Goal: Task Accomplishment & Management: Manage account settings

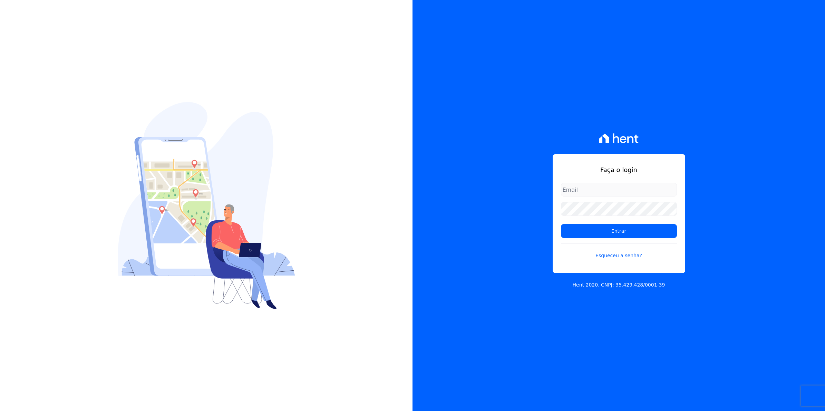
click at [587, 189] on input "email" at bounding box center [619, 190] width 116 height 14
type input "cobranca@munte.com.br"
click at [561, 224] on input "Entrar" at bounding box center [619, 231] width 116 height 14
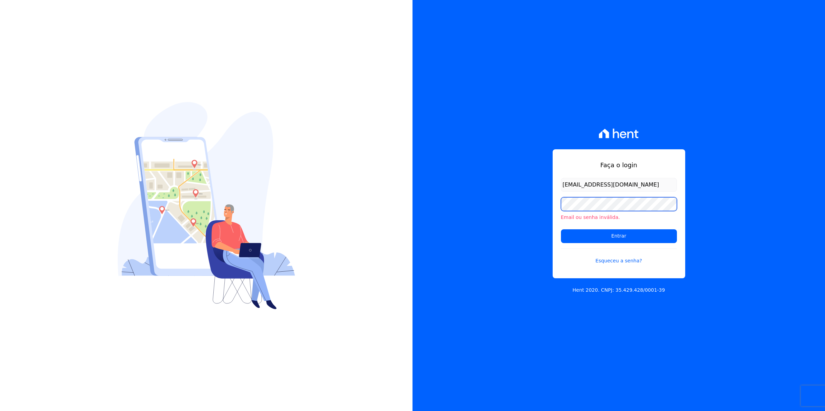
click at [561, 229] on input "Entrar" at bounding box center [619, 236] width 116 height 14
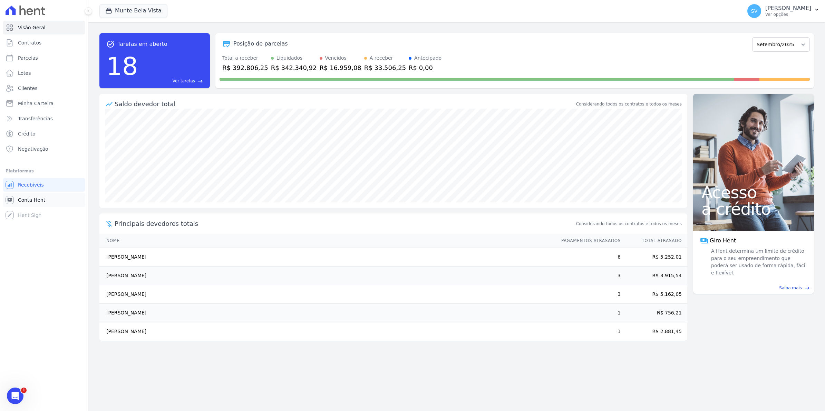
click at [33, 199] on span "Conta Hent" at bounding box center [31, 200] width 27 height 7
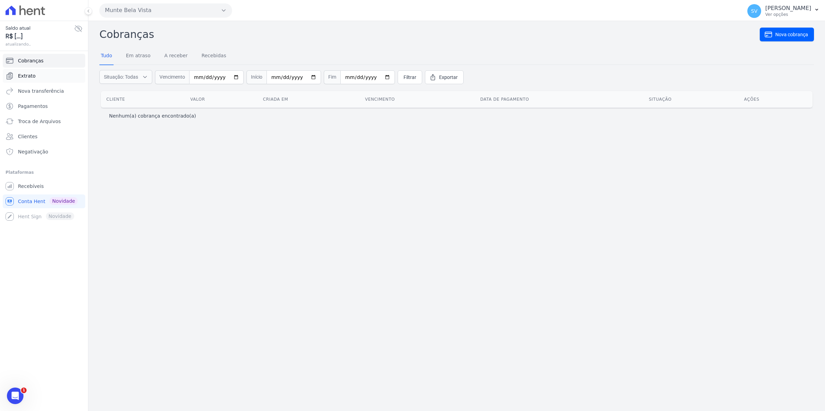
click at [22, 75] on span "Extrato" at bounding box center [27, 75] width 18 height 7
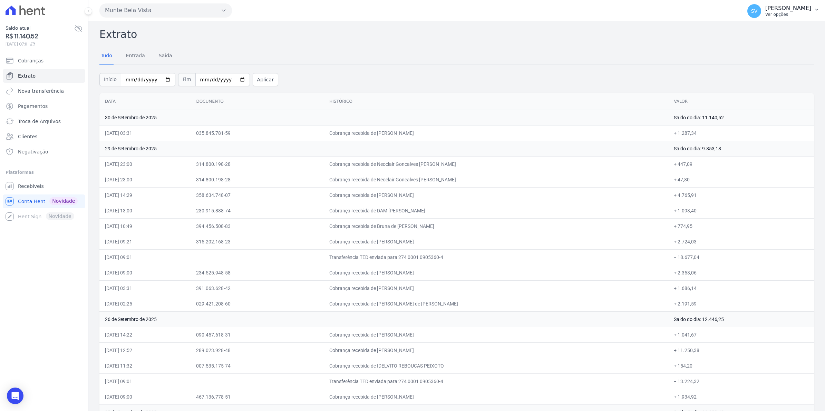
click at [758, 11] on span "SV" at bounding box center [754, 11] width 14 height 14
click at [24, 185] on span "Recebíveis" at bounding box center [31, 186] width 26 height 7
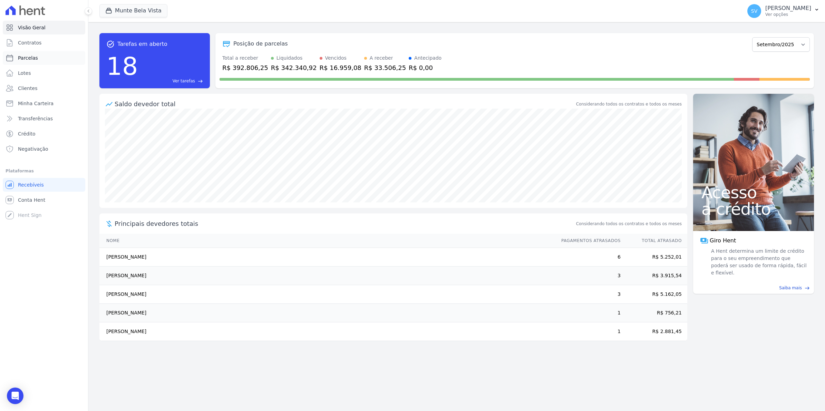
click at [30, 56] on span "Parcelas" at bounding box center [28, 58] width 20 height 7
select select
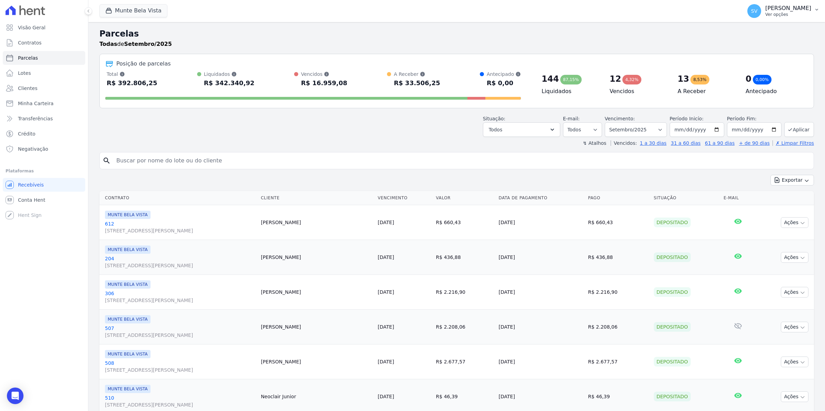
click at [758, 13] on span "SV" at bounding box center [754, 11] width 14 height 14
click at [759, 77] on link "Exportar retornos" at bounding box center [780, 76] width 88 height 12
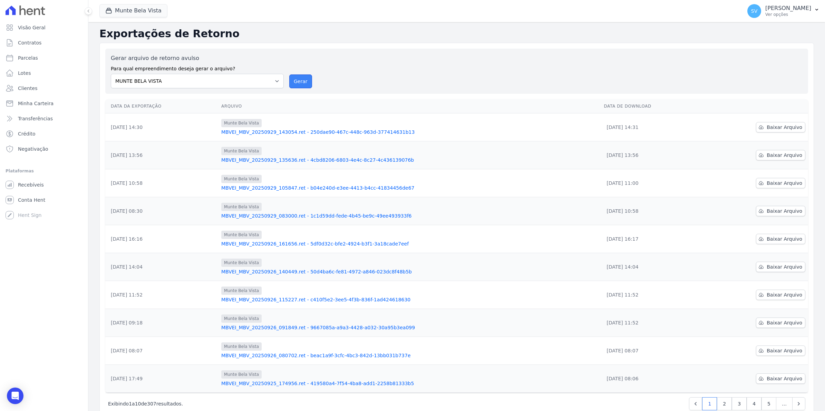
click at [292, 80] on button "Gerar" at bounding box center [300, 82] width 23 height 14
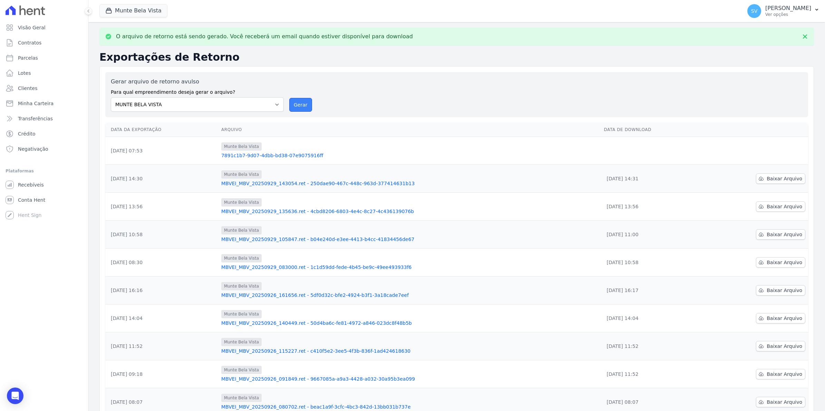
click at [299, 101] on button "Gerar" at bounding box center [300, 105] width 23 height 14
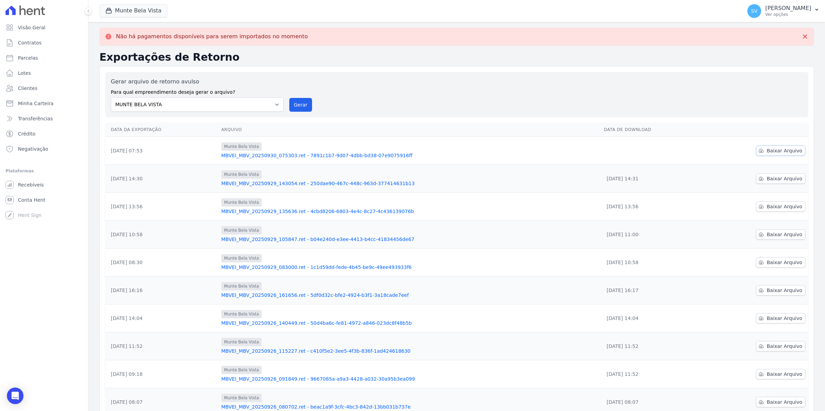
click at [785, 149] on span "Baixar Arquivo" at bounding box center [784, 150] width 36 height 7
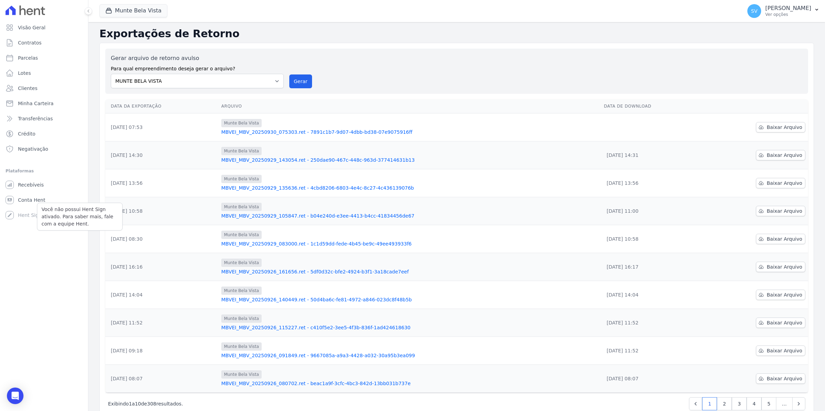
click at [51, 208] on p "Você não possui Hent Sign ativado. Para saber mais, fale com a equipe Hent." at bounding box center [79, 217] width 77 height 22
click at [22, 53] on link "Parcelas" at bounding box center [44, 58] width 82 height 14
select select
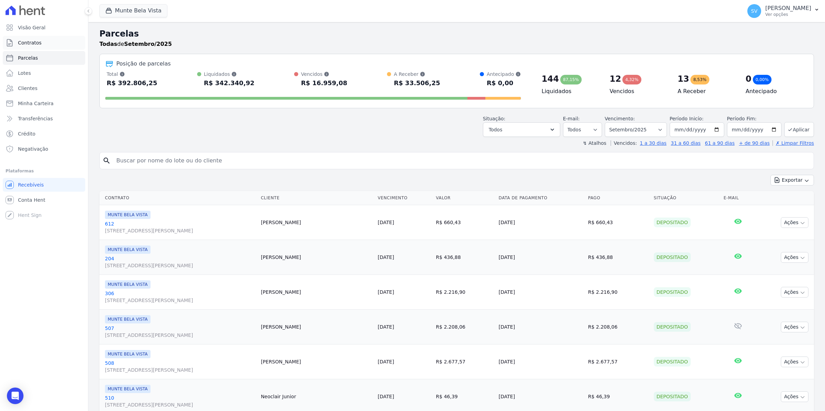
click at [18, 44] on span "Contratos" at bounding box center [29, 42] width 23 height 7
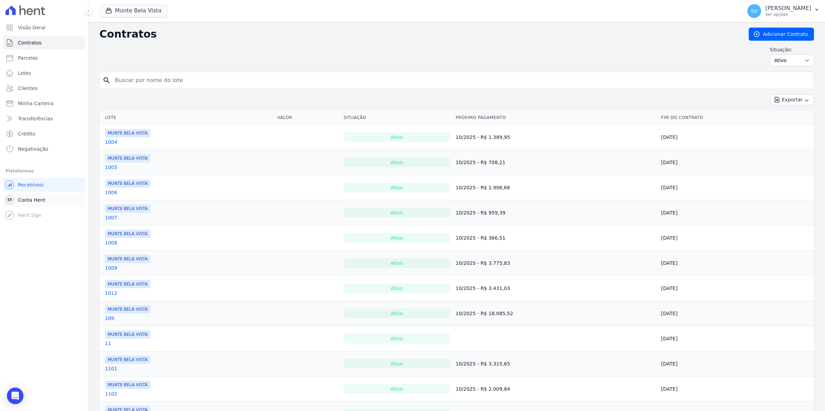
click at [17, 197] on link "Conta Hent" at bounding box center [44, 200] width 82 height 14
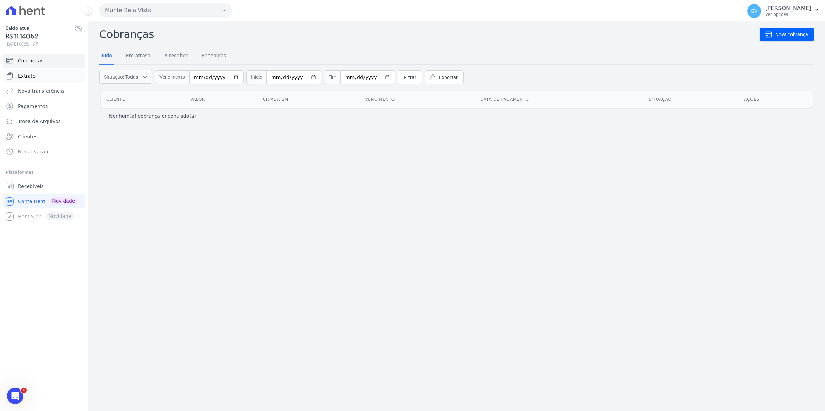
click at [31, 72] on span "Extrato" at bounding box center [27, 75] width 18 height 7
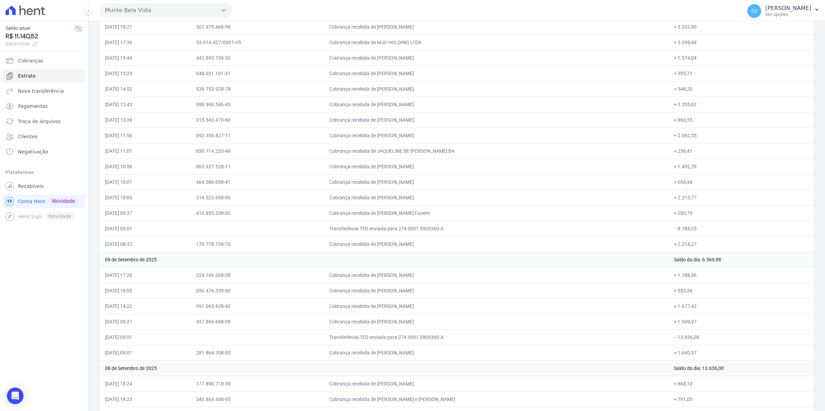
scroll to position [1596, 0]
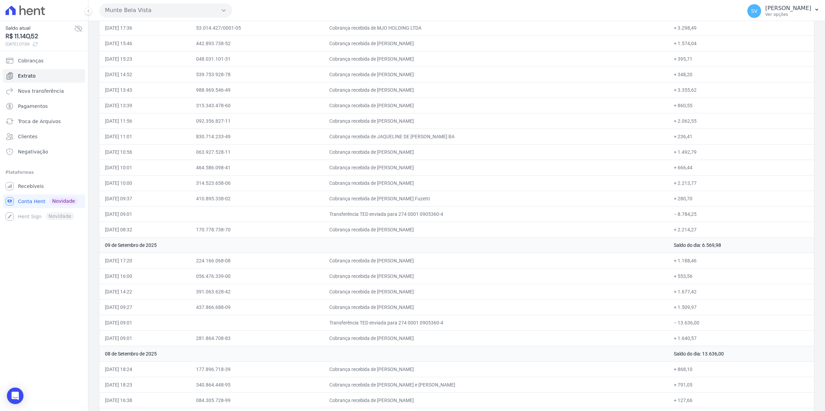
drag, startPoint x: 817, startPoint y: 283, endPoint x: 818, endPoint y: 286, distance: 3.6
click at [818, 286] on main "Extrato Tudo Entrada Saída Início 2025-09-01 Fim 2025-09-30 Aplicar Data Docume…" at bounding box center [456, 216] width 736 height 390
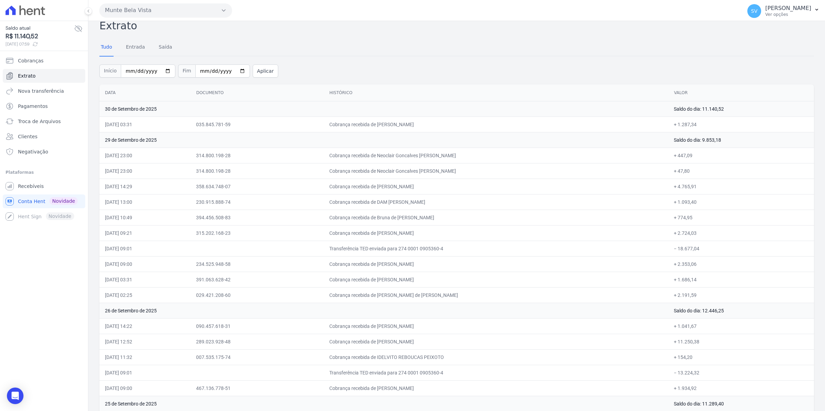
scroll to position [0, 0]
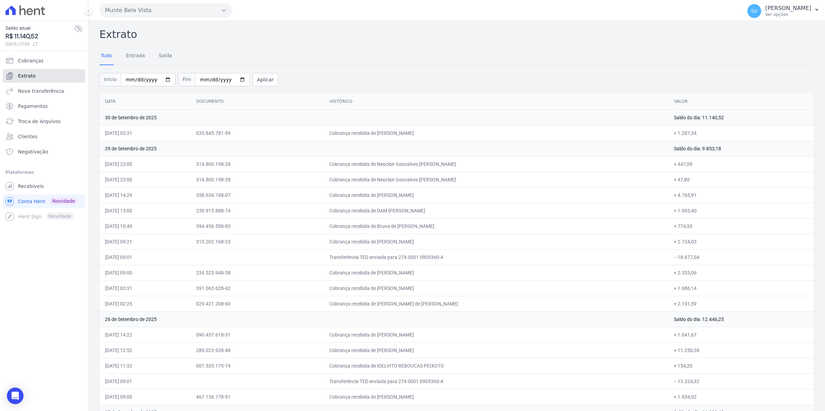
click at [31, 79] on span "Extrato" at bounding box center [27, 75] width 18 height 7
click at [27, 186] on span "Recebíveis" at bounding box center [31, 186] width 26 height 7
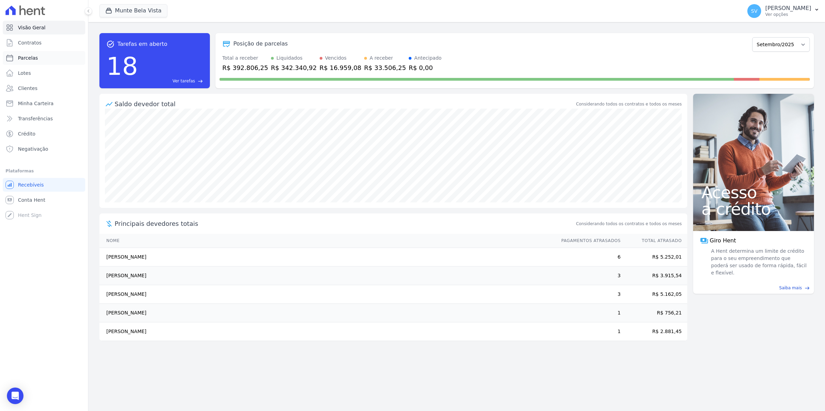
click at [28, 56] on span "Parcelas" at bounding box center [28, 58] width 20 height 7
select select
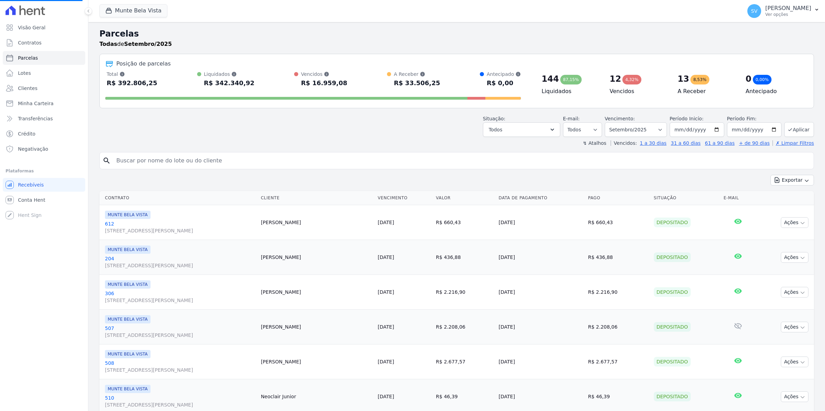
select select
click at [25, 200] on span "Conta Hent" at bounding box center [31, 200] width 27 height 7
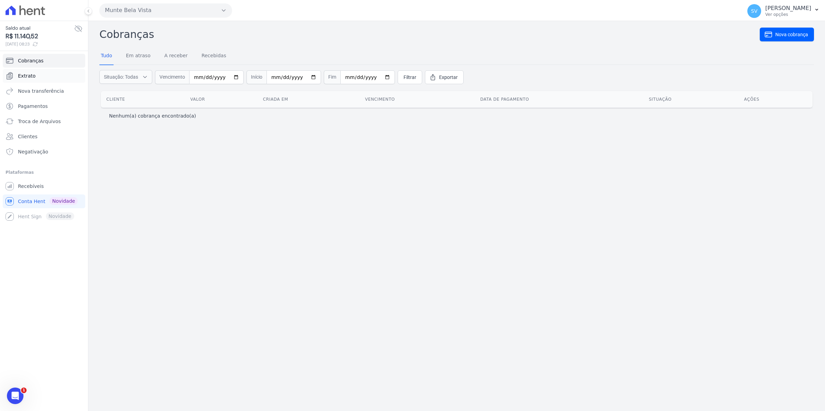
click at [20, 79] on span "Extrato" at bounding box center [27, 75] width 18 height 7
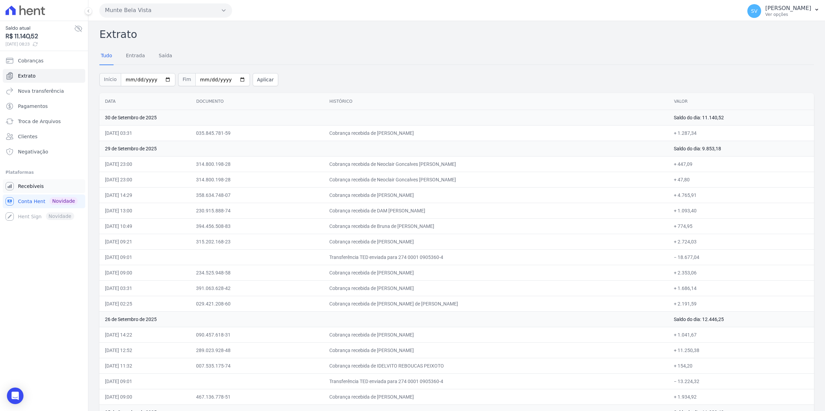
click at [25, 190] on span "Recebíveis" at bounding box center [31, 186] width 26 height 7
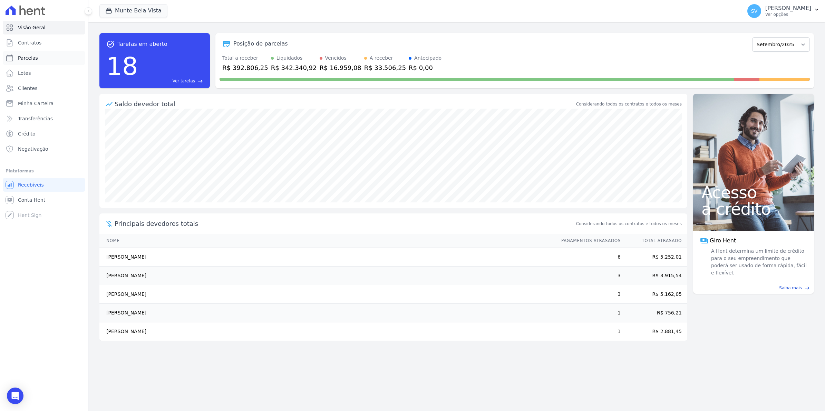
click at [25, 55] on span "Parcelas" at bounding box center [28, 58] width 20 height 7
select select
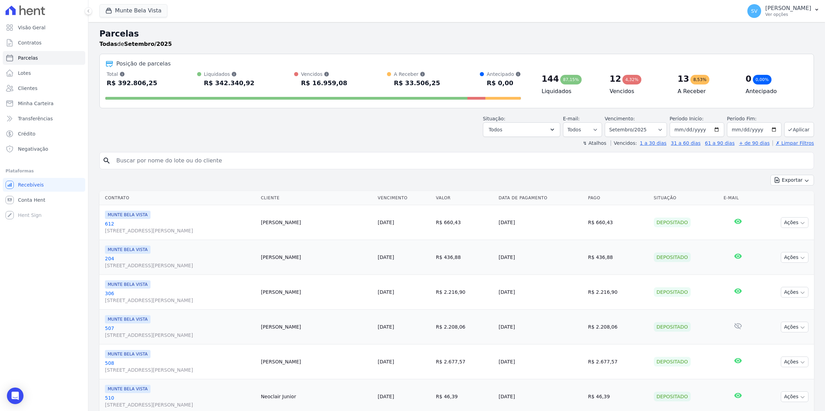
click at [25, 39] on span "Contratos" at bounding box center [29, 42] width 23 height 7
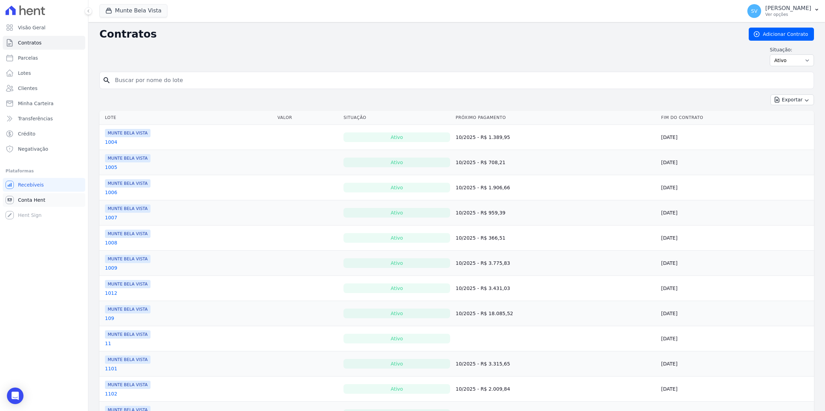
click at [23, 198] on span "Conta Hent" at bounding box center [31, 200] width 27 height 7
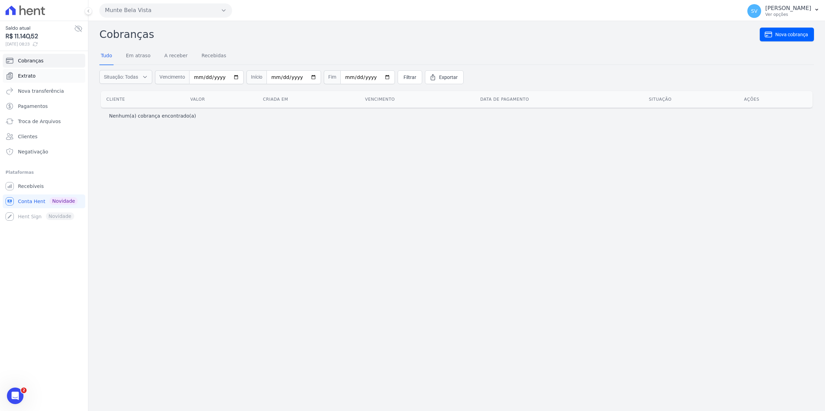
click at [26, 75] on span "Extrato" at bounding box center [27, 75] width 18 height 7
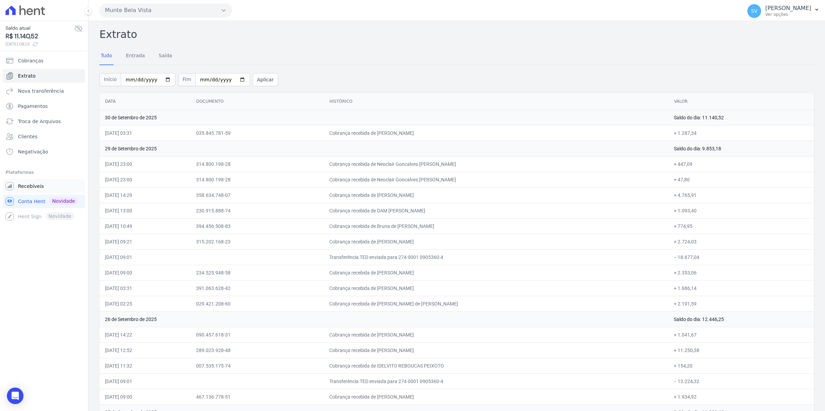
click at [35, 190] on link "Recebíveis" at bounding box center [44, 186] width 82 height 14
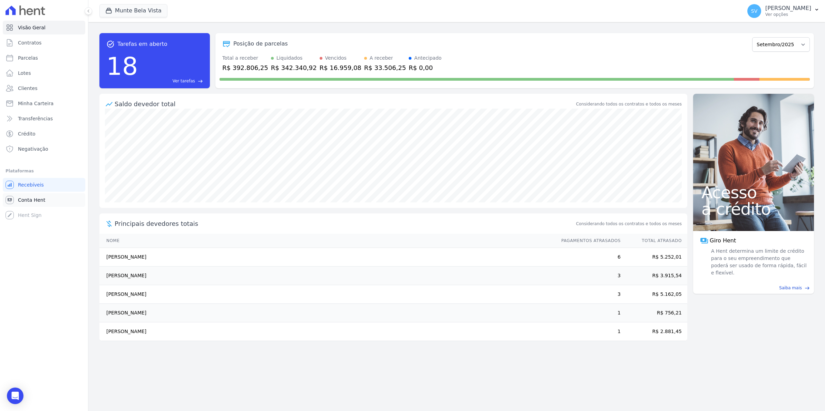
click at [34, 200] on span "Conta Hent" at bounding box center [31, 200] width 27 height 7
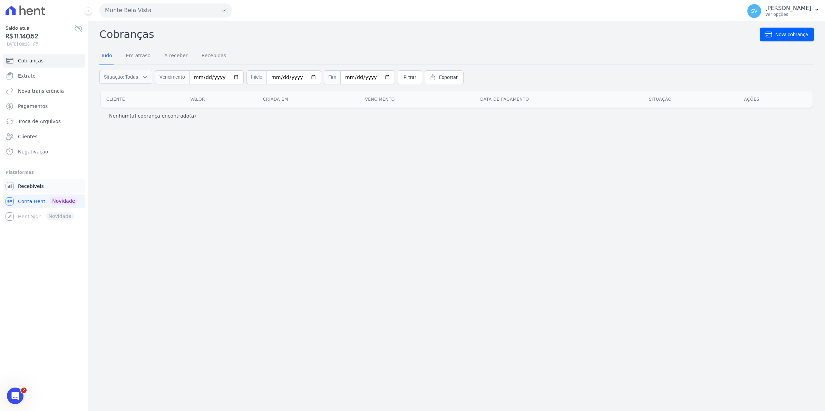
click at [22, 187] on span "Recebíveis" at bounding box center [31, 186] width 26 height 7
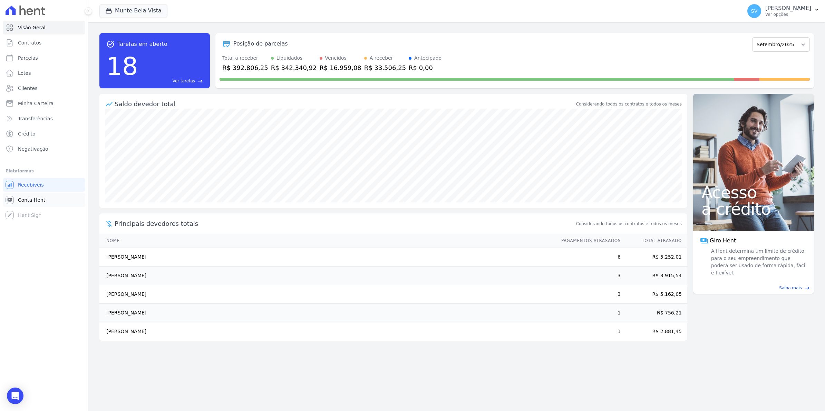
click at [24, 204] on link "Conta Hent" at bounding box center [44, 200] width 82 height 14
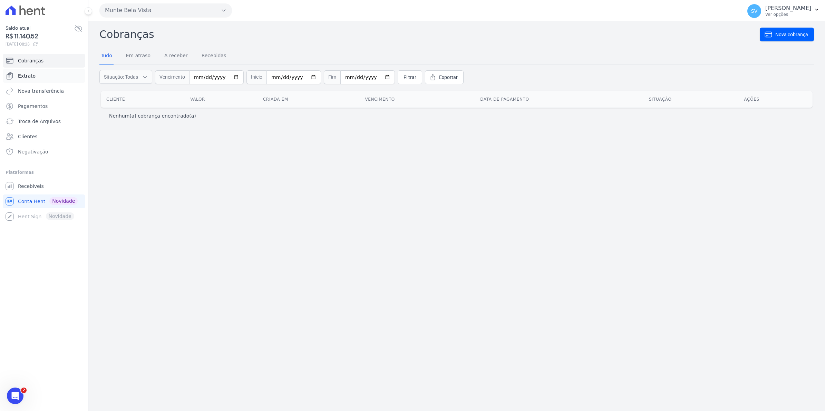
click at [31, 79] on span "Extrato" at bounding box center [27, 75] width 18 height 7
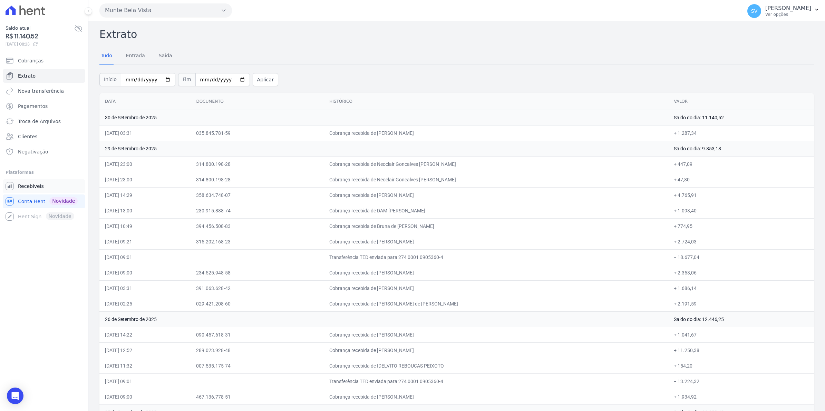
click at [31, 184] on span "Recebíveis" at bounding box center [31, 186] width 26 height 7
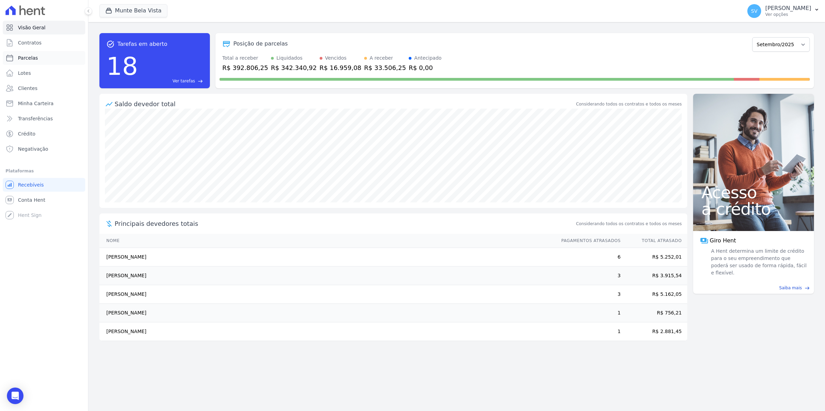
click at [33, 61] on link "Parcelas" at bounding box center [44, 58] width 82 height 14
select select
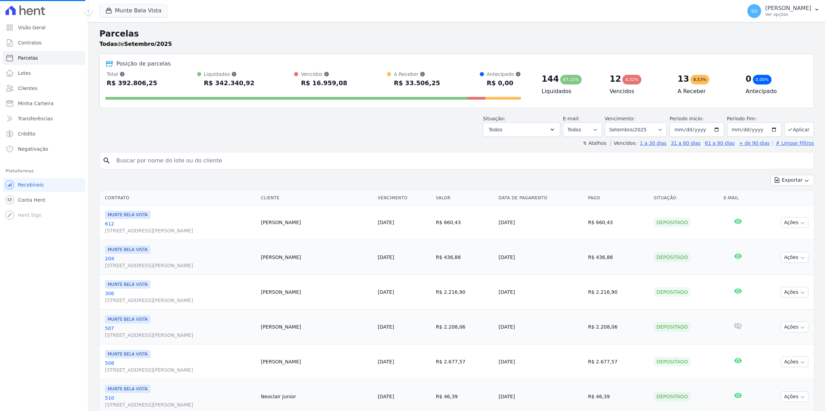
select select
click at [41, 197] on span "Conta Hent" at bounding box center [31, 200] width 27 height 7
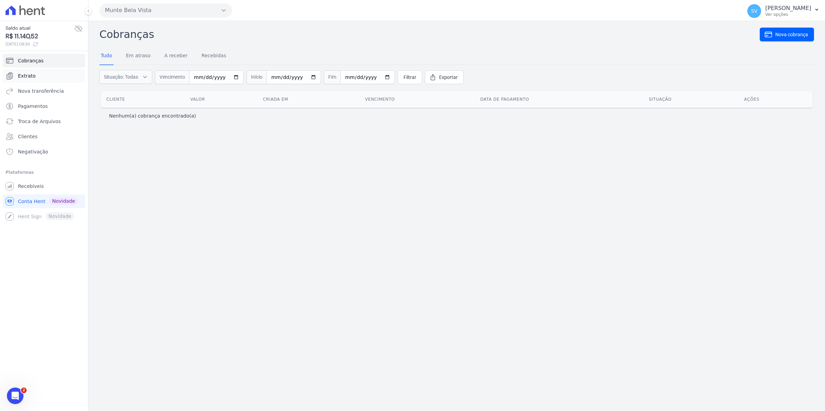
click at [24, 75] on span "Extrato" at bounding box center [27, 75] width 18 height 7
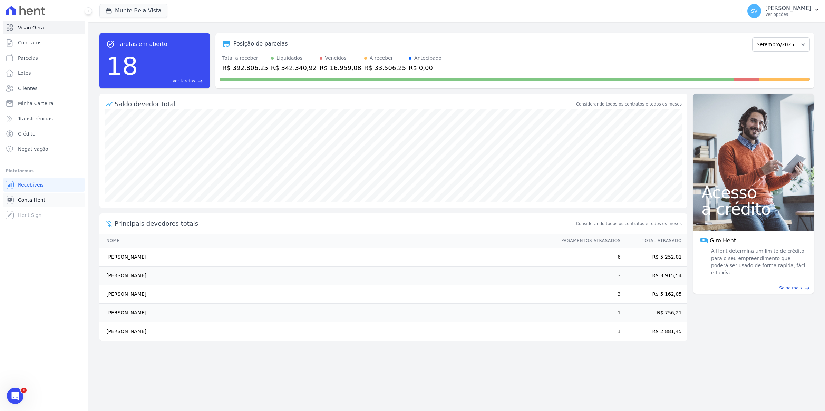
click at [26, 201] on span "Conta Hent" at bounding box center [31, 200] width 27 height 7
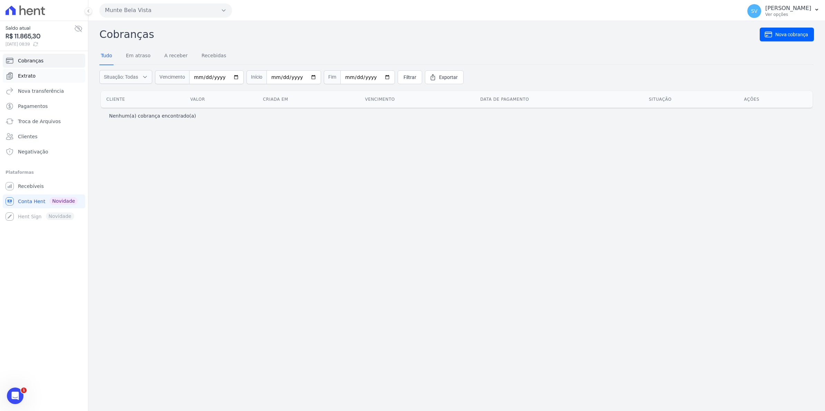
click at [31, 78] on span "Extrato" at bounding box center [27, 75] width 18 height 7
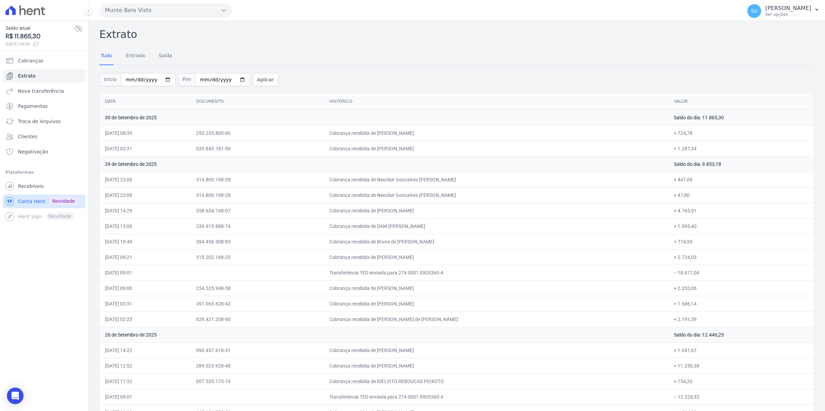
click at [23, 202] on span "Conta Hent" at bounding box center [31, 201] width 27 height 7
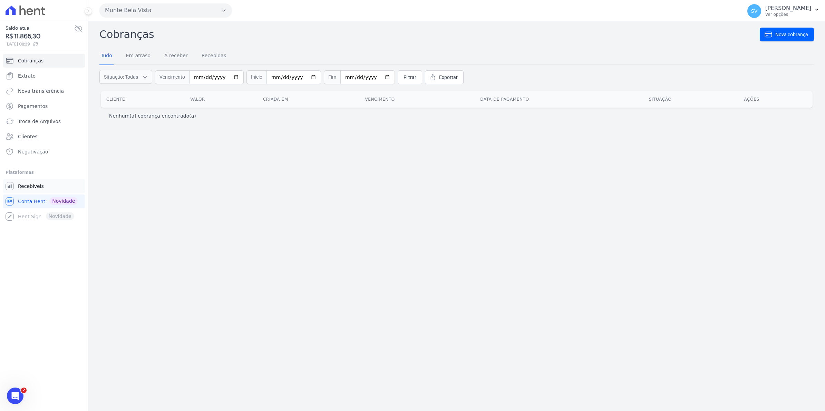
click at [35, 188] on span "Recebíveis" at bounding box center [31, 186] width 26 height 7
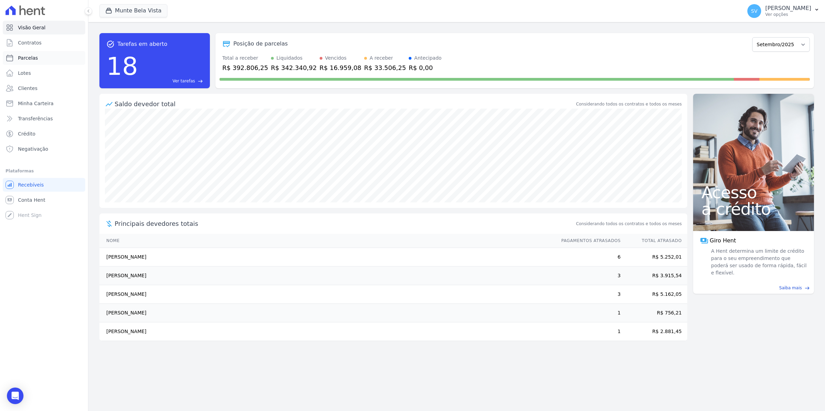
click at [31, 59] on span "Parcelas" at bounding box center [28, 58] width 20 height 7
select select
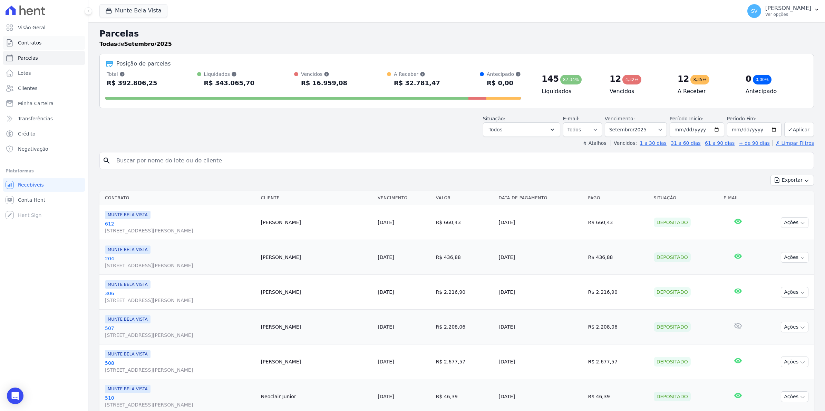
click at [36, 45] on span "Contratos" at bounding box center [29, 42] width 23 height 7
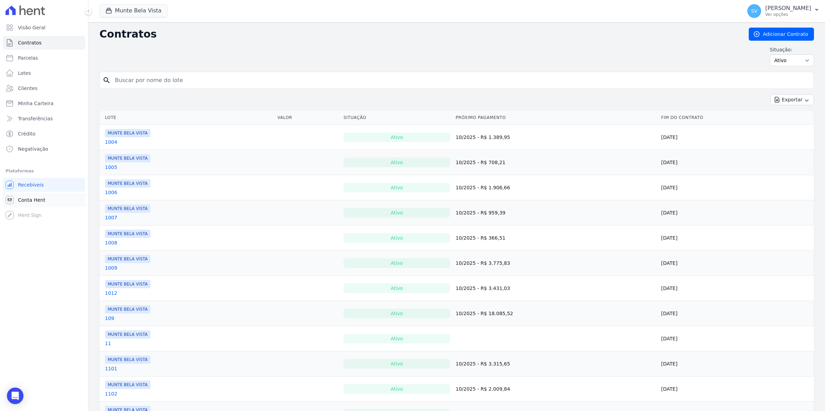
click at [23, 200] on span "Conta Hent" at bounding box center [31, 200] width 27 height 7
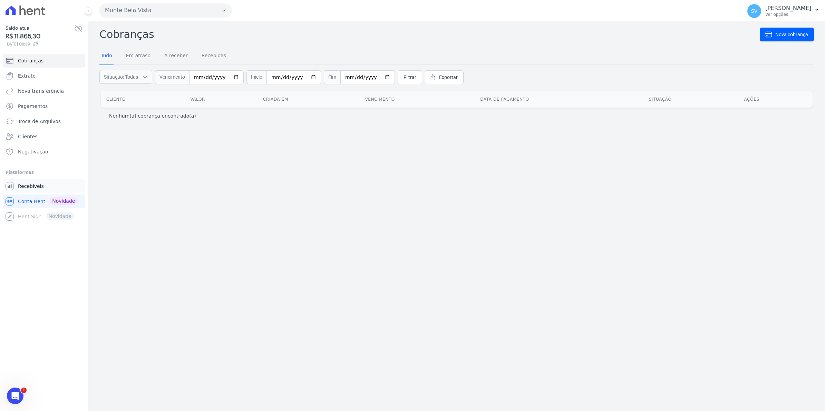
click at [19, 182] on link "Recebíveis" at bounding box center [44, 186] width 82 height 14
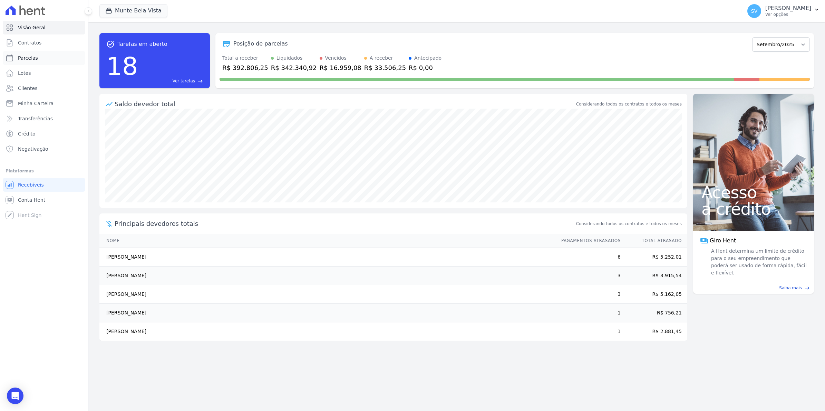
click at [26, 56] on span "Parcelas" at bounding box center [28, 58] width 20 height 7
select select
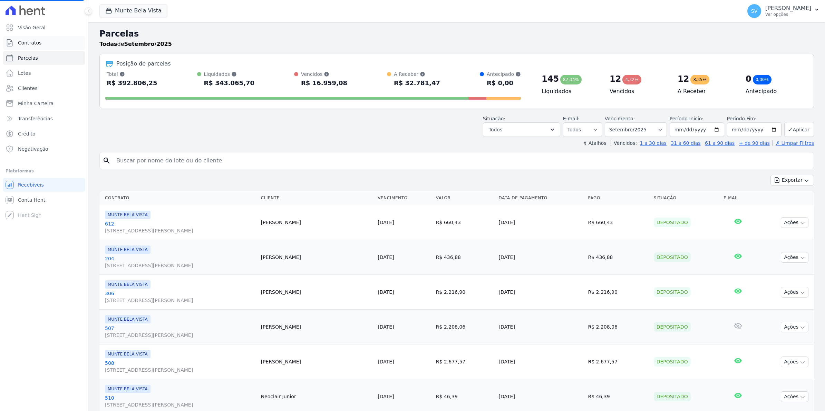
select select
click at [36, 198] on span "Conta Hent" at bounding box center [31, 200] width 27 height 7
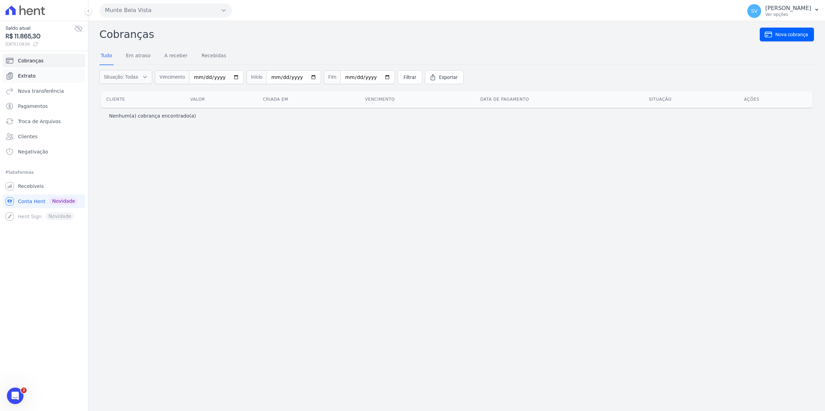
click at [30, 75] on span "Extrato" at bounding box center [27, 75] width 18 height 7
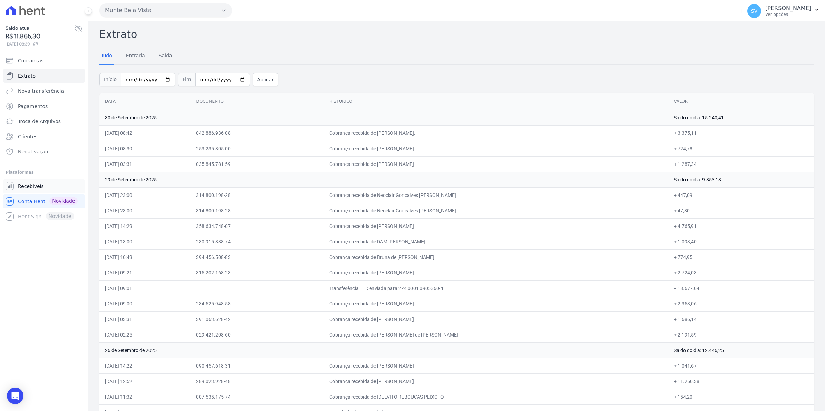
click at [38, 186] on span "Recebíveis" at bounding box center [31, 186] width 26 height 7
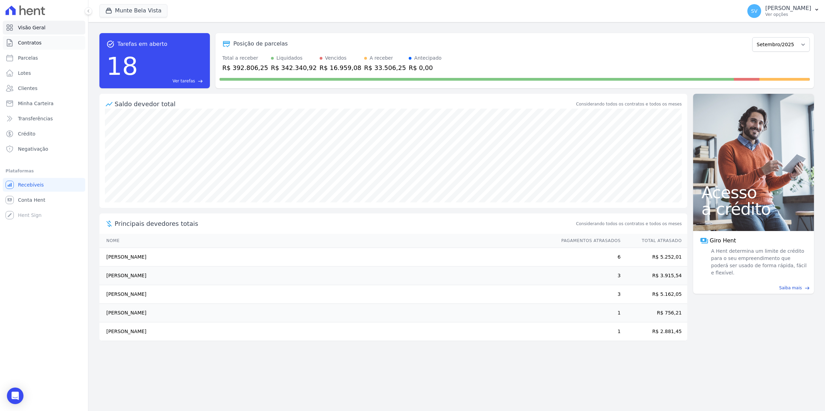
click at [28, 44] on span "Contratos" at bounding box center [29, 42] width 23 height 7
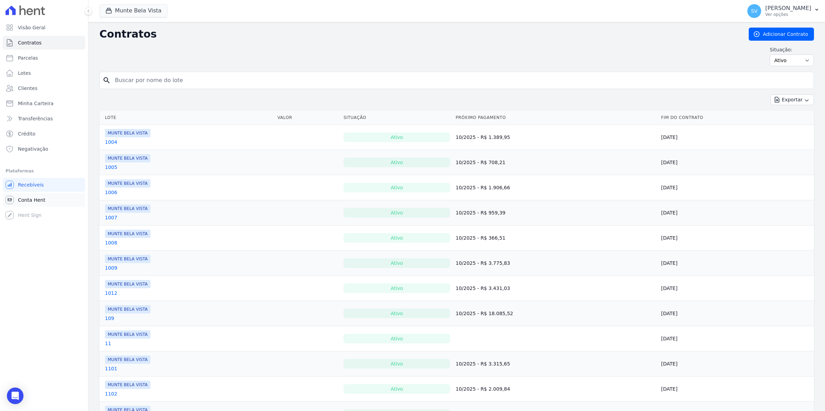
click at [21, 198] on span "Conta Hent" at bounding box center [31, 200] width 27 height 7
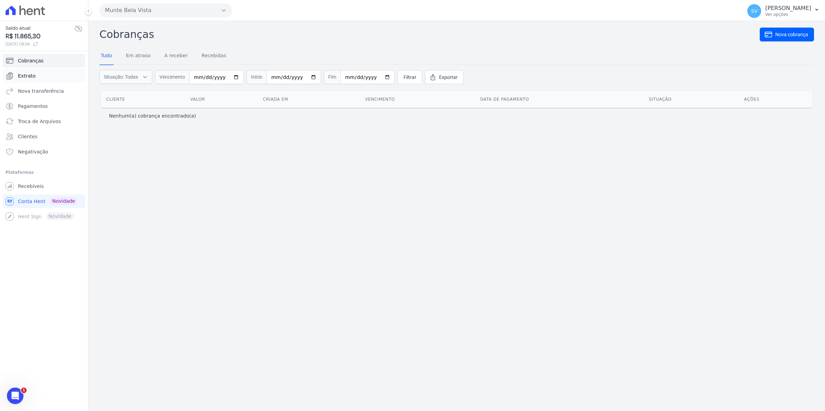
click at [29, 76] on span "Extrato" at bounding box center [27, 75] width 18 height 7
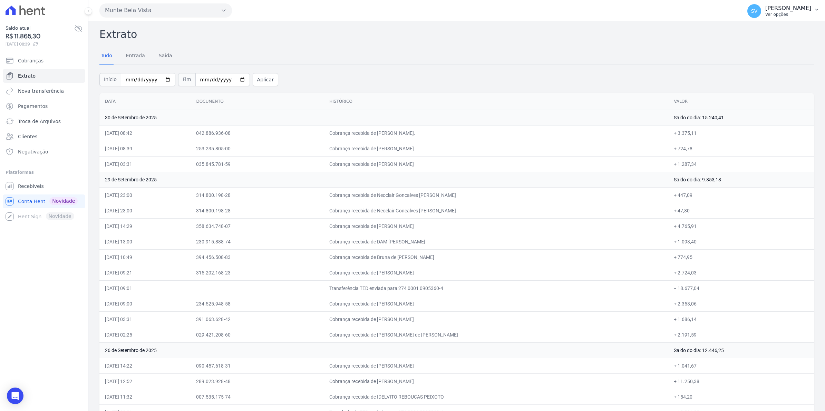
click at [761, 14] on span "SV" at bounding box center [754, 11] width 14 height 14
click at [35, 189] on span "Recebíveis" at bounding box center [31, 186] width 26 height 7
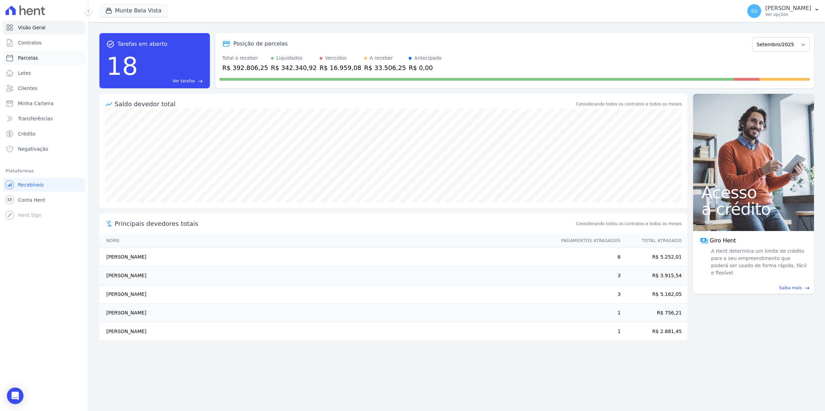
click at [30, 57] on span "Parcelas" at bounding box center [28, 58] width 20 height 7
select select
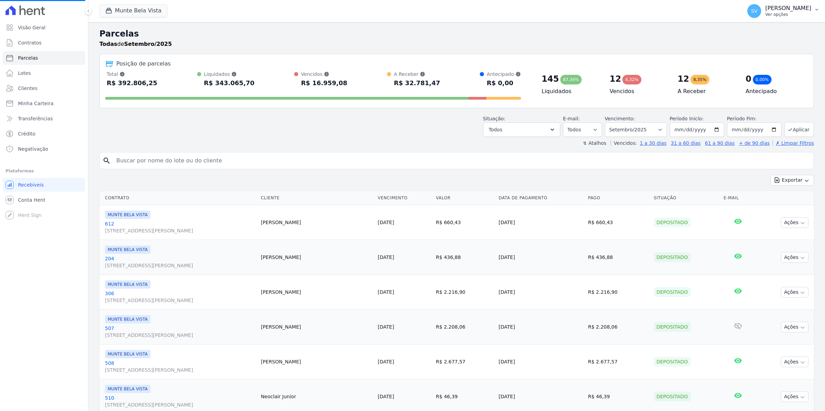
select select
click at [761, 14] on span "SV" at bounding box center [754, 11] width 14 height 14
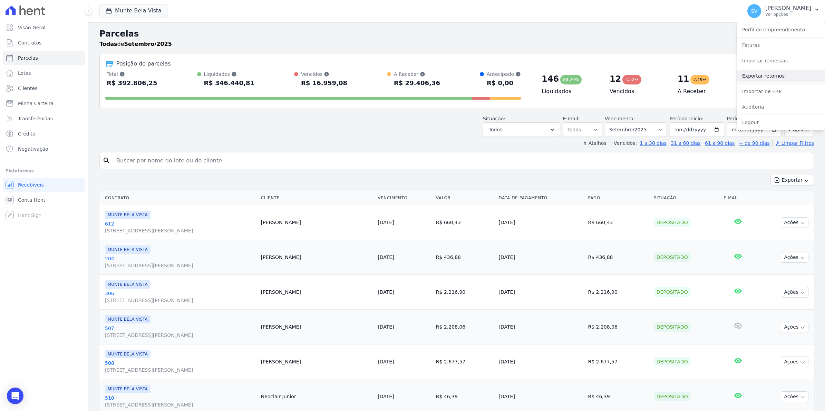
click at [755, 76] on link "Exportar retornos" at bounding box center [780, 76] width 88 height 12
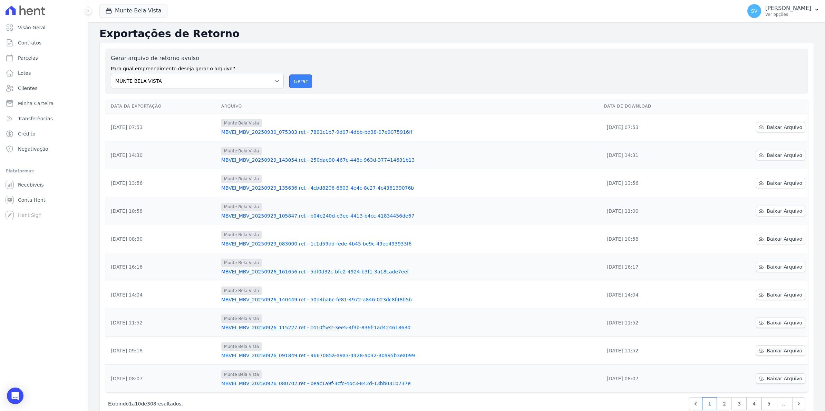
click at [298, 79] on button "Gerar" at bounding box center [300, 82] width 23 height 14
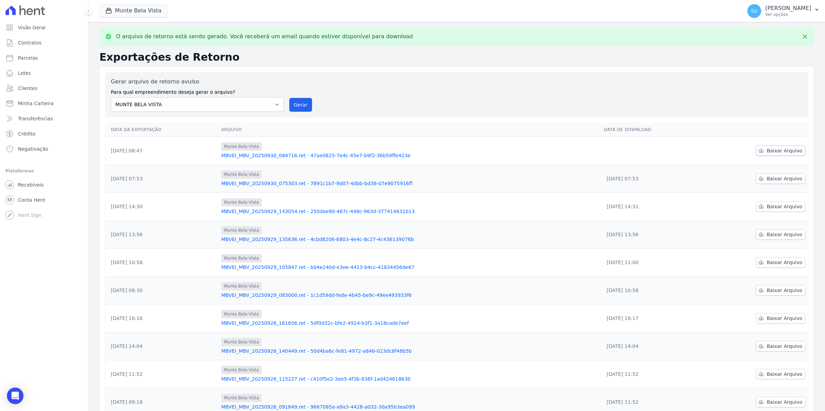
click at [779, 151] on span "Baixar Arquivo" at bounding box center [784, 150] width 36 height 7
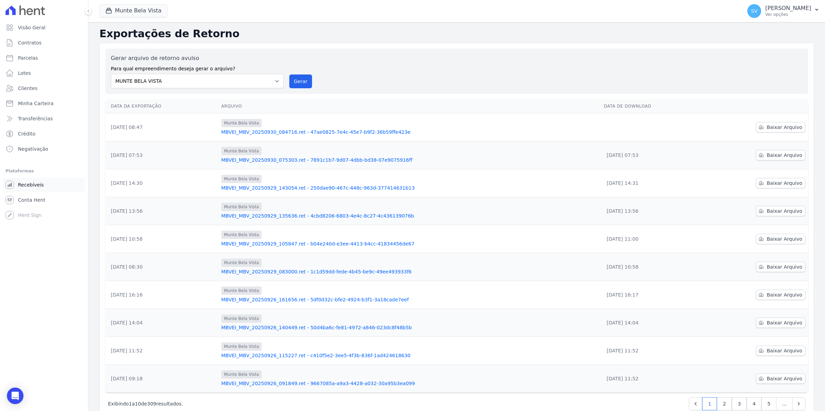
drag, startPoint x: 27, startPoint y: 186, endPoint x: 27, endPoint y: 180, distance: 5.5
click at [27, 186] on span "Recebíveis" at bounding box center [31, 184] width 26 height 7
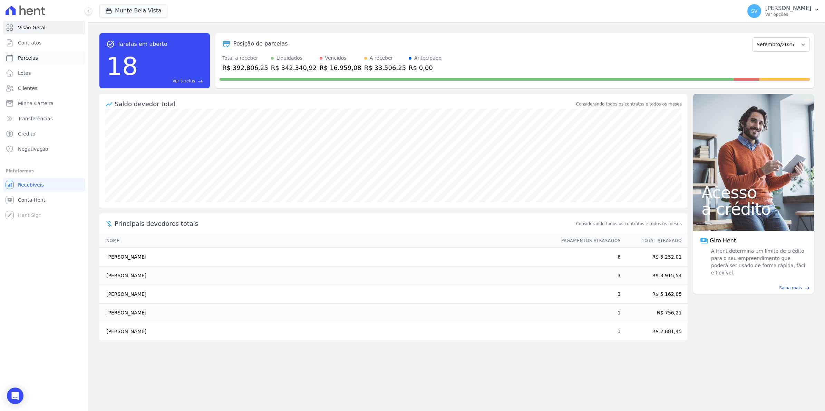
click at [32, 59] on span "Parcelas" at bounding box center [28, 58] width 20 height 7
select select
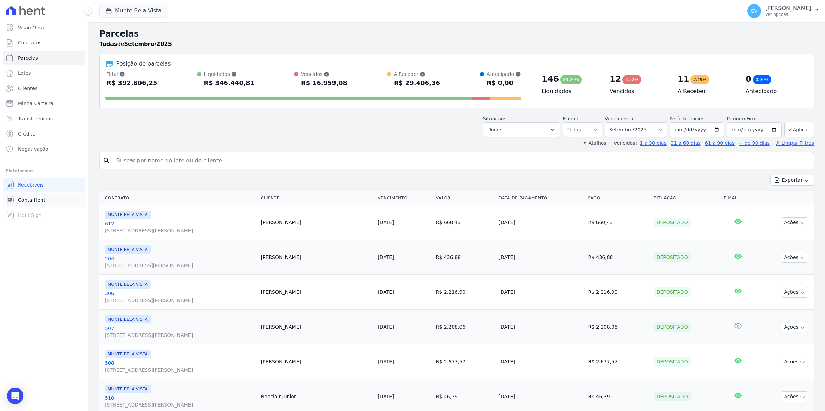
click at [31, 199] on span "Conta Hent" at bounding box center [31, 200] width 27 height 7
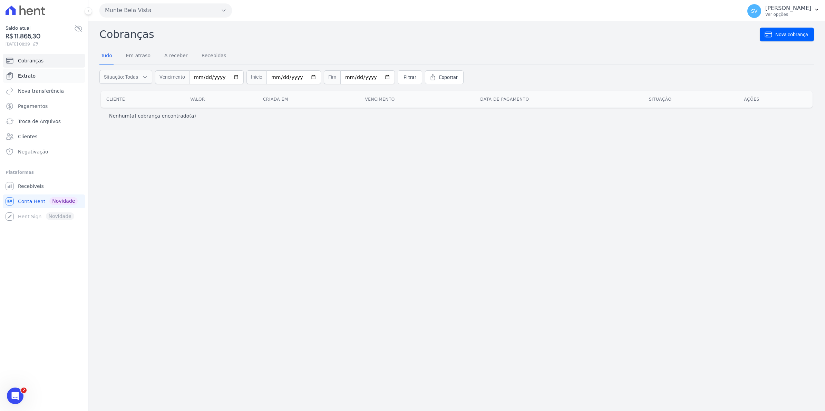
click at [27, 78] on span "Extrato" at bounding box center [27, 75] width 18 height 7
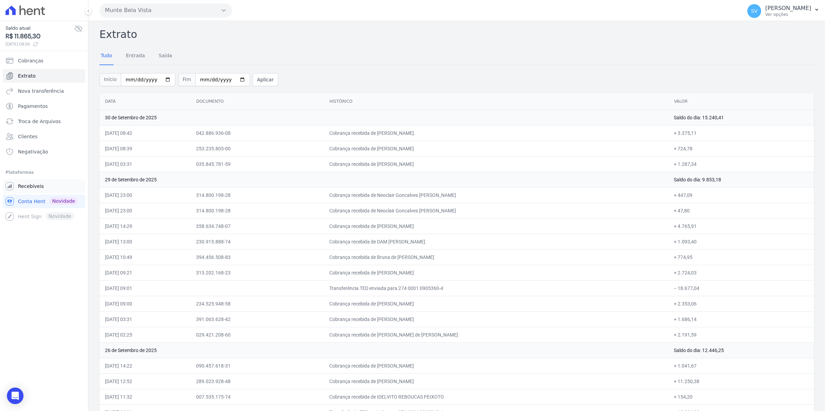
click at [38, 185] on span "Recebíveis" at bounding box center [31, 186] width 26 height 7
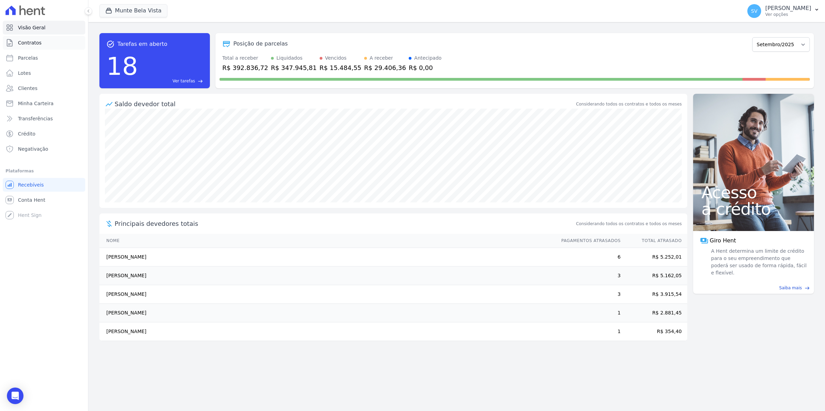
click at [47, 41] on link "Contratos" at bounding box center [44, 43] width 82 height 14
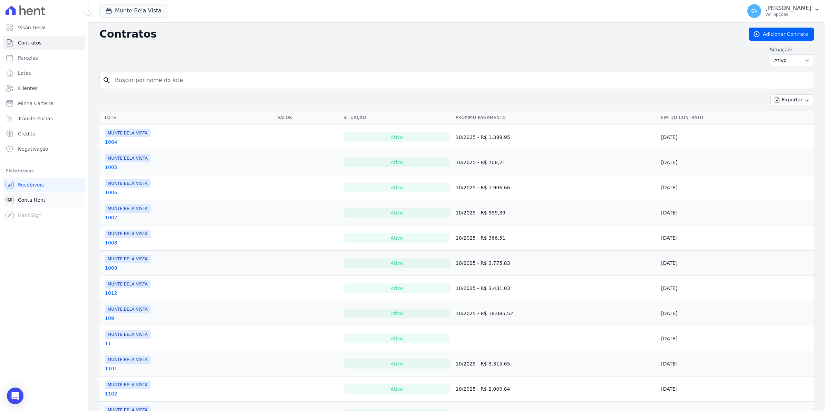
click at [33, 198] on span "Conta Hent" at bounding box center [31, 200] width 27 height 7
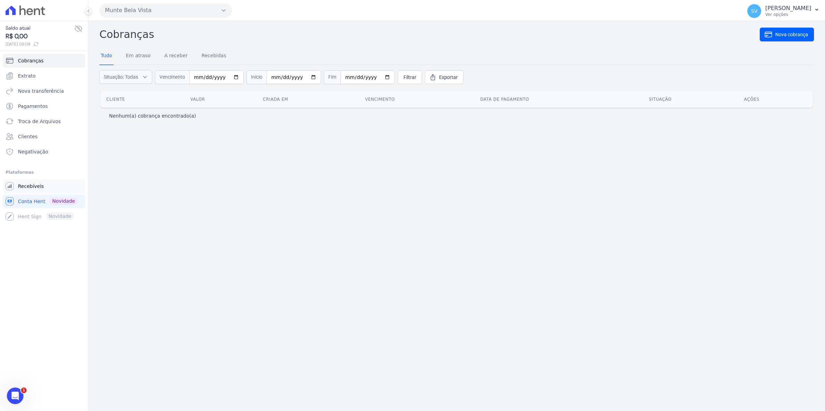
click at [30, 190] on span "Recebíveis" at bounding box center [31, 186] width 26 height 7
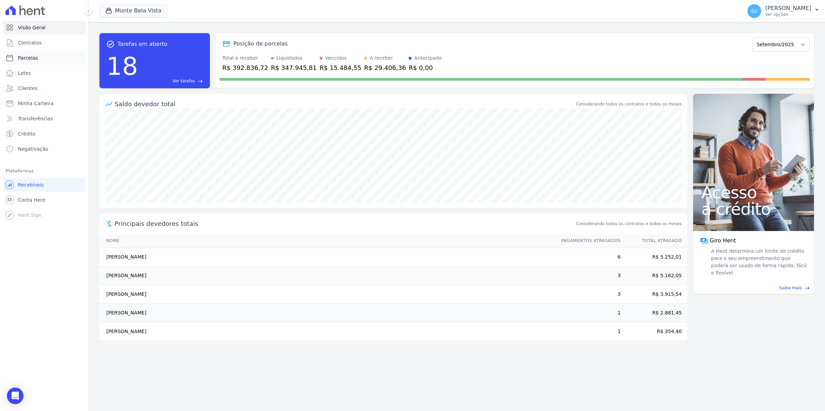
click at [28, 58] on span "Parcelas" at bounding box center [28, 58] width 20 height 7
select select
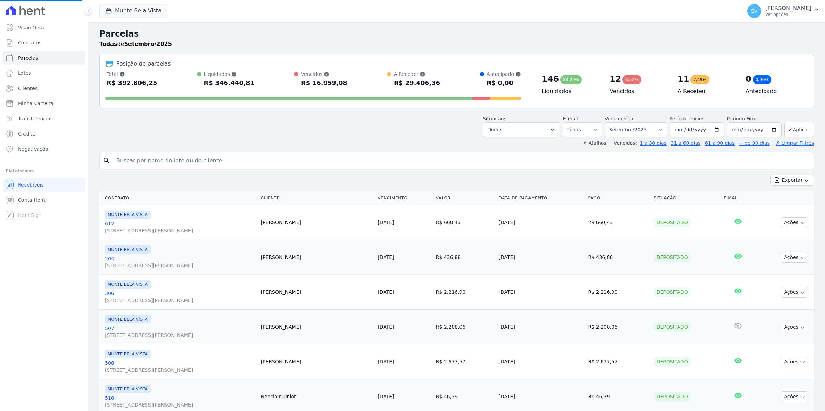
select select
click at [156, 160] on input "search" at bounding box center [461, 161] width 698 height 14
type input "POLY"
select select
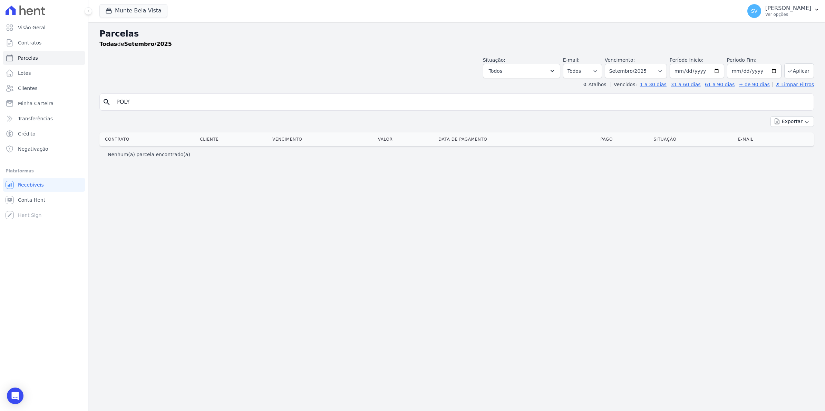
drag, startPoint x: 85, startPoint y: 109, endPoint x: -2, endPoint y: 120, distance: 86.9
click at [0, 120] on html "Visão Geral Contratos Parcelas Lotes Clientes Minha Carteira Transferências Cré…" at bounding box center [412, 205] width 825 height 411
type input "POLLYANA"
select select
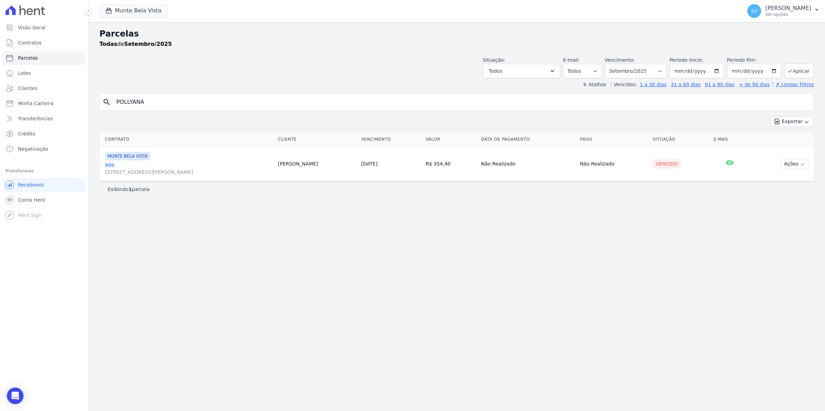
click at [110, 163] on link "909 Avenida Brigadeiro Faria Lima, 1306, 4 andar, Pinheiros" at bounding box center [188, 169] width 167 height 14
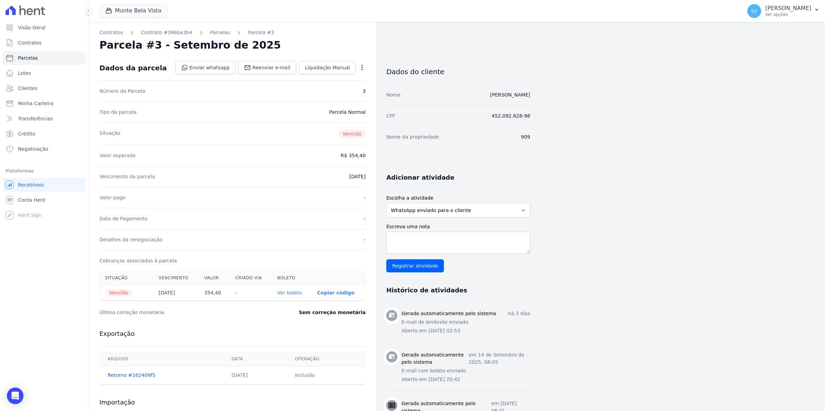
click at [360, 69] on icon "button" at bounding box center [361, 67] width 7 height 7
click at [320, 76] on link "Alterar" at bounding box center [332, 77] width 61 height 12
click at [321, 175] on input "2025-09-28" at bounding box center [338, 176] width 55 height 14
type input "[DATE]"
click at [361, 68] on link "Salvar" at bounding box center [351, 67] width 27 height 13
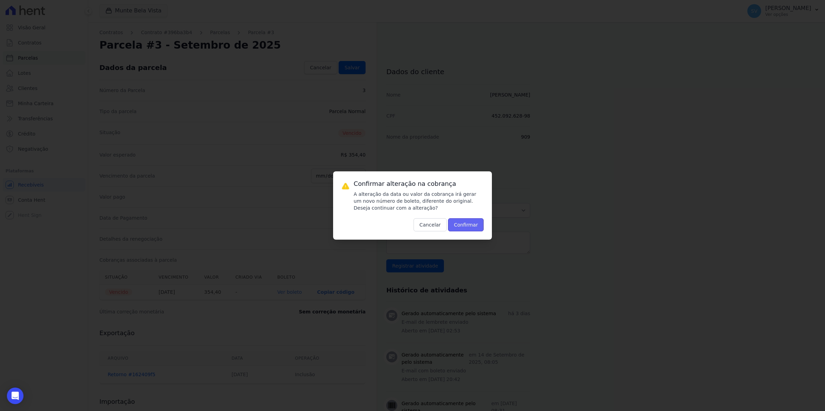
click at [466, 227] on button "Confirmar" at bounding box center [466, 224] width 36 height 13
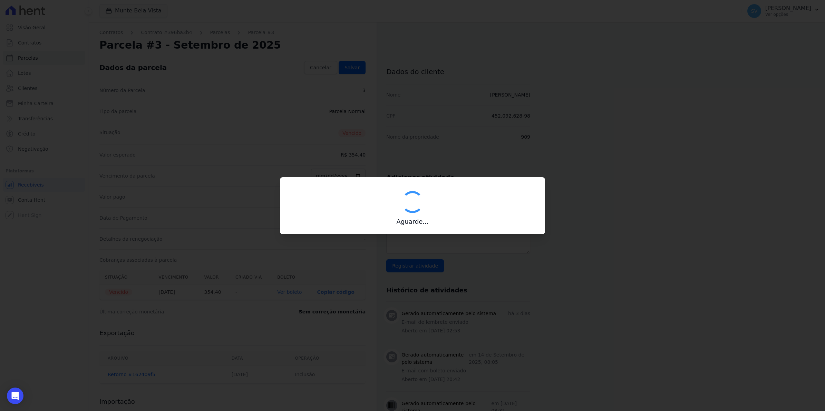
type input "00190000090335103300000668380173112180000035440"
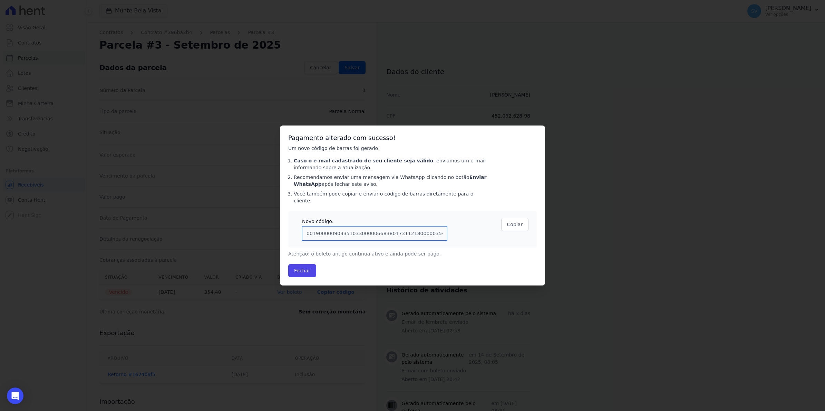
drag, startPoint x: 305, startPoint y: 230, endPoint x: 439, endPoint y: 234, distance: 134.6
click at [439, 234] on input "00190000090335103300000668380173112180000035440" at bounding box center [374, 233] width 145 height 14
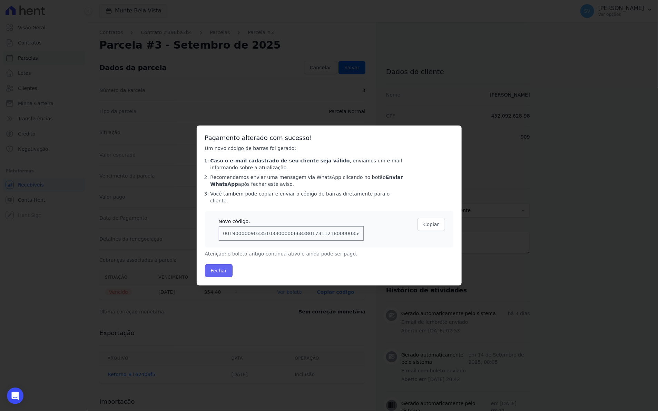
click at [218, 264] on button "Fechar" at bounding box center [219, 270] width 28 height 13
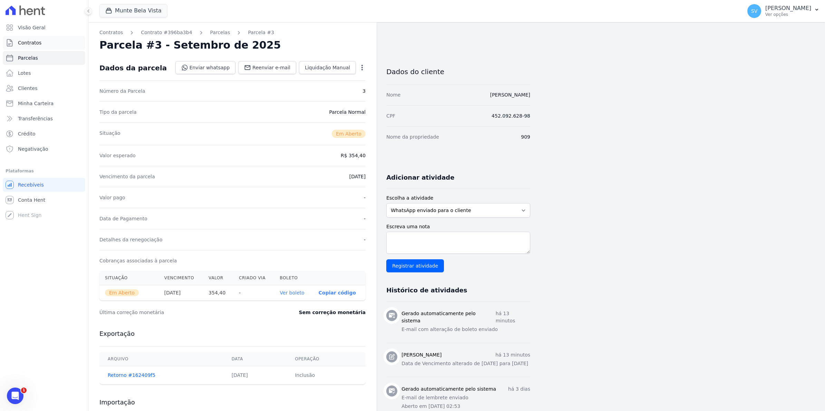
click at [32, 42] on span "Contratos" at bounding box center [29, 42] width 23 height 7
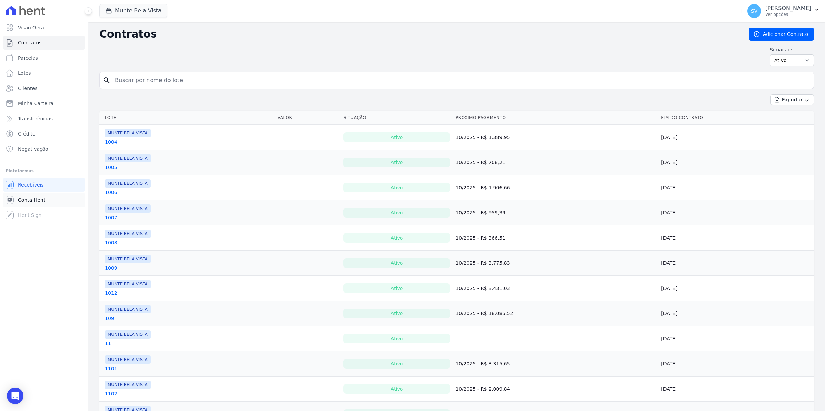
click at [22, 203] on span "Conta Hent" at bounding box center [31, 200] width 27 height 7
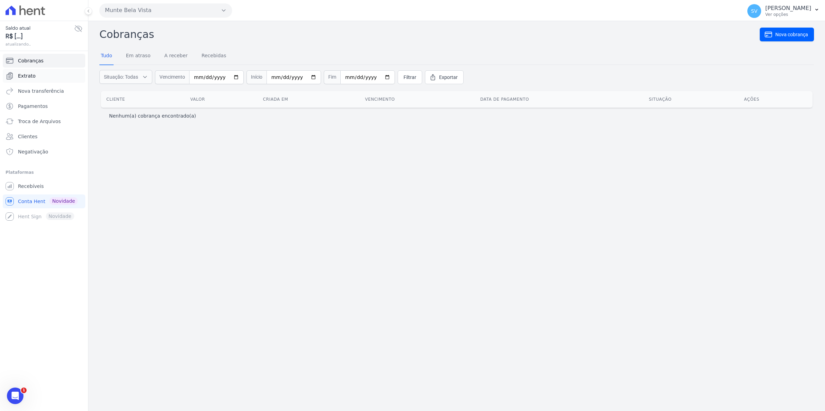
click at [30, 73] on span "Extrato" at bounding box center [27, 75] width 18 height 7
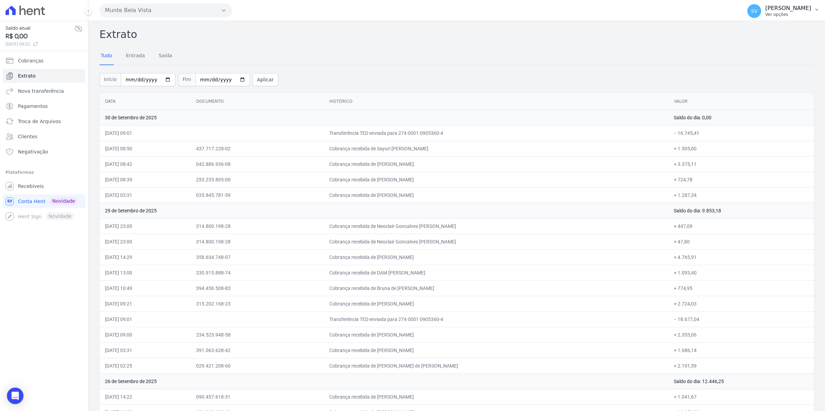
click at [658, 11] on span "SV" at bounding box center [754, 11] width 6 height 5
click at [28, 184] on span "Recebíveis" at bounding box center [31, 186] width 26 height 7
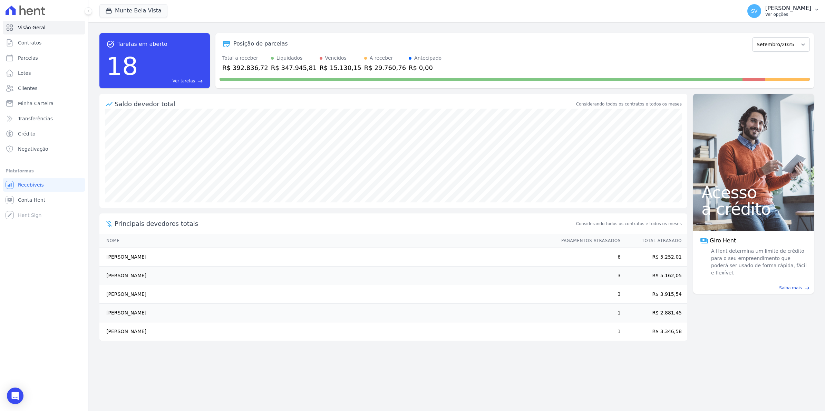
click at [658, 7] on span "SV" at bounding box center [754, 11] width 14 height 14
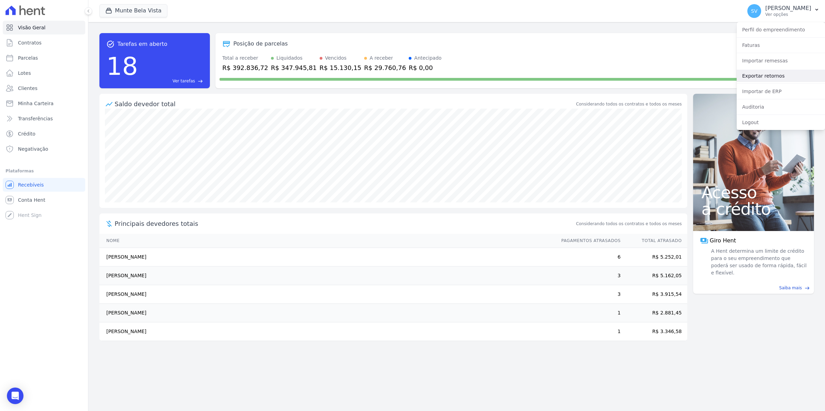
click at [658, 78] on link "Exportar retornos" at bounding box center [780, 76] width 88 height 12
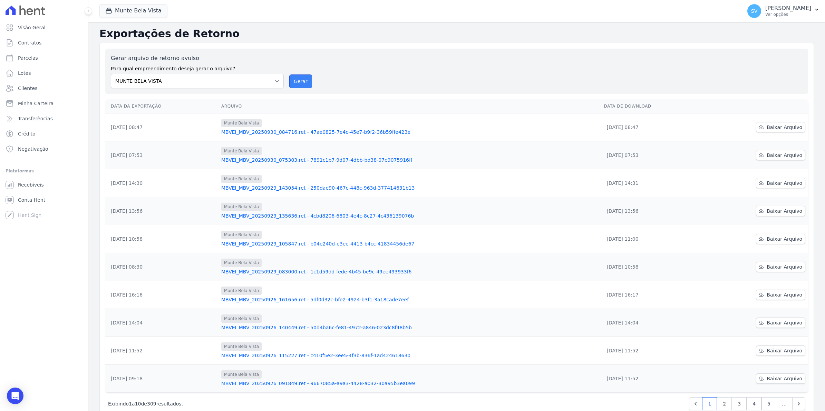
click at [295, 78] on button "Gerar" at bounding box center [300, 82] width 23 height 14
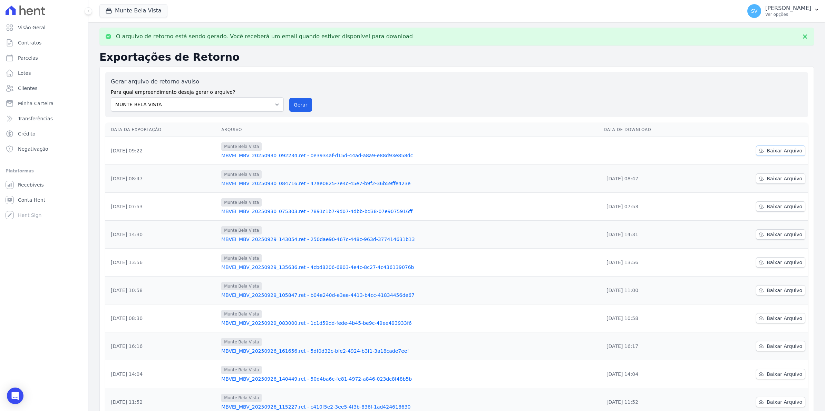
click at [658, 151] on span "Baixar Arquivo" at bounding box center [784, 150] width 36 height 7
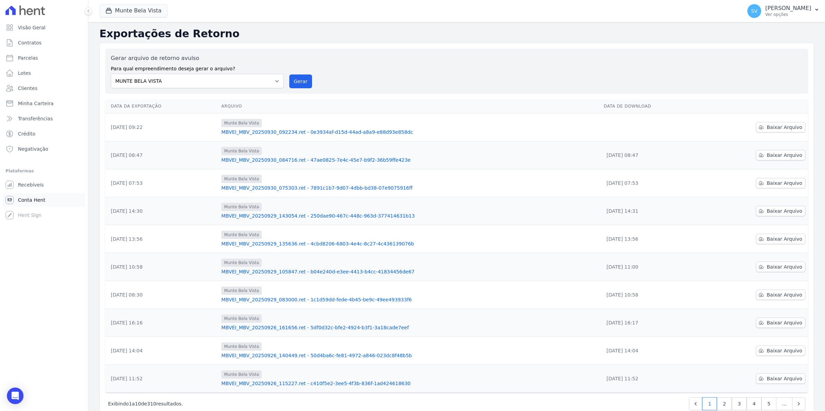
click at [36, 197] on span "Conta Hent" at bounding box center [31, 200] width 27 height 7
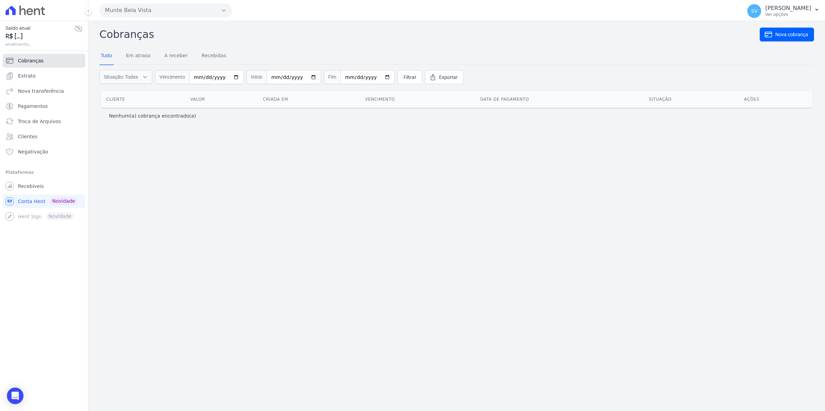
click at [21, 56] on link "Cobranças" at bounding box center [44, 61] width 82 height 14
click at [21, 76] on span "Extrato" at bounding box center [27, 75] width 18 height 7
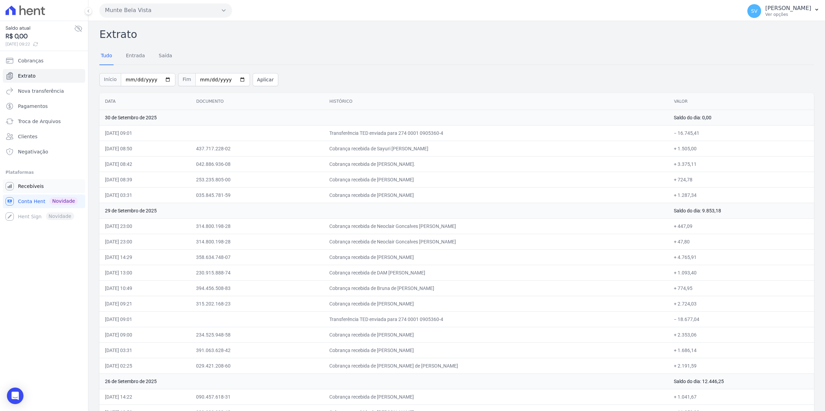
click at [28, 187] on span "Recebíveis" at bounding box center [31, 186] width 26 height 7
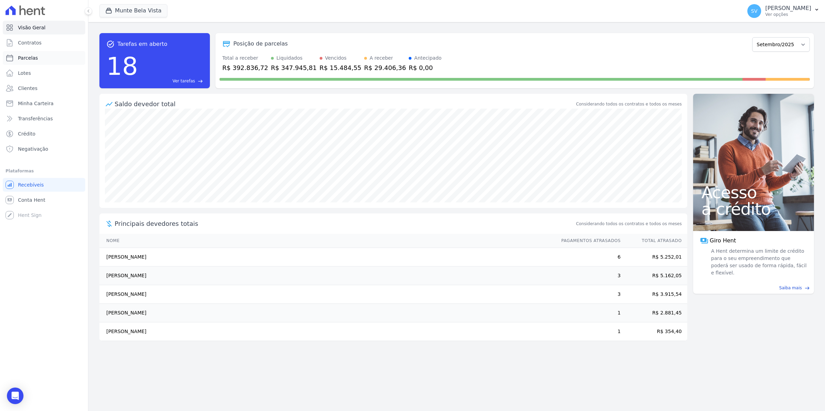
click at [27, 55] on span "Parcelas" at bounding box center [28, 58] width 20 height 7
select select
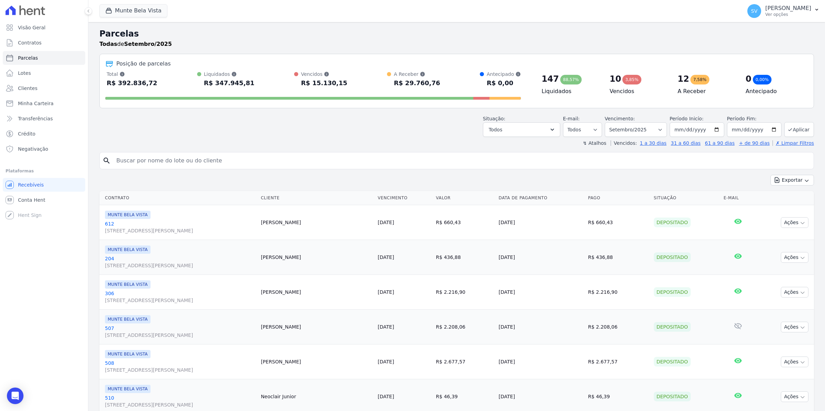
click at [126, 156] on input "search" at bounding box center [461, 161] width 698 height 14
type input "LAURA"
select select
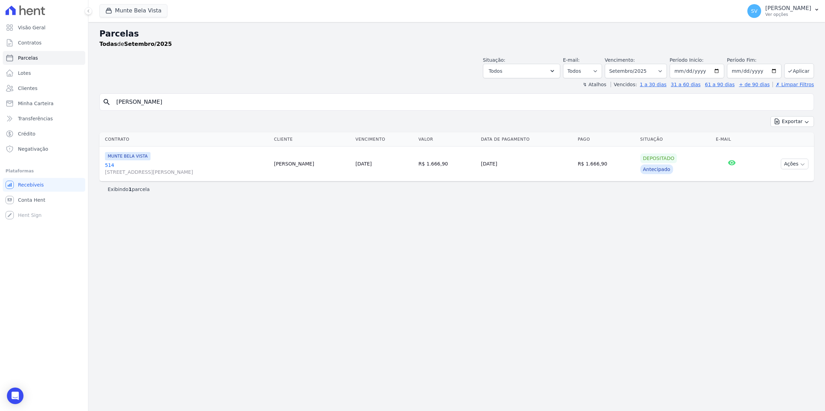
click at [109, 162] on link "514 Avenida Brigadeiro Faria Lima, 1306, 4 andar, Pinheiros" at bounding box center [187, 169] width 164 height 14
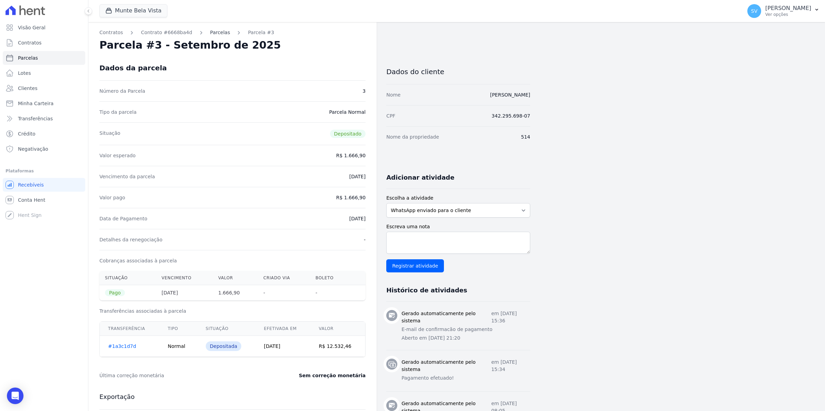
click at [210, 34] on link "Parcelas" at bounding box center [220, 32] width 20 height 7
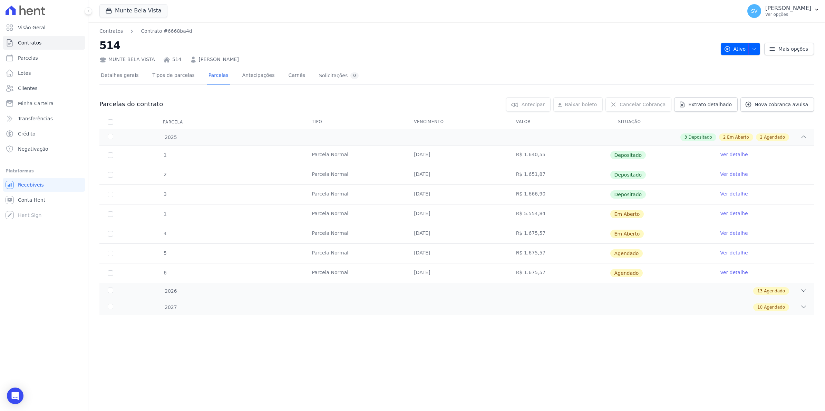
click at [658, 213] on link "Ver detalhe" at bounding box center [734, 213] width 28 height 7
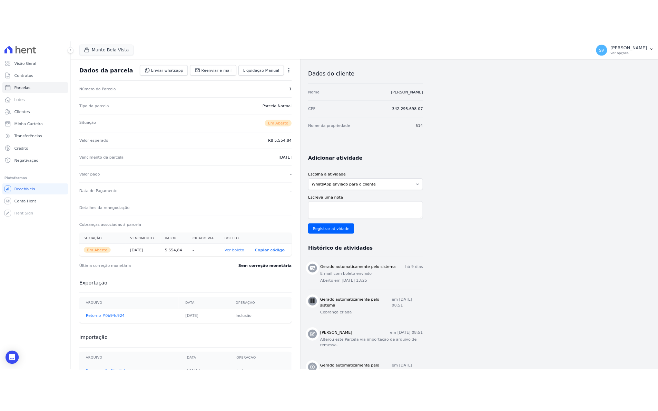
scroll to position [62, 0]
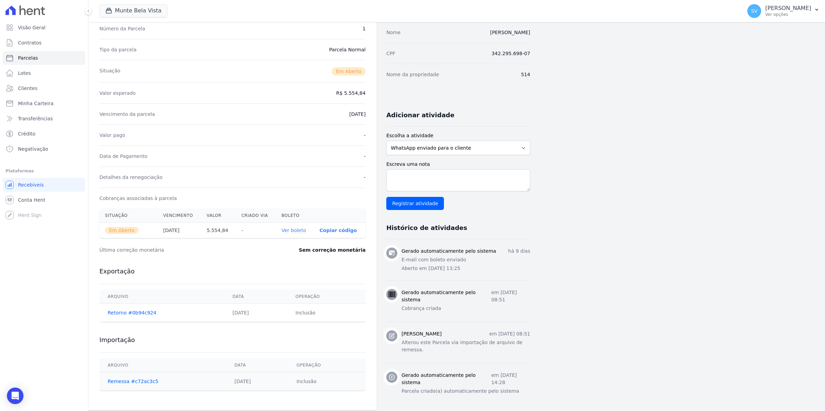
click at [293, 229] on link "Ver boleto" at bounding box center [293, 231] width 24 height 6
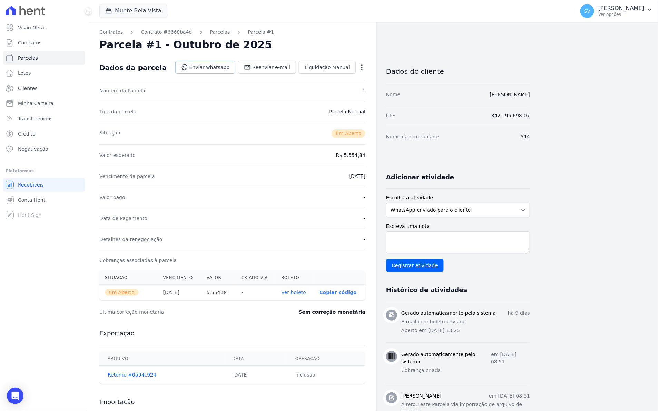
scroll to position [0, 0]
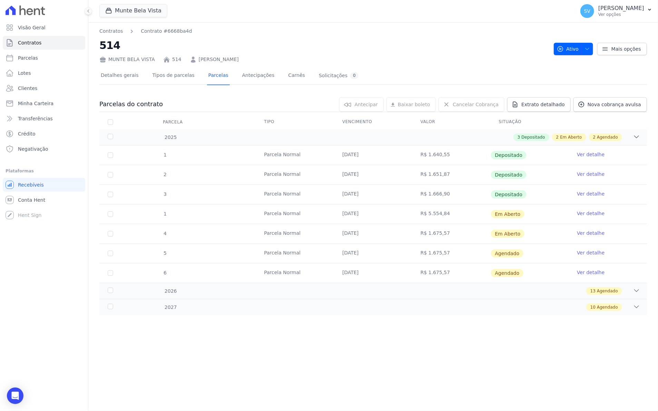
click at [588, 234] on link "Ver detalhe" at bounding box center [591, 233] width 28 height 7
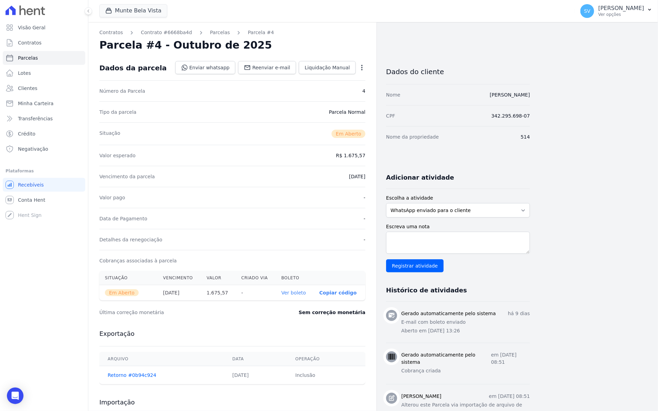
click at [294, 293] on link "Ver boleto" at bounding box center [293, 293] width 24 height 6
drag, startPoint x: 36, startPoint y: 200, endPoint x: 31, endPoint y: 182, distance: 18.7
click at [36, 200] on span "Conta Hent" at bounding box center [31, 200] width 27 height 7
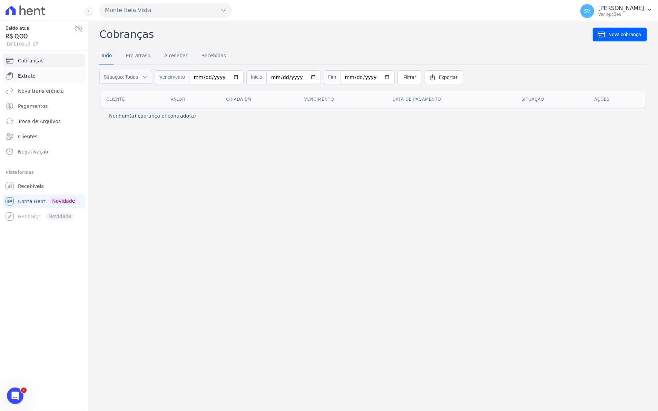
click at [28, 77] on span "Extrato" at bounding box center [27, 75] width 18 height 7
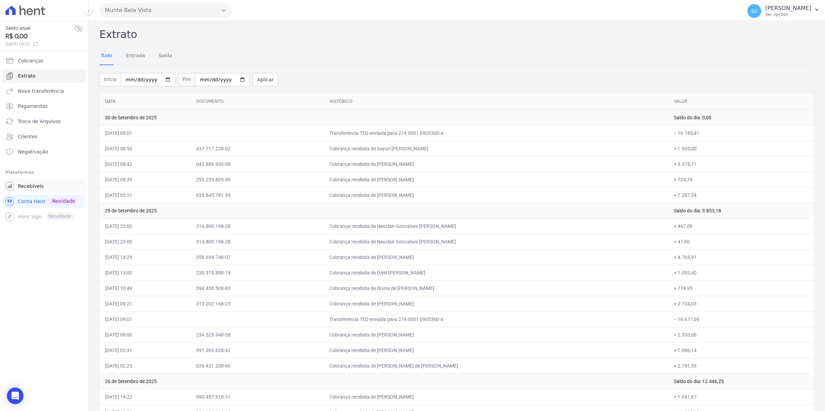
click at [39, 186] on span "Recebíveis" at bounding box center [31, 186] width 26 height 7
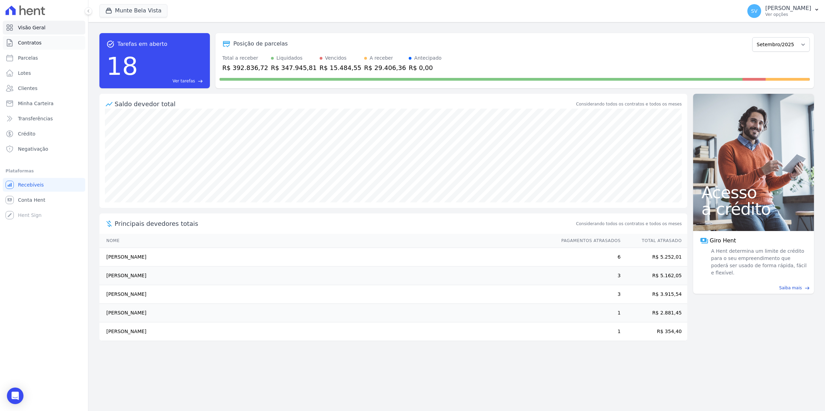
click at [28, 47] on link "Contratos" at bounding box center [44, 43] width 82 height 14
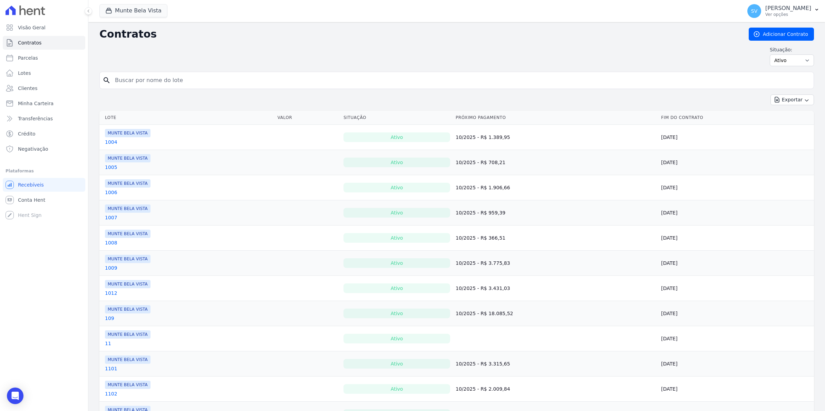
click at [123, 85] on input "search" at bounding box center [461, 80] width 700 height 14
type input "luciceia"
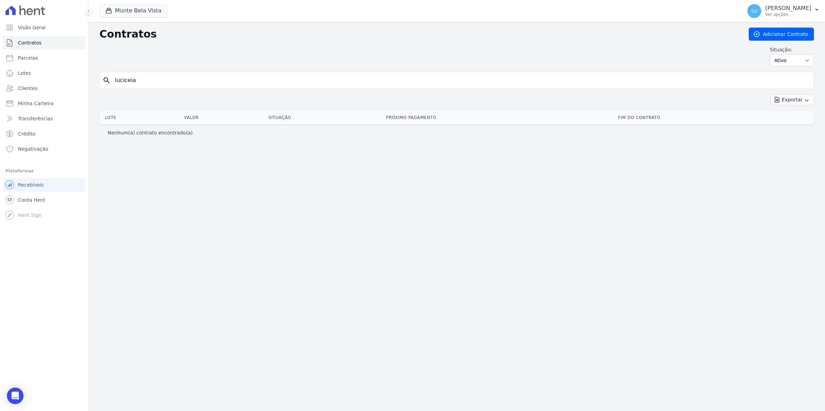
click at [182, 86] on input "luciceia" at bounding box center [461, 80] width 700 height 14
click at [20, 57] on span "Parcelas" at bounding box center [28, 58] width 20 height 7
select select
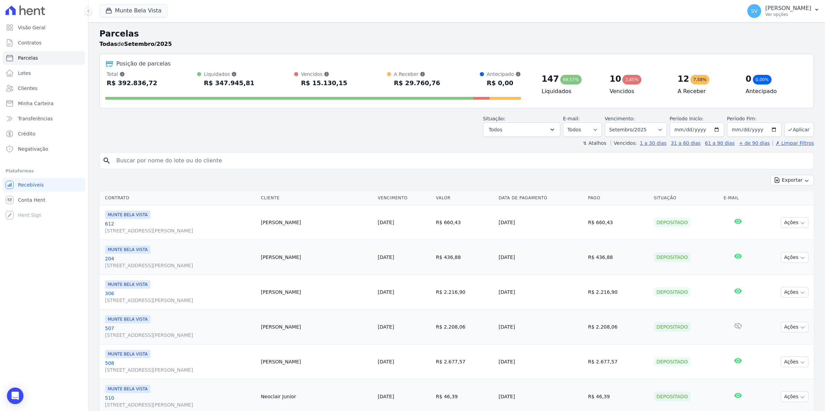
click at [178, 167] on input "search" at bounding box center [461, 161] width 698 height 14
type input "LUCICE"
select select
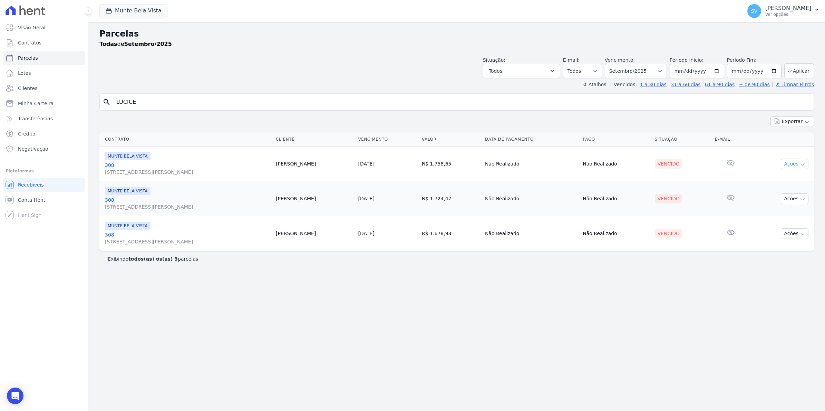
click at [658, 167] on icon "button" at bounding box center [802, 165] width 6 height 6
click at [658, 183] on link "Ver boleto" at bounding box center [791, 180] width 66 height 13
click at [35, 44] on span "Contratos" at bounding box center [29, 42] width 23 height 7
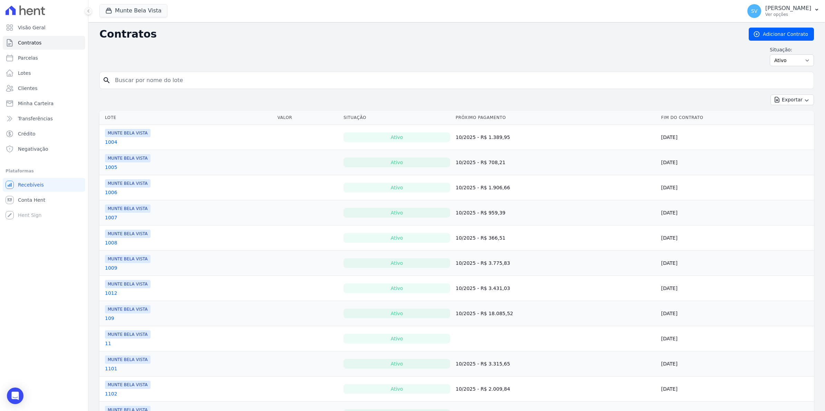
click at [144, 83] on input "search" at bounding box center [461, 80] width 700 height 14
type input "LUCI"
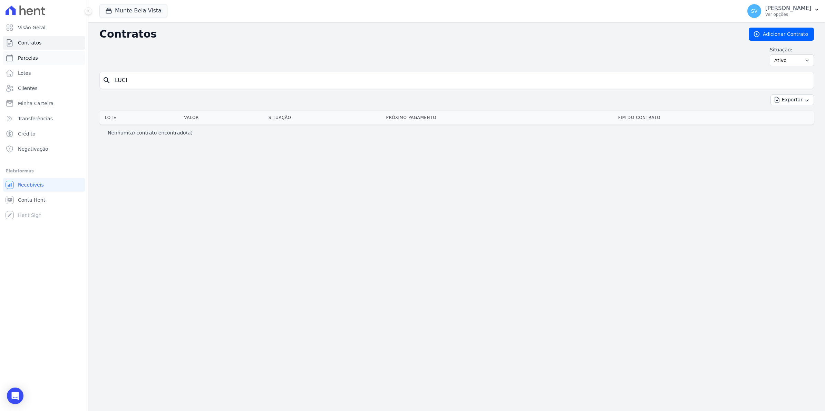
click at [33, 55] on span "Parcelas" at bounding box center [28, 58] width 20 height 7
select select
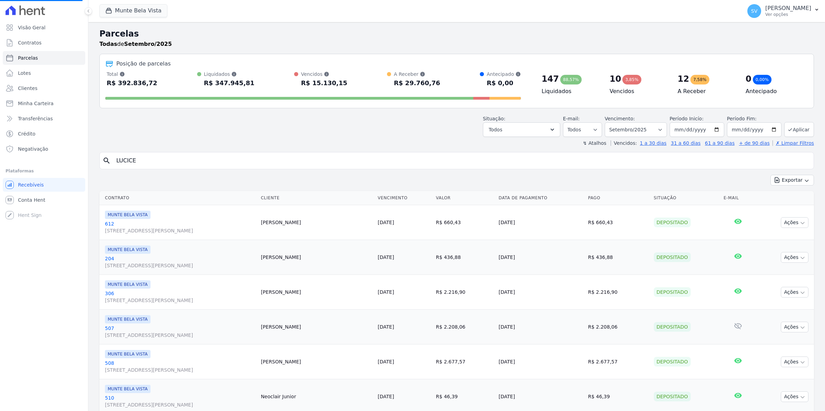
select select
click at [24, 44] on span "Contratos" at bounding box center [29, 42] width 23 height 7
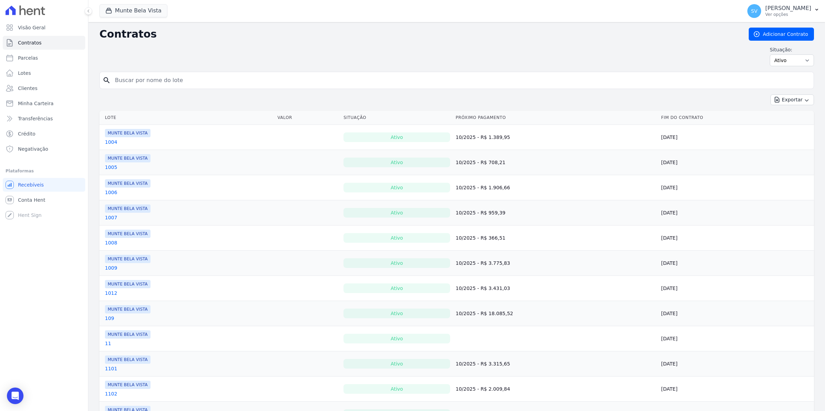
click at [132, 80] on input "search" at bounding box center [461, 80] width 700 height 14
type input "LUCICEIA"
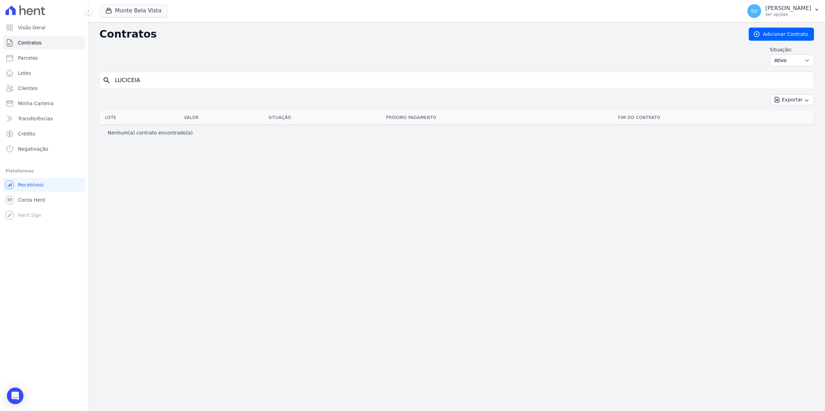
drag, startPoint x: 155, startPoint y: 82, endPoint x: -2, endPoint y: 82, distance: 157.0
click at [0, 82] on html "Visão Geral Contratos Parcelas Lotes Clientes Minha Carteira Transferências Cré…" at bounding box center [412, 205] width 825 height 411
type input "308"
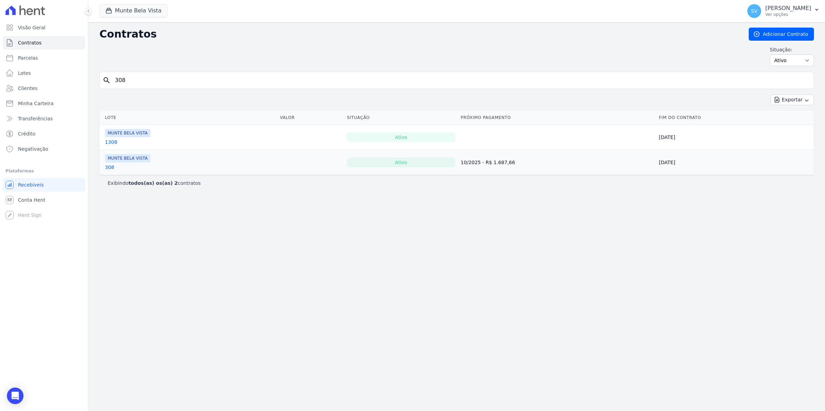
click at [106, 171] on link "308" at bounding box center [109, 167] width 9 height 7
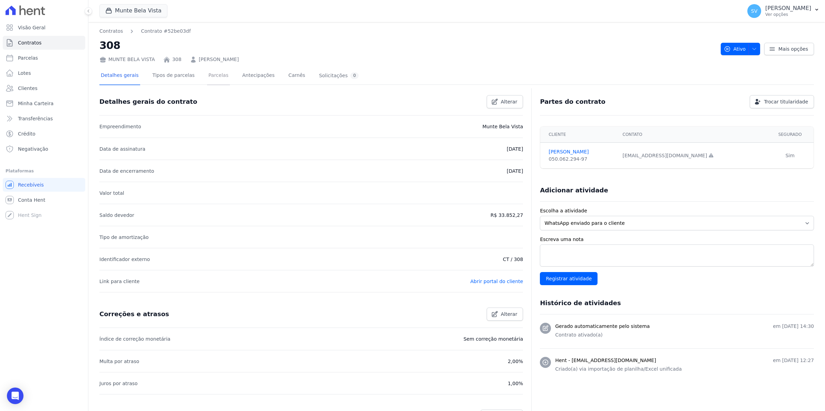
click at [209, 75] on link "Parcelas" at bounding box center [218, 76] width 23 height 18
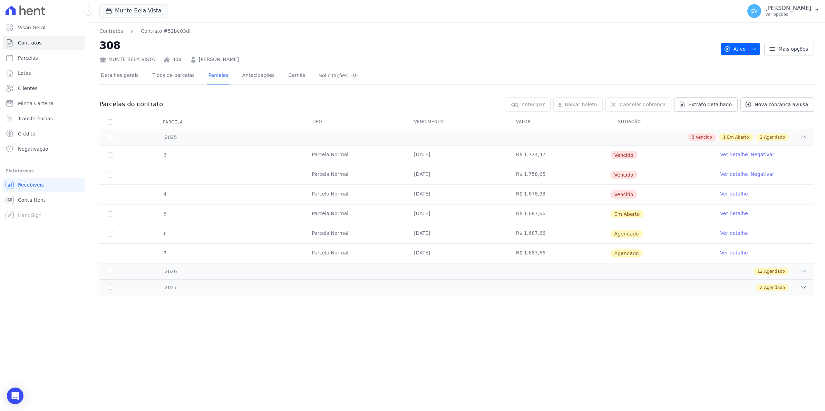
click at [658, 156] on link "Ver detalhe" at bounding box center [734, 154] width 28 height 7
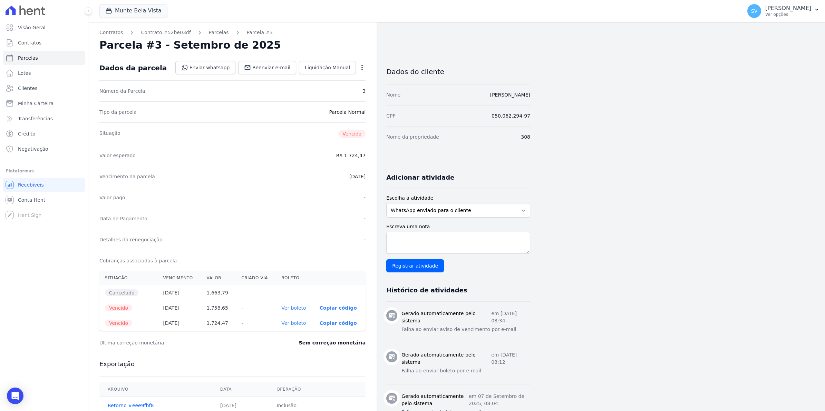
click at [363, 69] on icon "button" at bounding box center [361, 67] width 7 height 7
click at [334, 116] on link "Renegociar" at bounding box center [332, 114] width 61 height 12
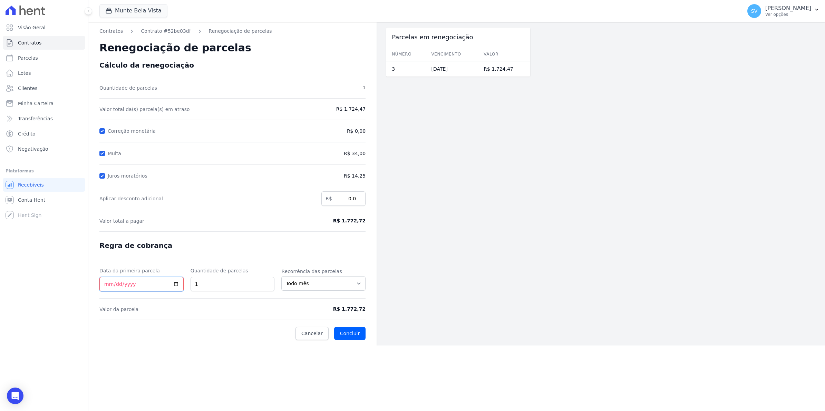
click at [109, 286] on input "Data da primeira parcela" at bounding box center [141, 284] width 84 height 14
type input "[DATE]"
click at [359, 280] on select "Todo mês A cada 2 meses A cada 3 meses A cada 6 meses A cada 10 meses A cada 12…" at bounding box center [323, 283] width 84 height 14
click at [354, 113] on form "Cálculo da renegociação Quantidade de parcelas 1 Valor total da(s) parcela(s) e…" at bounding box center [232, 200] width 266 height 279
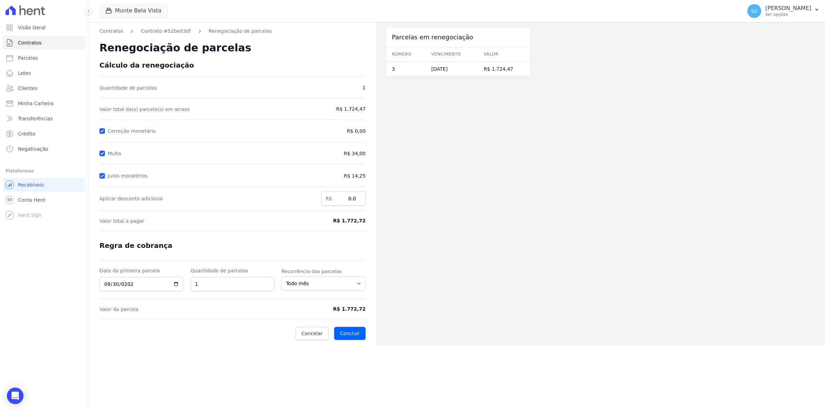
click at [354, 113] on form "Cálculo da renegociação Quantidade de parcelas 1 Valor total da(s) parcela(s) e…" at bounding box center [232, 200] width 266 height 279
click at [352, 338] on button "Concluir" at bounding box center [349, 333] width 31 height 13
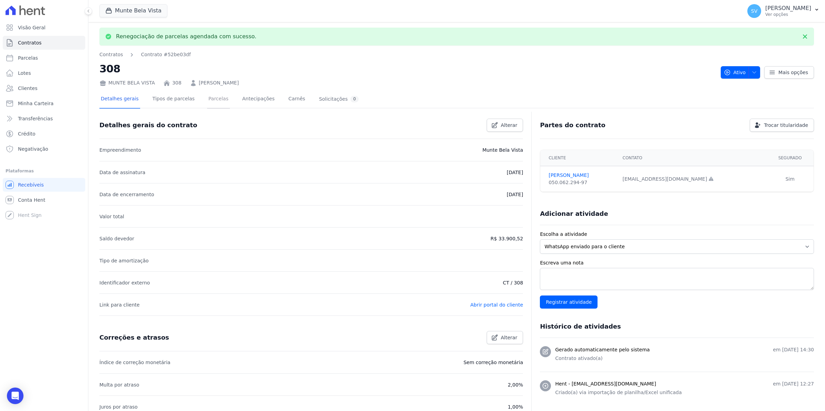
click at [213, 97] on link "Parcelas" at bounding box center [218, 99] width 23 height 18
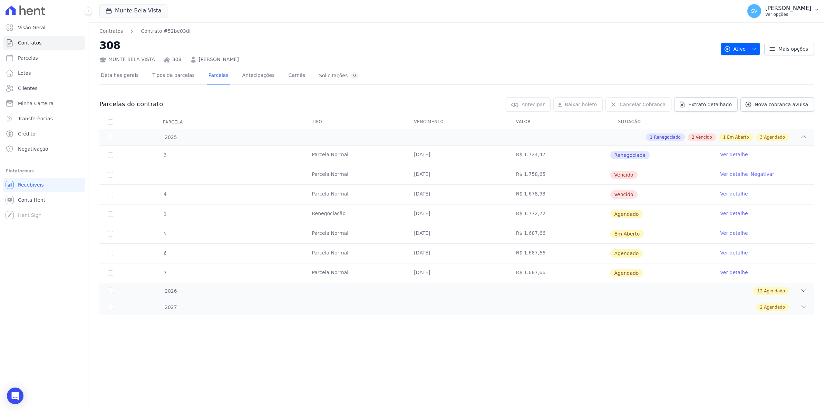
click at [658, 10] on div "SV [PERSON_NAME] Ver opções" at bounding box center [779, 11] width 64 height 14
click at [658, 62] on link "Importar remessas" at bounding box center [780, 61] width 88 height 12
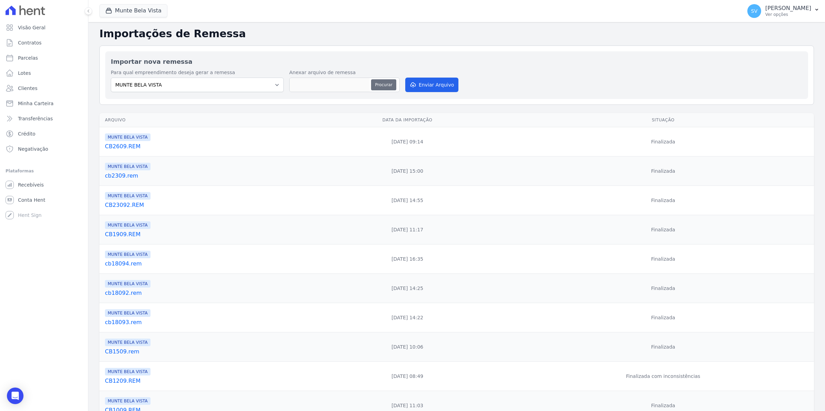
click at [381, 83] on button "Procurar" at bounding box center [383, 84] width 25 height 11
type input "CB3009.REM"
click at [440, 83] on button "Enviar Arquivo" at bounding box center [431, 85] width 53 height 14
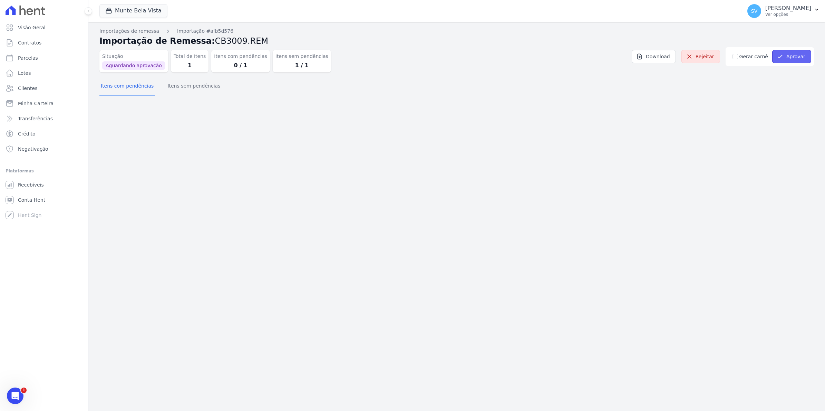
click at [790, 57] on button "Aprovar" at bounding box center [791, 56] width 39 height 13
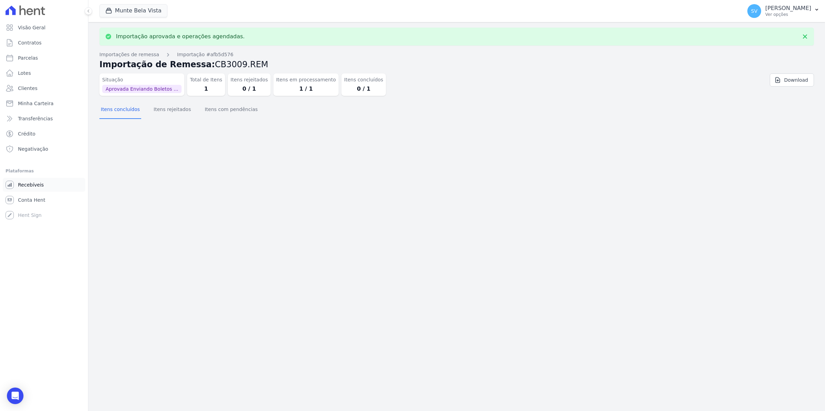
click at [32, 185] on span "Recebíveis" at bounding box center [31, 184] width 26 height 7
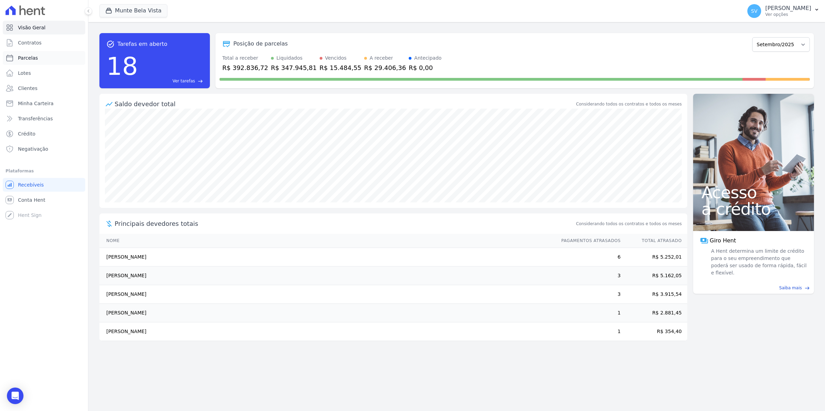
click at [31, 63] on link "Parcelas" at bounding box center [44, 58] width 82 height 14
select select
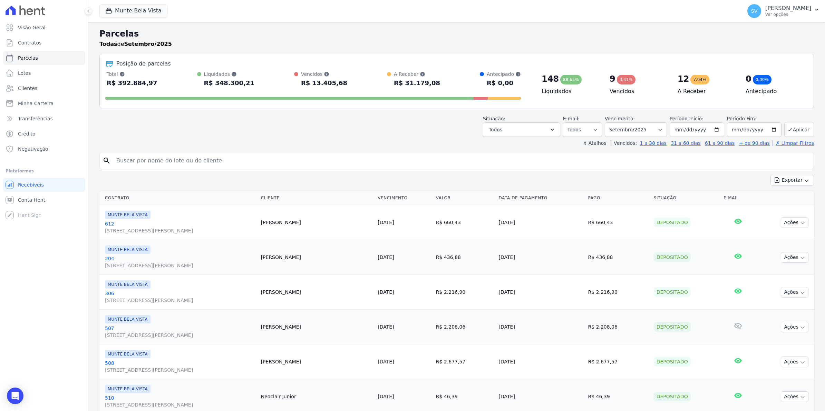
click at [123, 161] on input "search" at bounding box center [461, 161] width 698 height 14
type input "309"
select select
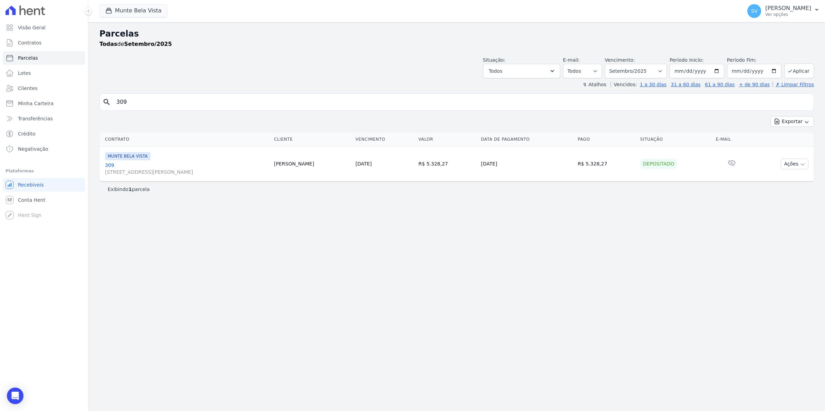
click at [111, 165] on link "[GEOGRAPHIC_DATA][STREET_ADDRESS][PERSON_NAME][GEOGRAPHIC_DATA]" at bounding box center [187, 169] width 164 height 14
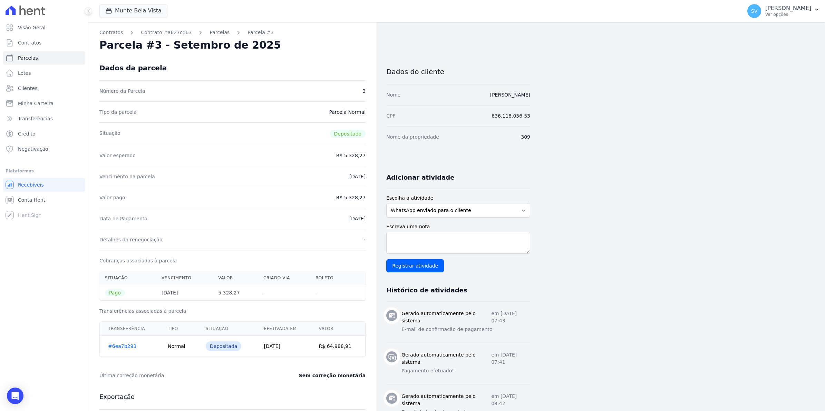
select select
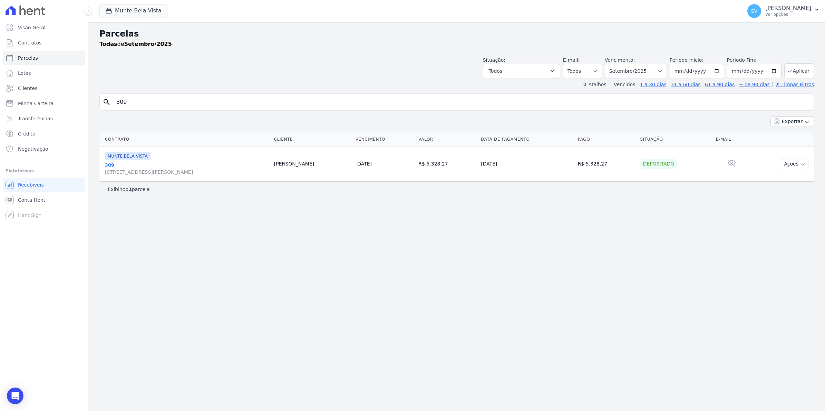
click at [142, 106] on input "309" at bounding box center [461, 102] width 698 height 14
type input "308"
select select
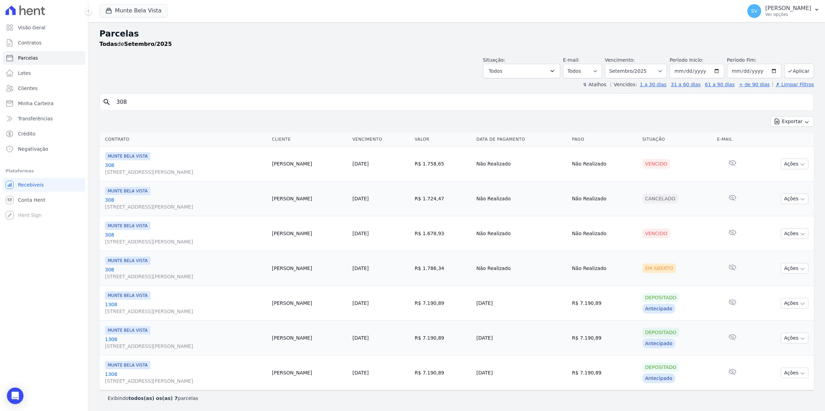
click at [111, 167] on link "[GEOGRAPHIC_DATA][STREET_ADDRESS][PERSON_NAME][GEOGRAPHIC_DATA]" at bounding box center [185, 169] width 161 height 14
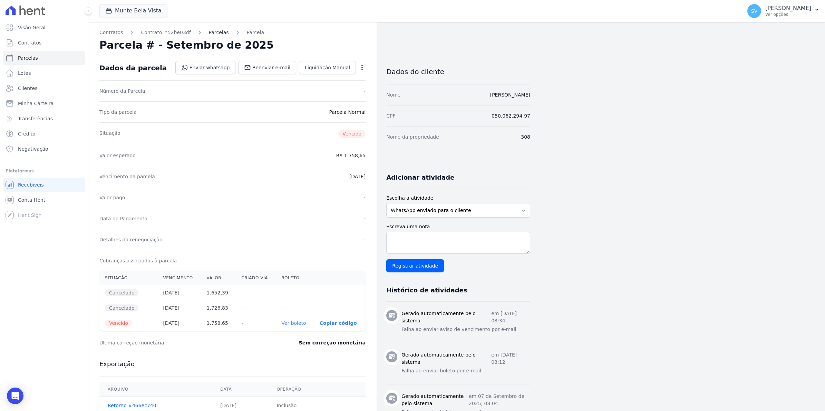
click at [209, 33] on link "Parcelas" at bounding box center [219, 32] width 20 height 7
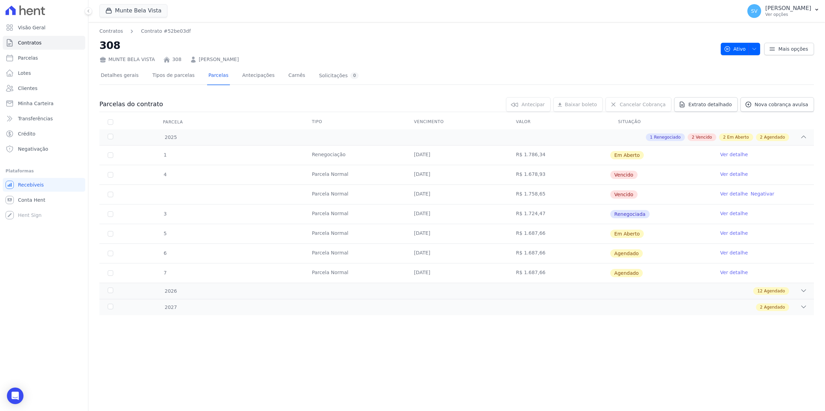
click at [728, 156] on link "Ver detalhe" at bounding box center [734, 154] width 28 height 7
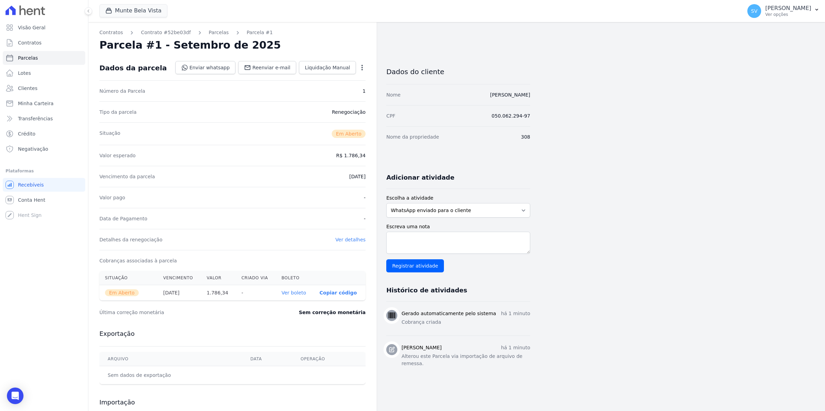
click at [294, 293] on link "Ver boleto" at bounding box center [293, 293] width 24 height 6
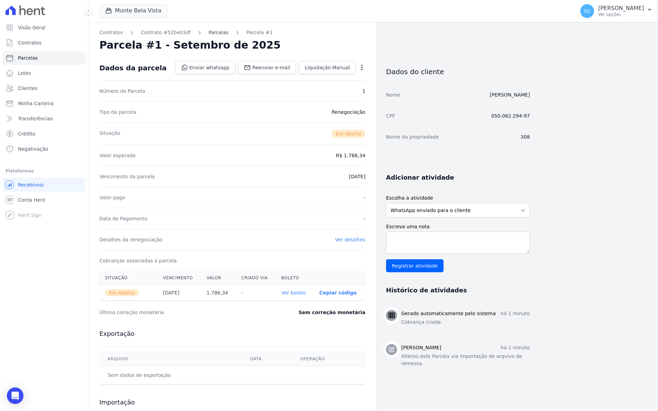
click at [210, 32] on link "Parcelas" at bounding box center [219, 32] width 20 height 7
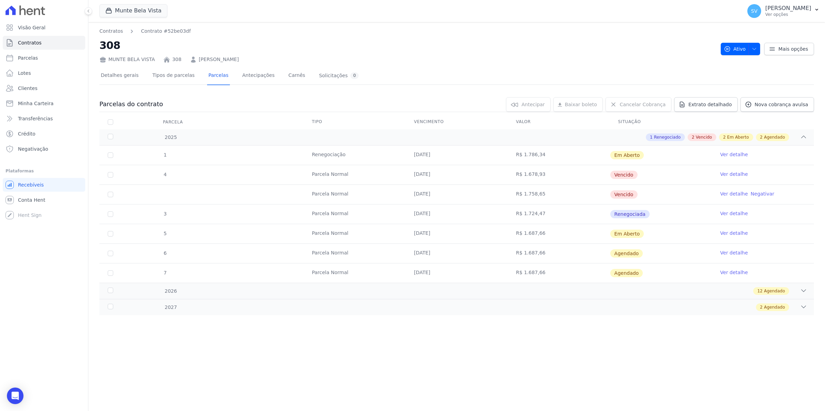
drag, startPoint x: 469, startPoint y: 195, endPoint x: 618, endPoint y: 198, distance: 149.1
click at [618, 198] on tr "Parcela Normal [DATE] R$ 1.758,65 [GEOGRAPHIC_DATA] Ver detalhe Negativar" at bounding box center [456, 195] width 714 height 20
click at [18, 199] on span "Conta Hent" at bounding box center [31, 200] width 27 height 7
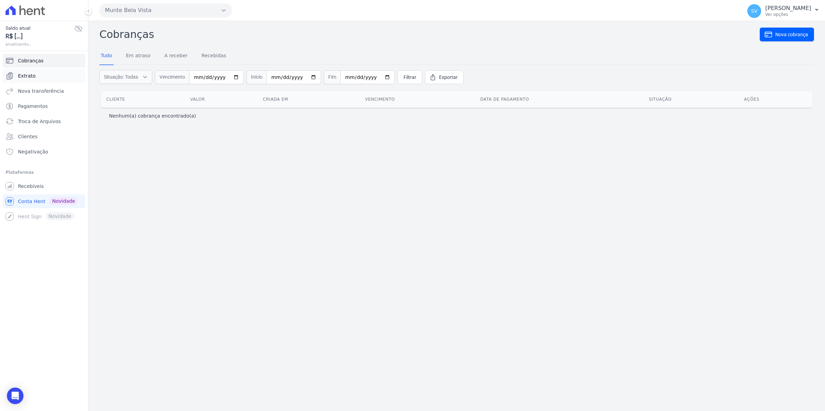
click at [30, 73] on span "Extrato" at bounding box center [27, 75] width 18 height 7
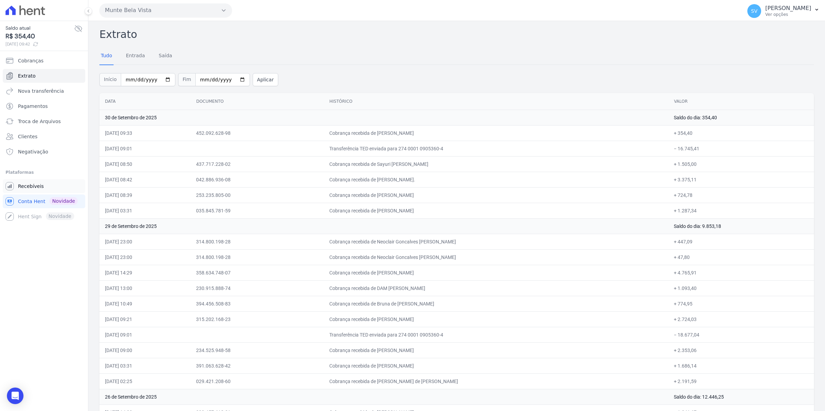
click at [24, 187] on span "Recebíveis" at bounding box center [31, 186] width 26 height 7
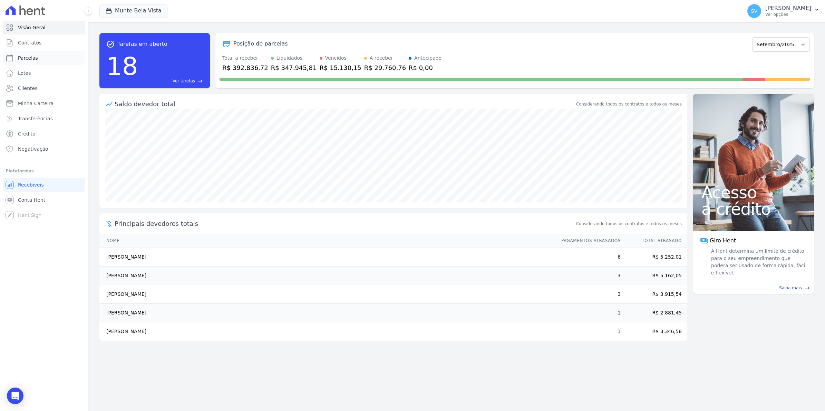
click at [31, 56] on span "Parcelas" at bounding box center [28, 58] width 20 height 7
select select
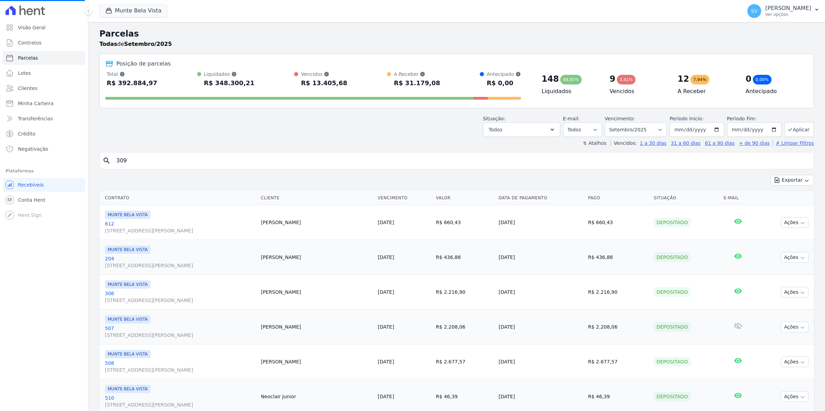
select select
click at [761, 14] on span "SV" at bounding box center [754, 11] width 14 height 14
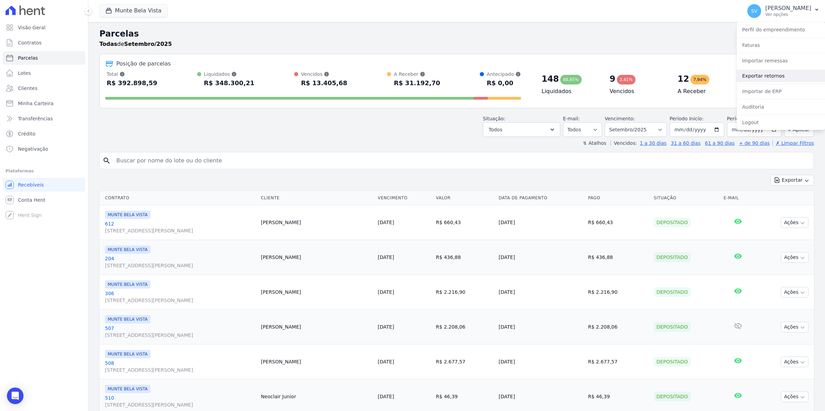
click at [764, 75] on link "Exportar retornos" at bounding box center [780, 76] width 88 height 12
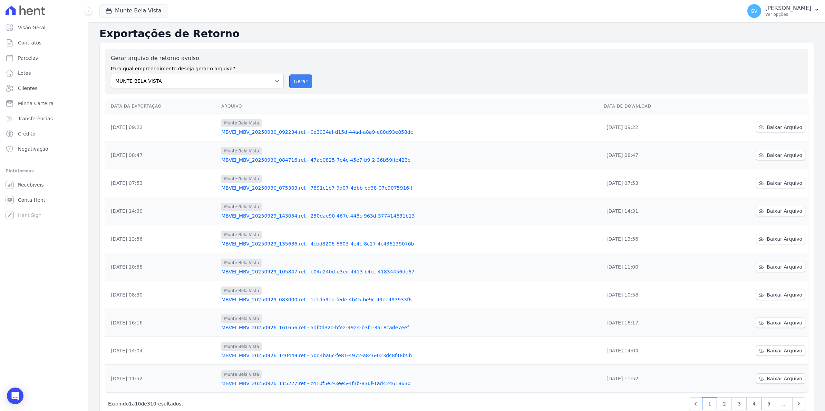
click at [294, 75] on button "Gerar" at bounding box center [300, 82] width 23 height 14
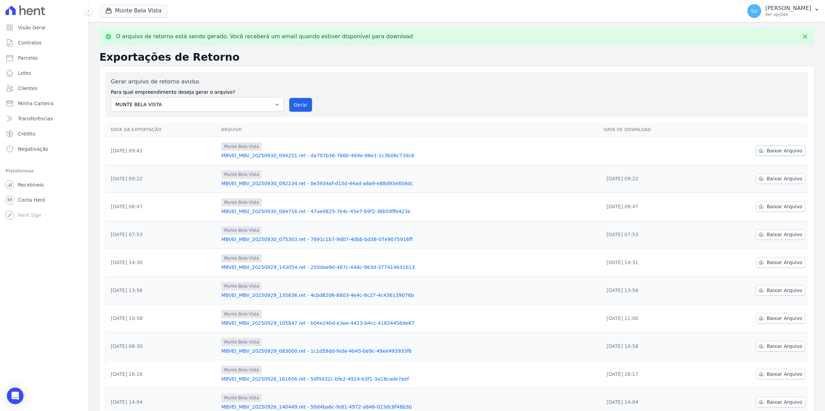
click at [789, 148] on span "Baixar Arquivo" at bounding box center [784, 150] width 36 height 7
click at [785, 149] on span "Baixar Arquivo" at bounding box center [784, 150] width 36 height 7
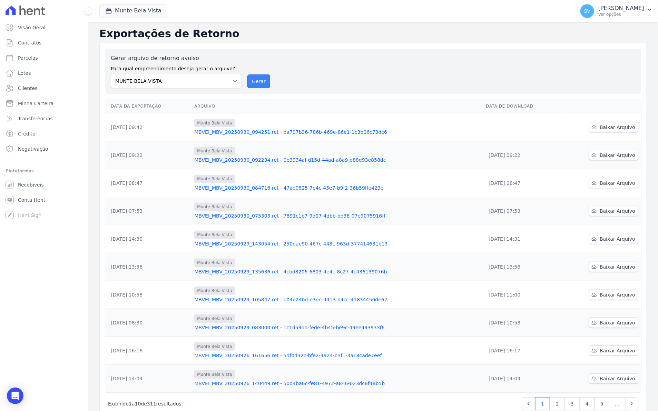
click at [253, 80] on button "Gerar" at bounding box center [258, 82] width 23 height 14
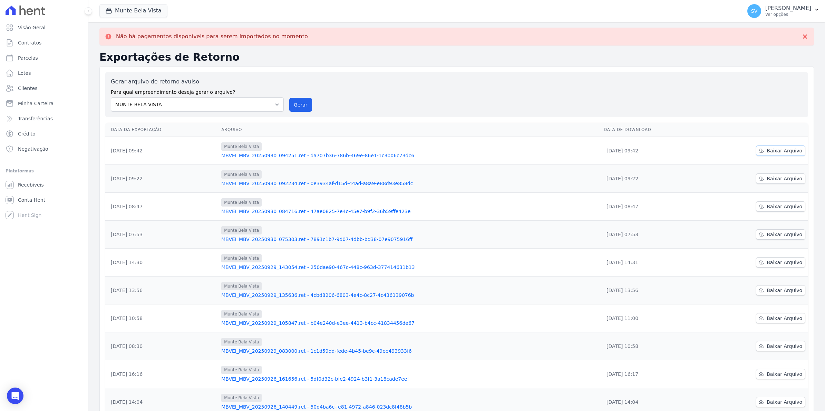
click at [789, 148] on span "Baixar Arquivo" at bounding box center [784, 150] width 36 height 7
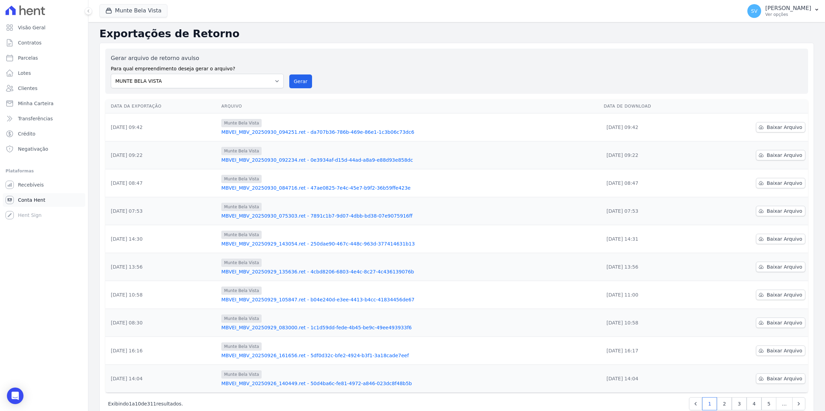
click at [24, 204] on link "Conta Hent" at bounding box center [44, 200] width 82 height 14
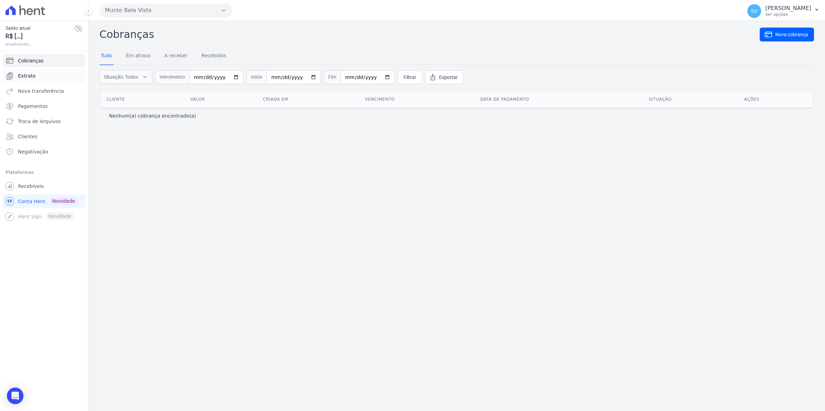
click at [30, 76] on span "Extrato" at bounding box center [27, 75] width 18 height 7
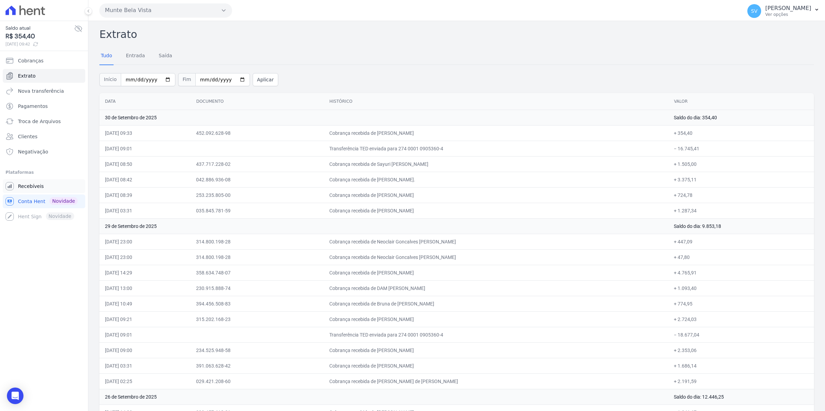
click at [20, 188] on span "Recebíveis" at bounding box center [31, 186] width 26 height 7
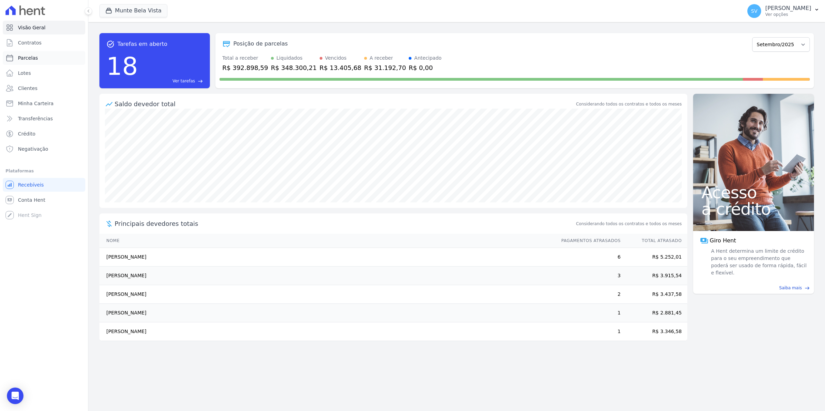
click at [26, 58] on span "Parcelas" at bounding box center [28, 58] width 20 height 7
select select
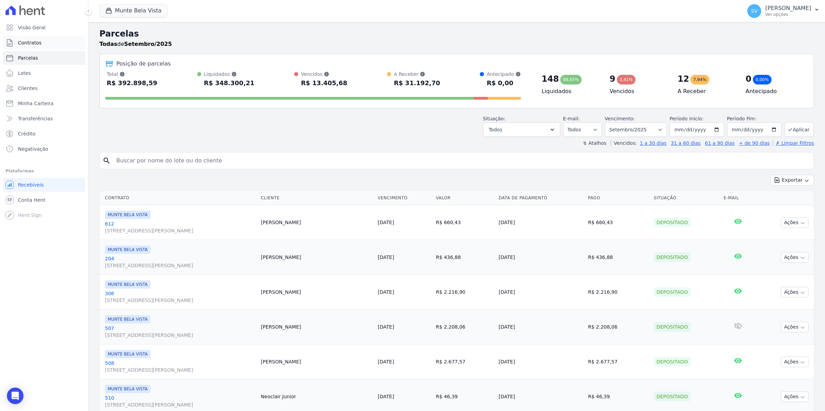
click at [27, 37] on link "Contratos" at bounding box center [44, 43] width 82 height 14
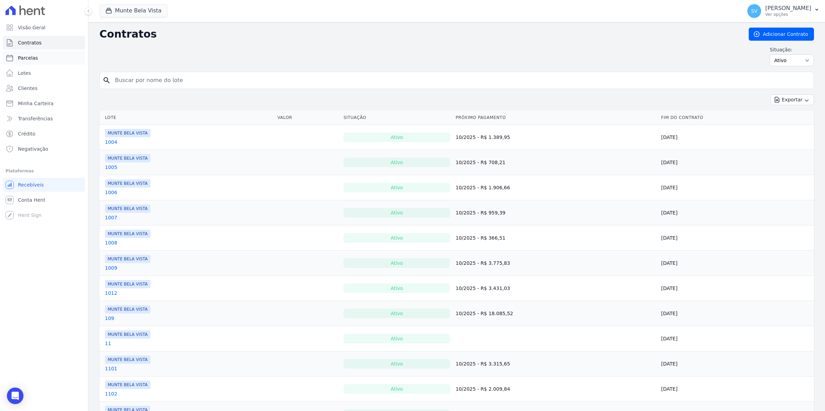
click at [31, 59] on span "Parcelas" at bounding box center [28, 58] width 20 height 7
select select
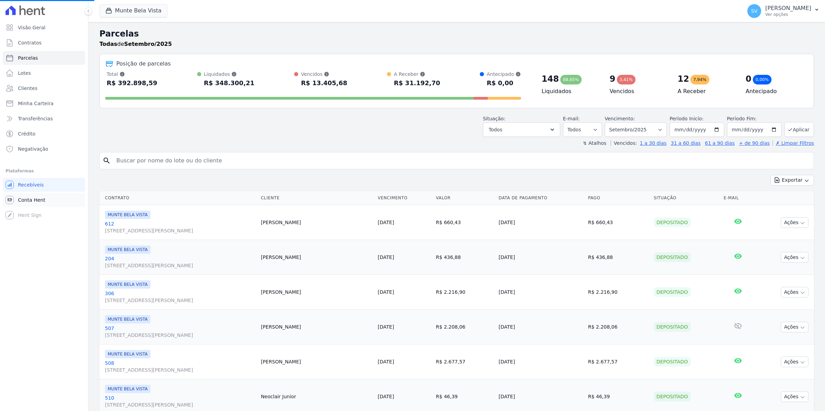
select select
click at [22, 201] on span "Conta Hent" at bounding box center [31, 200] width 27 height 7
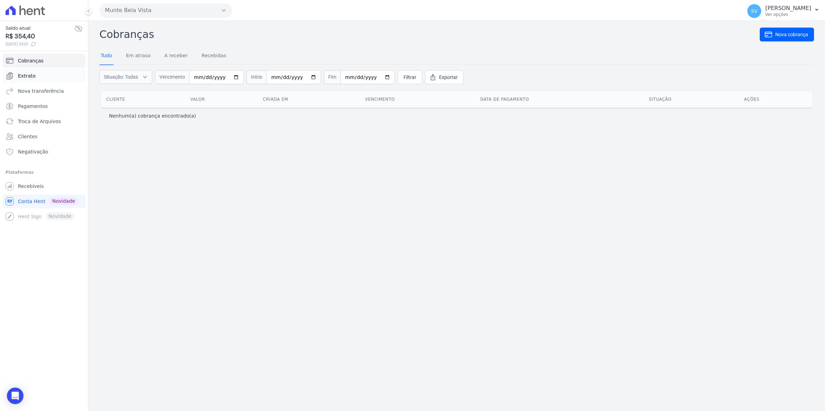
click at [25, 76] on span "Extrato" at bounding box center [27, 75] width 18 height 7
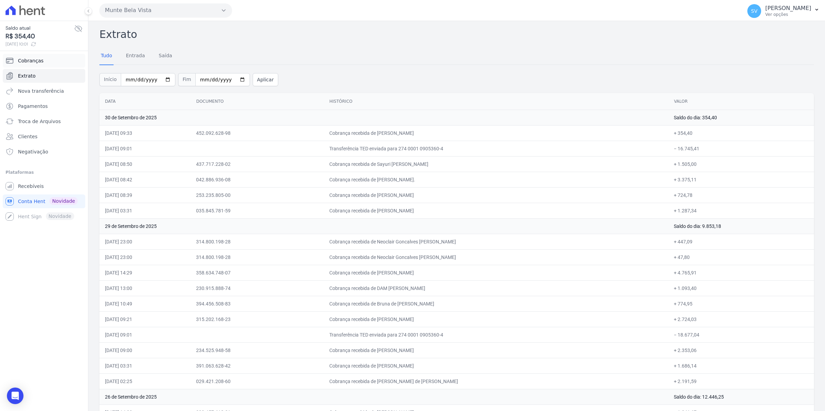
click at [23, 59] on span "Cobranças" at bounding box center [31, 60] width 26 height 7
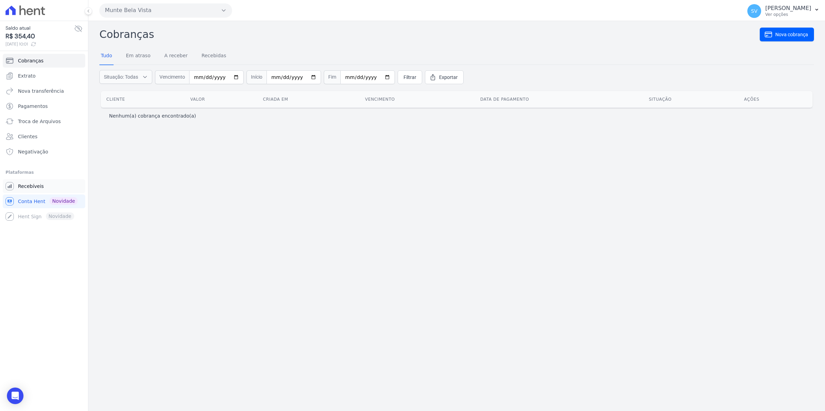
click at [31, 188] on span "Recebíveis" at bounding box center [31, 186] width 26 height 7
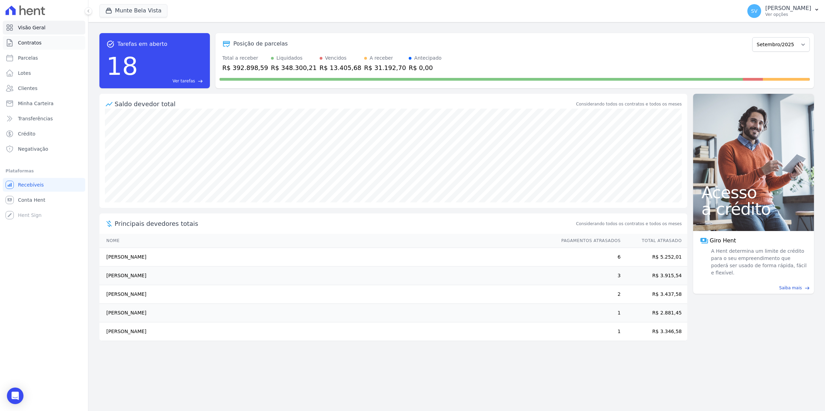
click at [28, 45] on span "Contratos" at bounding box center [29, 42] width 23 height 7
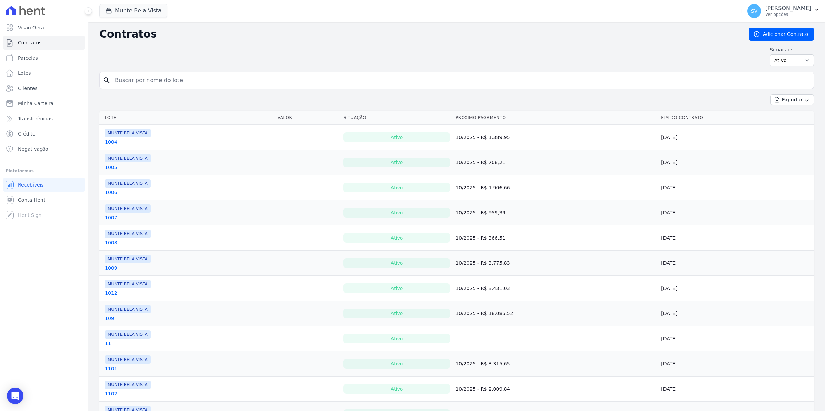
click at [137, 86] on input "search" at bounding box center [461, 80] width 700 height 14
type input "[PERSON_NAME]"
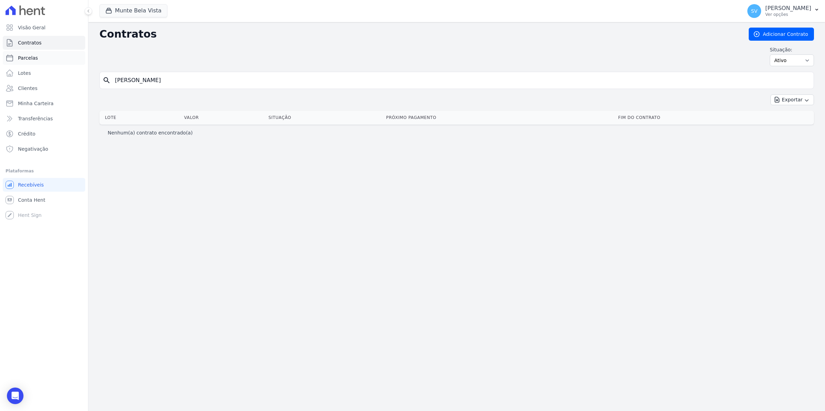
click at [33, 56] on span "Parcelas" at bounding box center [28, 58] width 20 height 7
select select
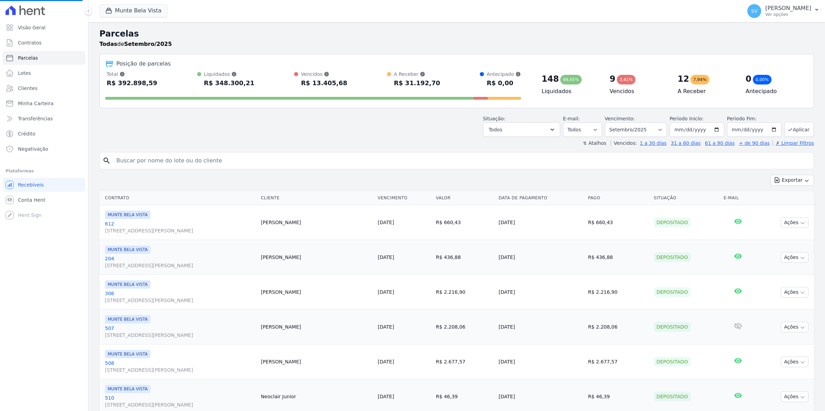
click at [166, 162] on input "search" at bounding box center [461, 161] width 698 height 14
select select
click at [166, 162] on input "search" at bounding box center [461, 161] width 698 height 14
type input "luciana"
select select
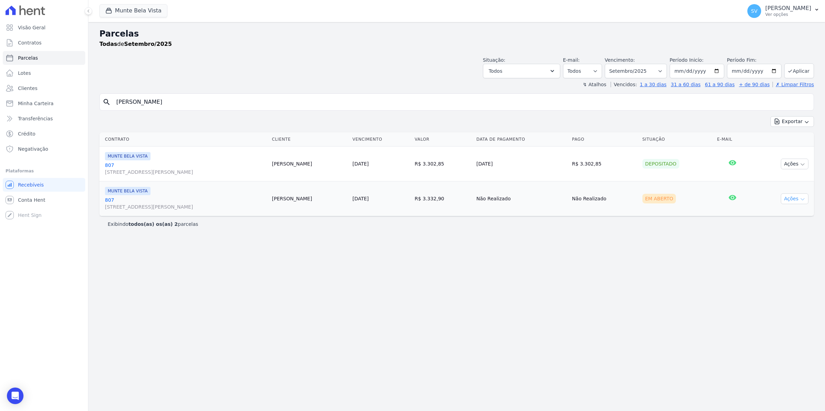
click at [799, 202] on icon "button" at bounding box center [802, 200] width 6 height 6
click at [772, 215] on link "Ver boleto" at bounding box center [791, 214] width 66 height 13
drag, startPoint x: 172, startPoint y: 102, endPoint x: 0, endPoint y: 108, distance: 171.9
click at [0, 108] on html "Visão Geral Contratos Parcelas Lotes Clientes Minha Carteira Transferências Cré…" at bounding box center [412, 205] width 825 height 411
type input "sidnei"
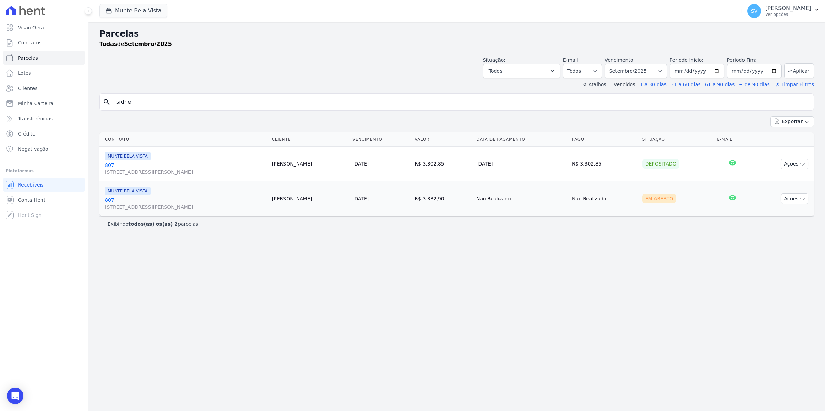
select select
click at [184, 102] on input "sidnei" at bounding box center [461, 102] width 698 height 14
select select
drag, startPoint x: 163, startPoint y: 105, endPoint x: -2, endPoint y: 106, distance: 164.9
click at [0, 106] on html "Visão Geral Contratos Parcelas Lotes Clientes Minha Carteira Transferências Cré…" at bounding box center [412, 205] width 825 height 411
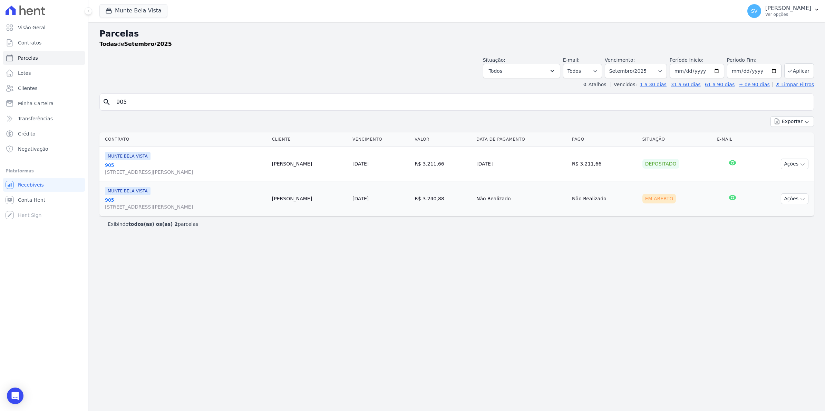
type input "905"
select select
click at [796, 200] on button "Ações" at bounding box center [794, 199] width 28 height 11
drag, startPoint x: 394, startPoint y: 338, endPoint x: 337, endPoint y: 274, distance: 85.8
click at [393, 335] on div "Parcelas Todas de Setembro/2025 Situação: Agendado Em Aberto Pago Processando C…" at bounding box center [456, 216] width 736 height 389
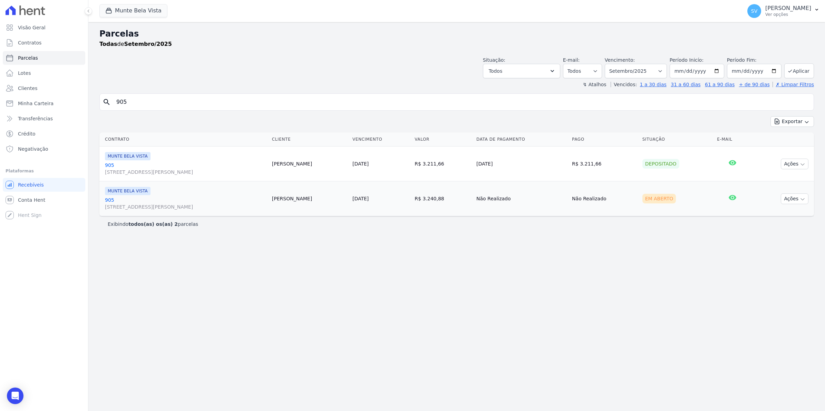
drag, startPoint x: 146, startPoint y: 105, endPoint x: -2, endPoint y: 110, distance: 147.4
click at [0, 110] on html "Visão Geral Contratos Parcelas Lotes Clientes Minha Carteira Transferências Cré…" at bounding box center [412, 205] width 825 height 411
type input "508"
select select
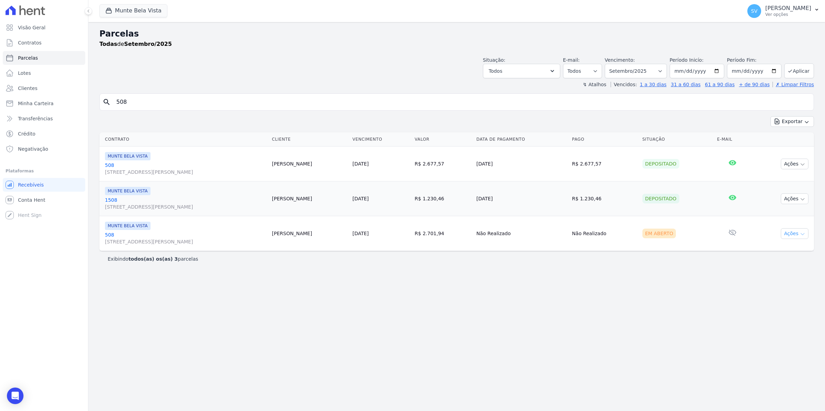
click at [805, 233] on icon "button" at bounding box center [802, 234] width 6 height 6
click at [773, 252] on link "Ver boleto" at bounding box center [791, 249] width 66 height 13
drag, startPoint x: 131, startPoint y: 104, endPoint x: -2, endPoint y: 95, distance: 133.5
click at [0, 95] on html "Visão Geral Contratos Parcelas Lotes Clientes Minha Carteira Transferências Cré…" at bounding box center [412, 205] width 825 height 411
type input "julia"
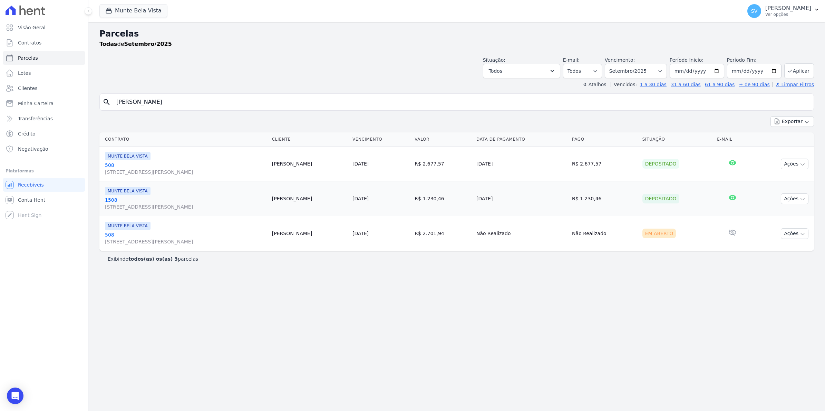
select select
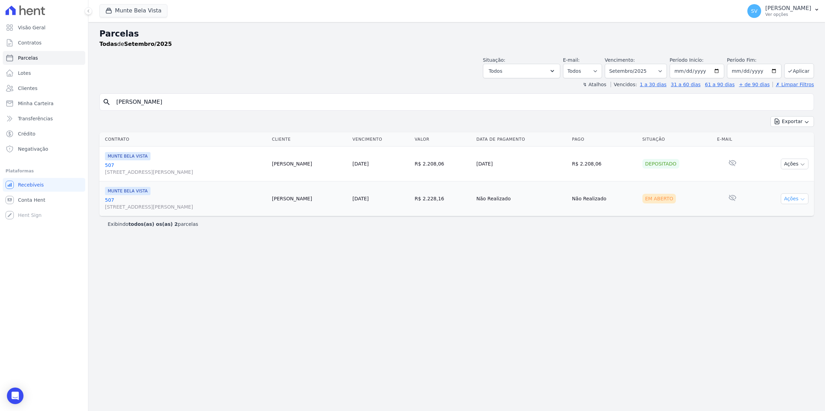
click at [800, 200] on icon "button" at bounding box center [802, 200] width 6 height 6
click at [776, 219] on link "Ver boleto" at bounding box center [791, 214] width 66 height 13
click at [24, 199] on span "Conta Hent" at bounding box center [31, 200] width 27 height 7
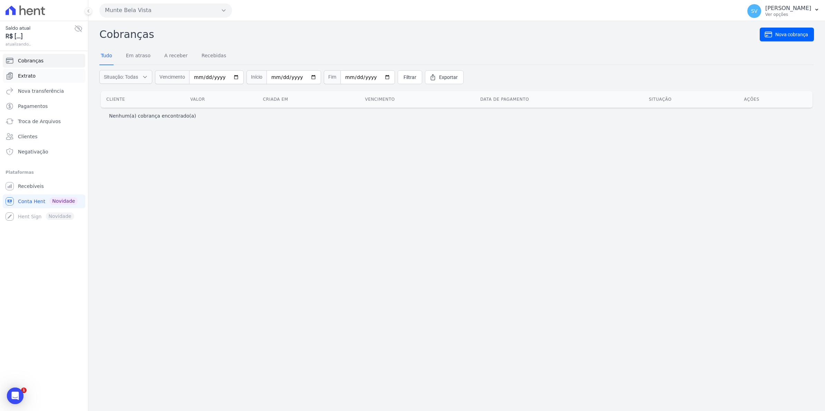
click at [32, 77] on span "Extrato" at bounding box center [27, 75] width 18 height 7
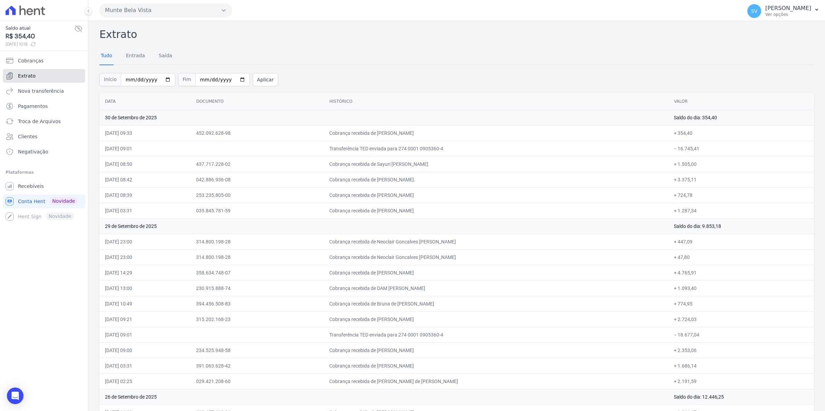
click at [36, 78] on link "Extrato" at bounding box center [44, 76] width 82 height 14
click at [33, 64] on span "Cobranças" at bounding box center [31, 60] width 26 height 7
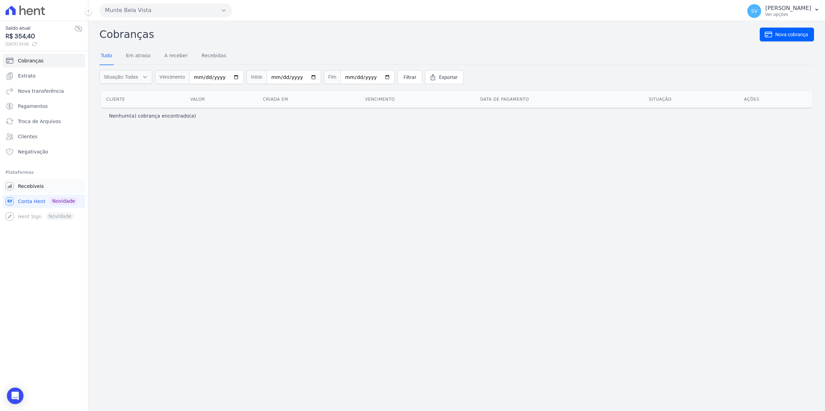
click at [31, 190] on link "Recebíveis" at bounding box center [44, 186] width 82 height 14
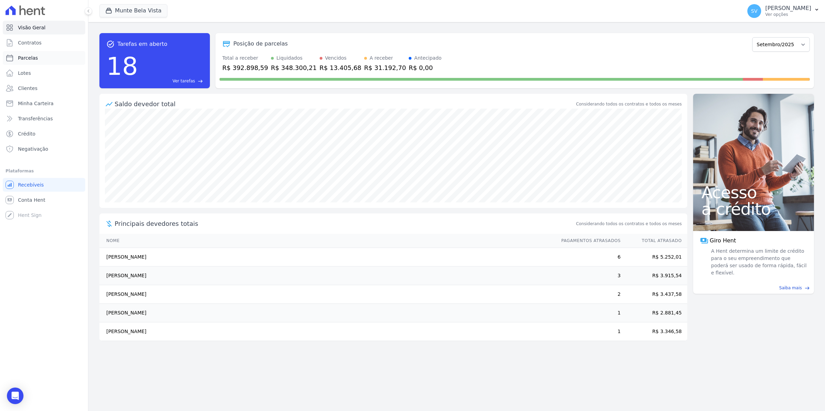
click at [40, 59] on link "Parcelas" at bounding box center [44, 58] width 82 height 14
select select
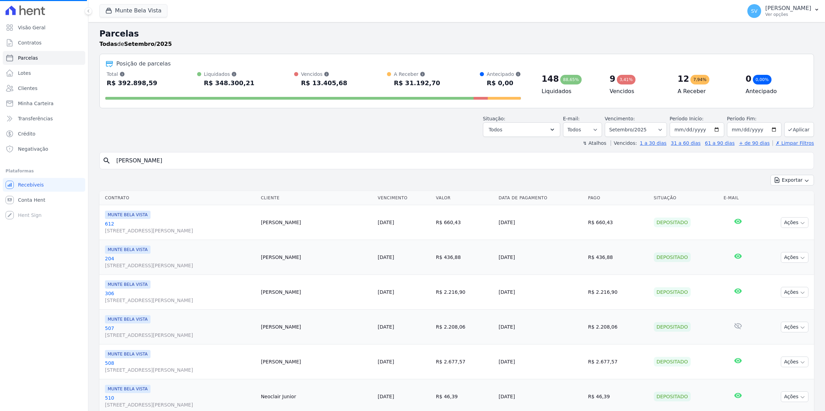
select select
click at [22, 197] on span "Conta Hent" at bounding box center [31, 200] width 27 height 7
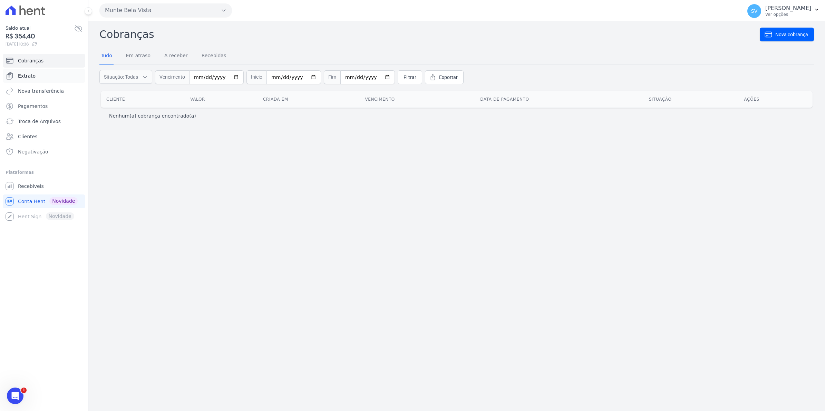
click at [30, 74] on span "Extrato" at bounding box center [27, 75] width 18 height 7
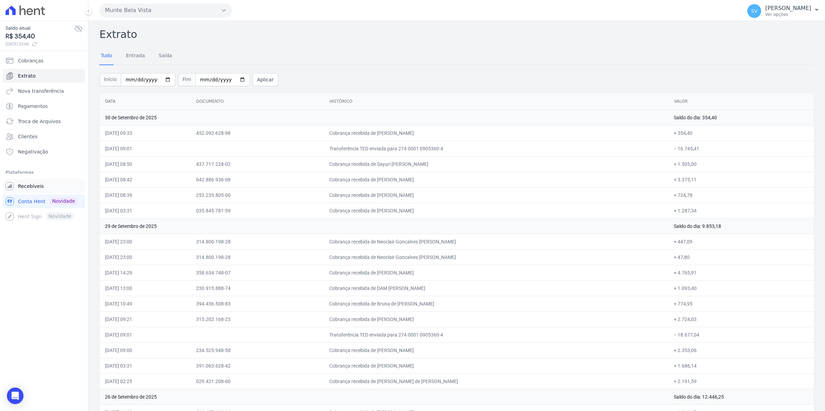
click at [24, 187] on span "Recebíveis" at bounding box center [31, 186] width 26 height 7
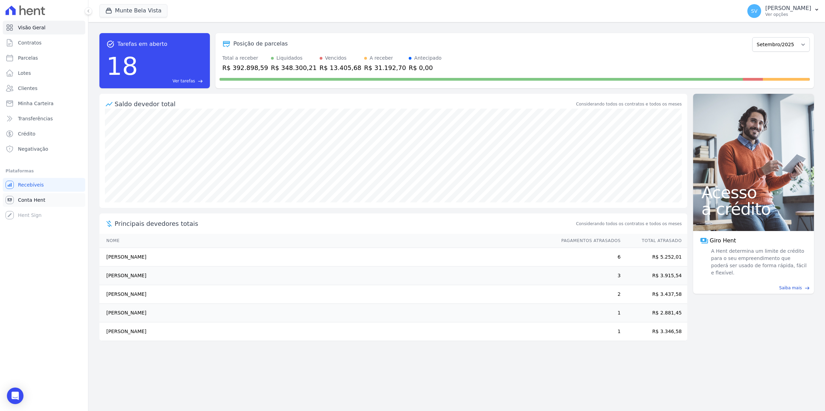
click at [26, 197] on span "Conta Hent" at bounding box center [31, 200] width 27 height 7
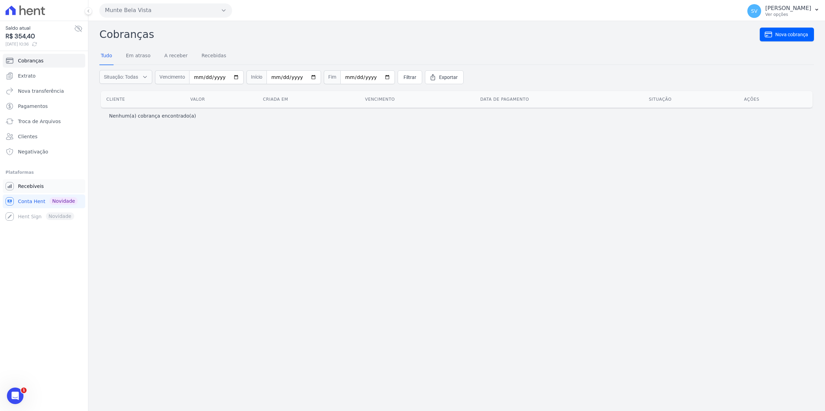
click at [37, 192] on link "Recebíveis" at bounding box center [44, 186] width 82 height 14
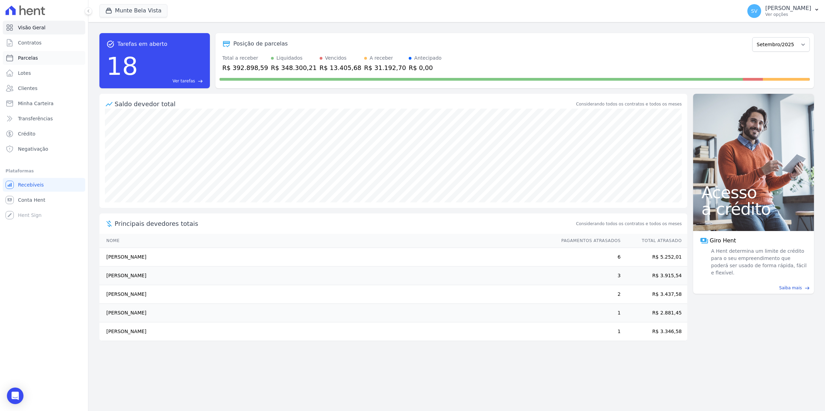
click at [35, 56] on span "Parcelas" at bounding box center [28, 58] width 20 height 7
select select
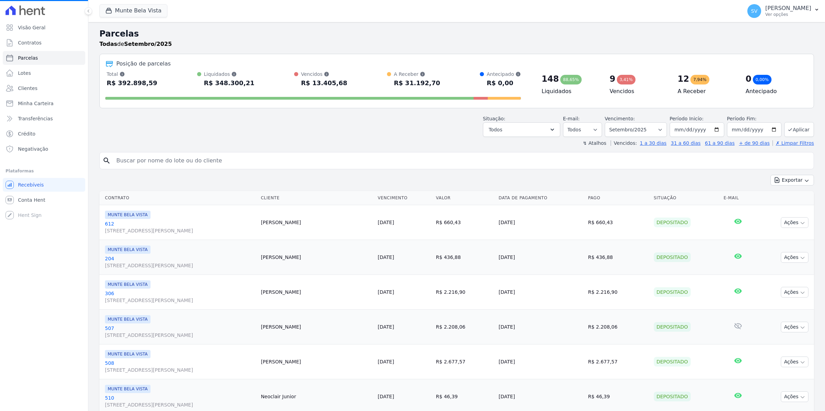
select select
click at [140, 161] on input "search" at bounding box center [461, 161] width 698 height 14
type input "ALEXANDRO"
select select
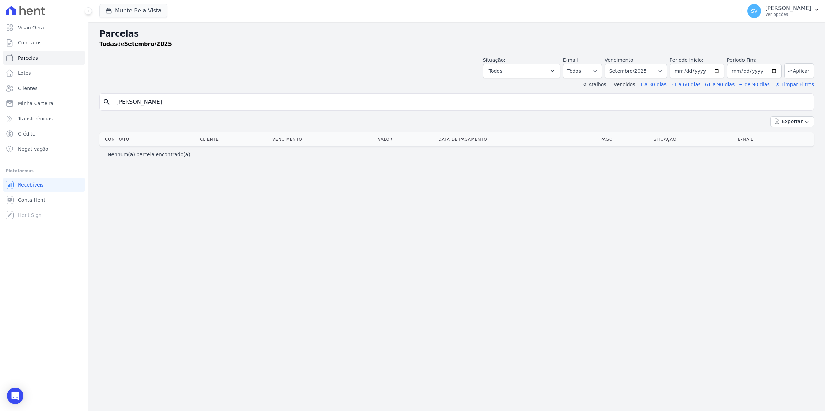
click at [171, 102] on input "ALEXANDRO" at bounding box center [461, 102] width 698 height 14
type input "ALEXSANDRO"
select select
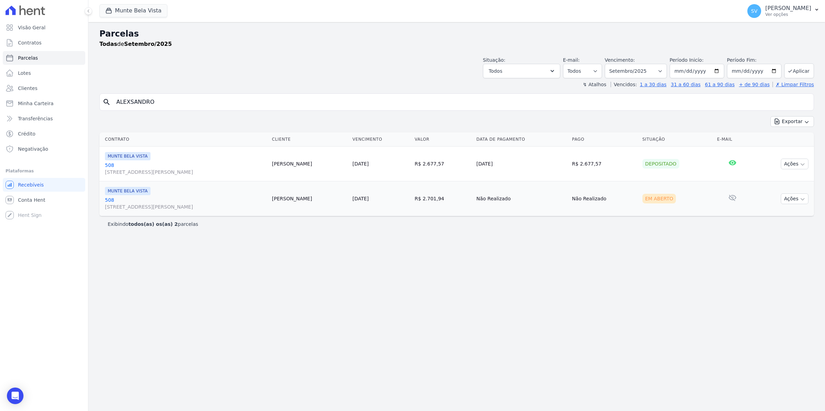
click at [107, 199] on link "508 Avenida Brigadeiro Faria Lima, 1306, 4 andar, Pinheiros" at bounding box center [185, 204] width 161 height 14
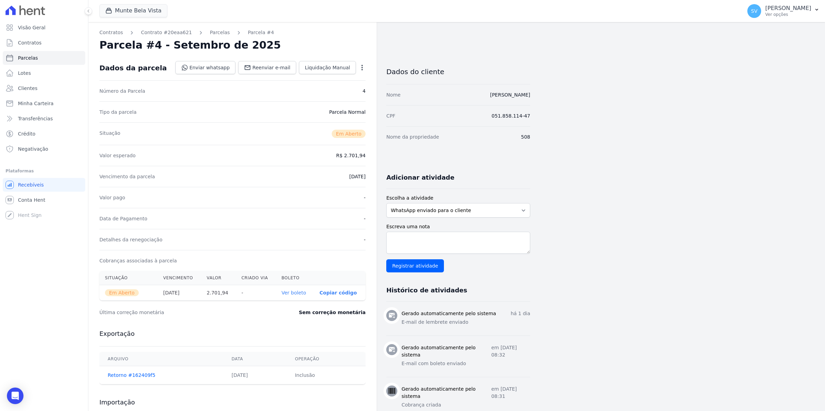
click at [215, 36] on div "Contratos Contrato #20eaa621 Parcelas Parcela #4 Parcela #4 - Setembro de 2025 …" at bounding box center [232, 313] width 288 height 582
click at [213, 31] on link "Parcelas" at bounding box center [220, 32] width 20 height 7
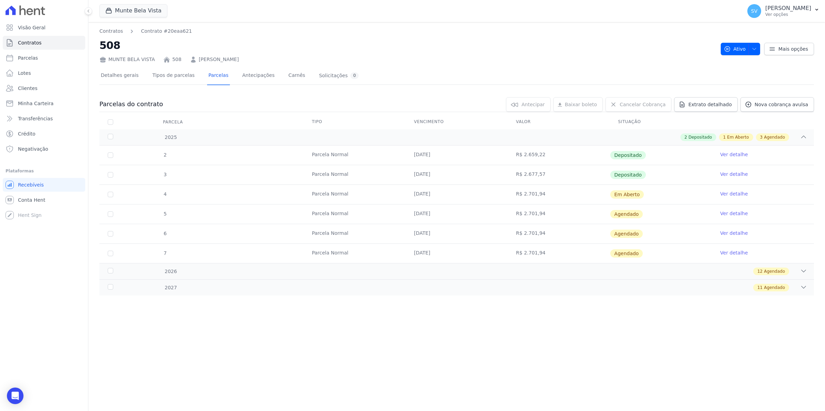
click at [733, 211] on link "Ver detalhe" at bounding box center [734, 213] width 28 height 7
click at [24, 198] on span "Conta Hent" at bounding box center [31, 200] width 27 height 7
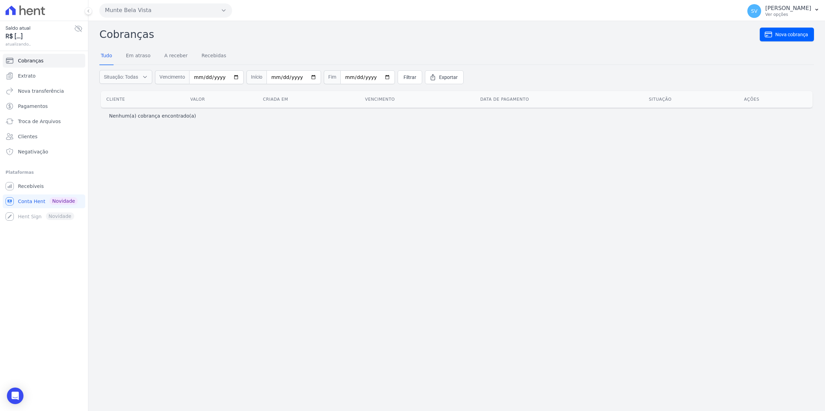
click at [31, 73] on span "Extrato" at bounding box center [27, 75] width 18 height 7
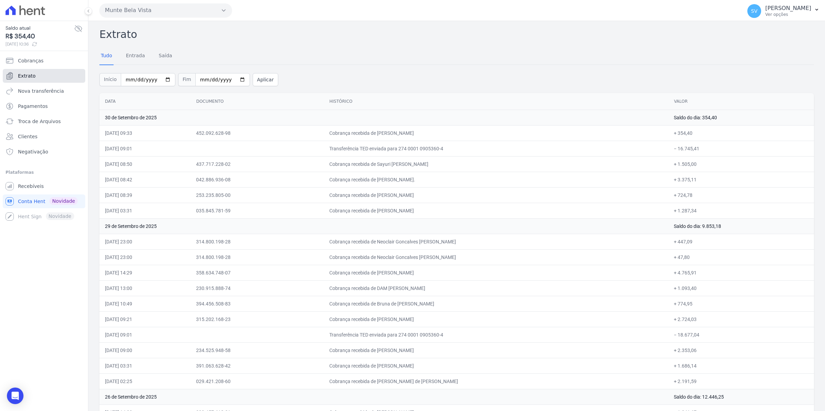
click at [23, 77] on span "Extrato" at bounding box center [27, 75] width 18 height 7
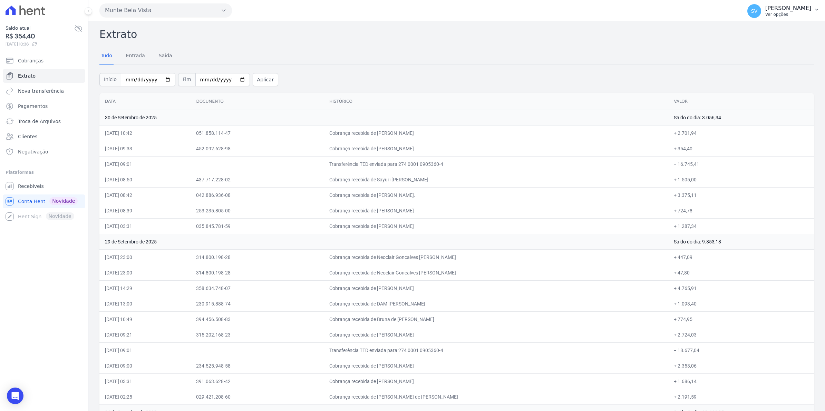
click at [761, 17] on span "SV" at bounding box center [754, 11] width 14 height 14
click at [19, 186] on span "Recebíveis" at bounding box center [31, 186] width 26 height 7
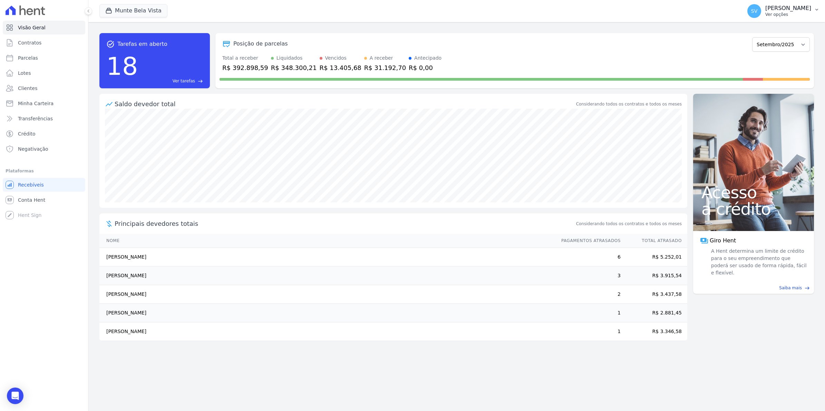
click at [761, 13] on span "SV" at bounding box center [754, 11] width 14 height 14
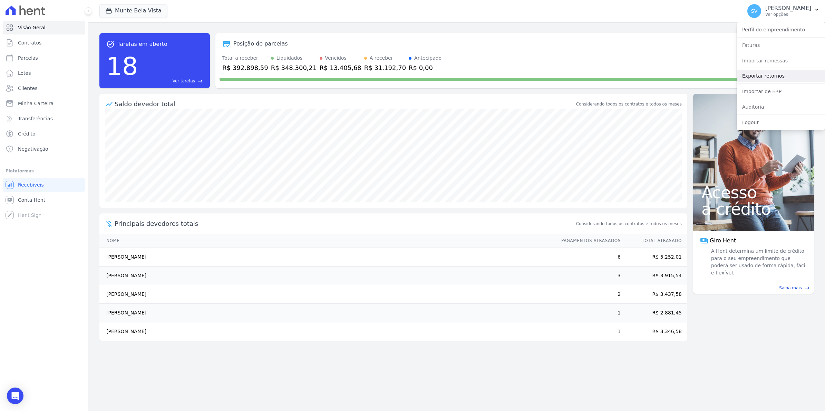
click at [755, 73] on link "Exportar retornos" at bounding box center [780, 76] width 88 height 12
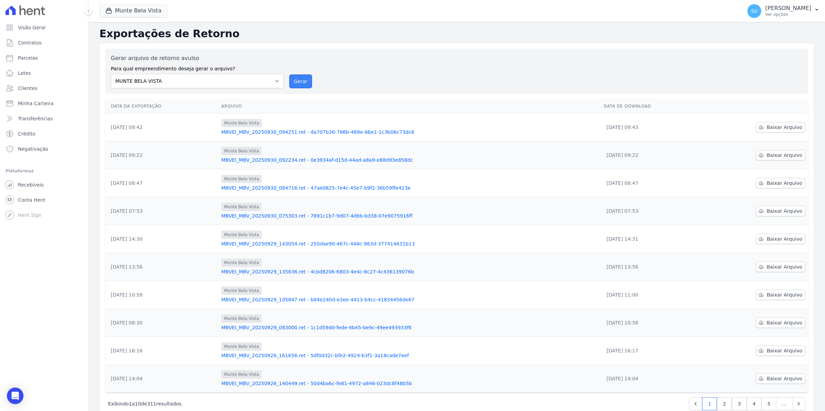
click at [293, 84] on button "Gerar" at bounding box center [300, 82] width 23 height 14
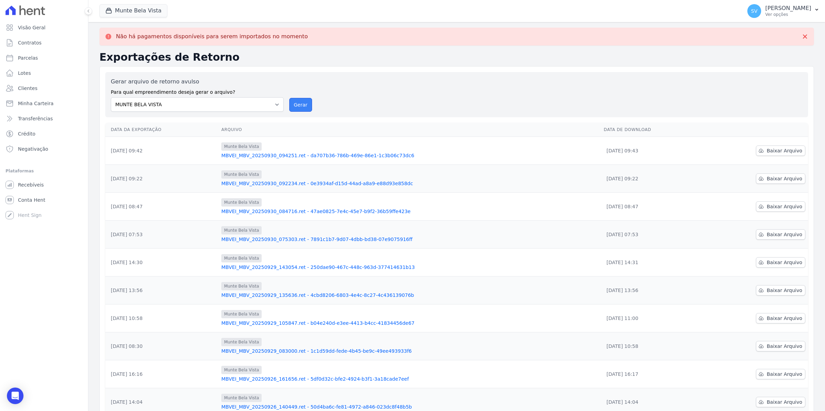
click at [289, 105] on button "Gerar" at bounding box center [300, 105] width 23 height 14
click at [300, 106] on button "Gerar" at bounding box center [300, 105] width 23 height 14
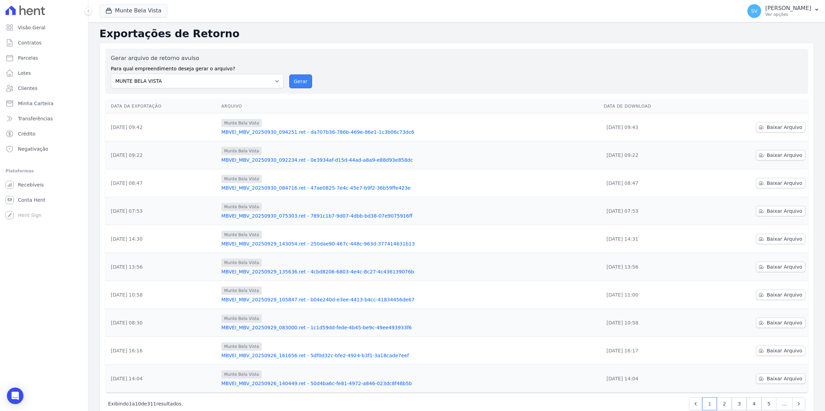
click at [293, 83] on button "Gerar" at bounding box center [300, 82] width 23 height 14
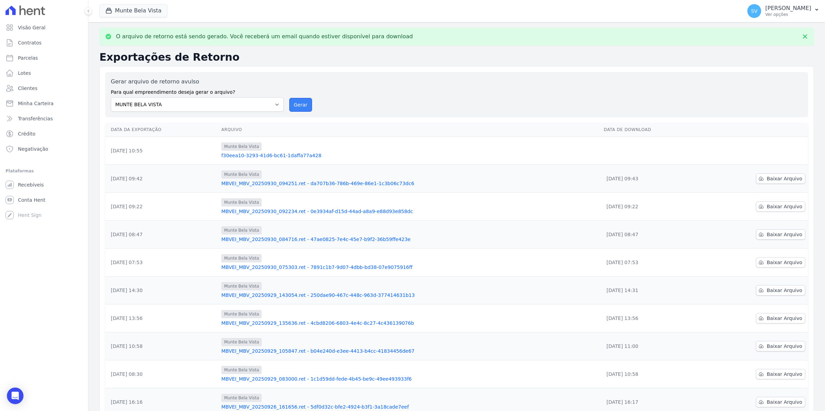
click at [298, 104] on button "Gerar" at bounding box center [300, 105] width 23 height 14
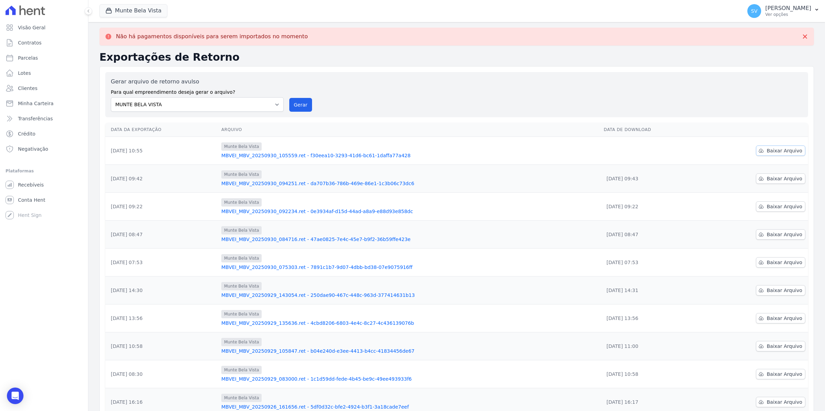
click at [785, 154] on span "Baixar Arquivo" at bounding box center [784, 150] width 36 height 7
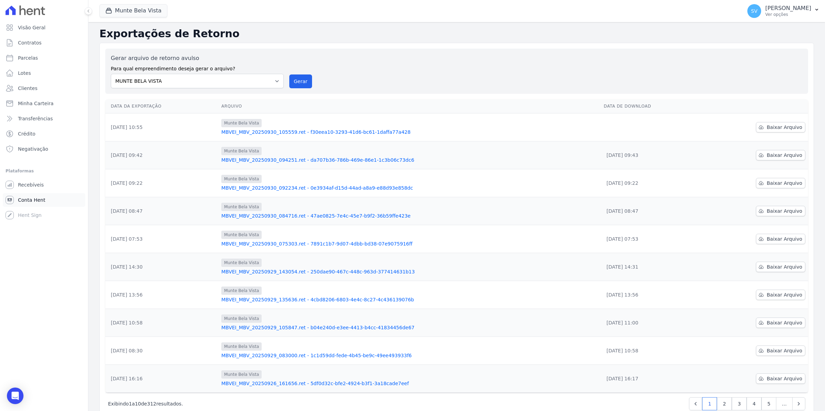
click at [33, 203] on span "Conta Hent" at bounding box center [31, 200] width 27 height 7
click at [30, 53] on link "Parcelas" at bounding box center [44, 58] width 82 height 14
click at [32, 44] on span "Contratos" at bounding box center [29, 42] width 23 height 7
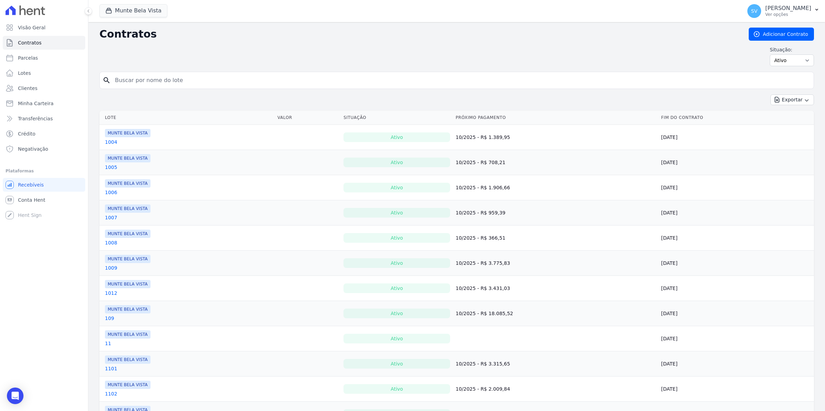
select select
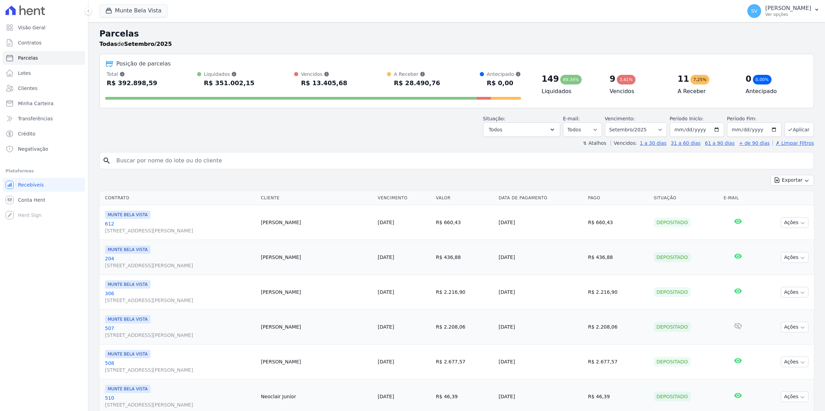
click at [31, 352] on div "Visão Geral Contratos Parcelas Lotes Clientes Minha Carteira Transferências Cré…" at bounding box center [44, 205] width 88 height 411
click at [35, 203] on span "Conta Hent" at bounding box center [31, 200] width 27 height 7
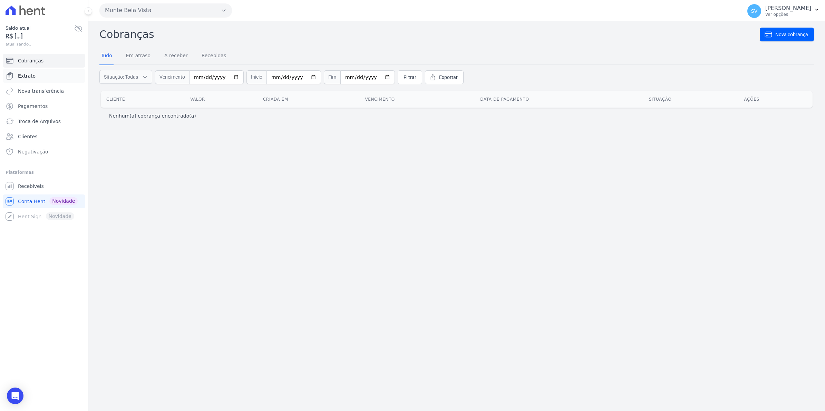
click at [35, 74] on link "Extrato" at bounding box center [44, 76] width 82 height 14
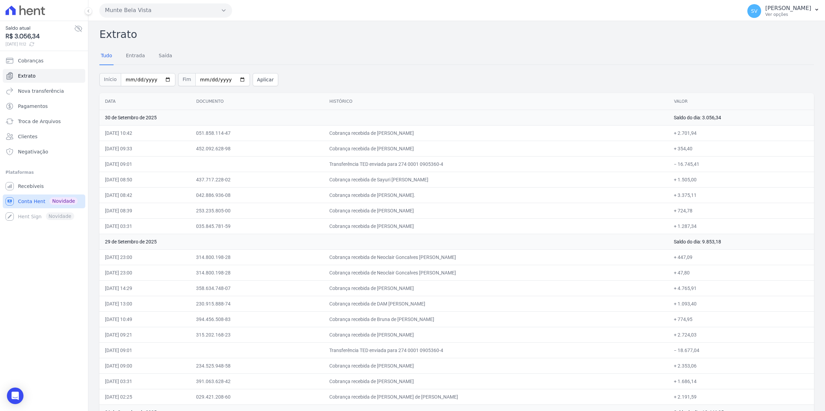
click at [20, 202] on span "Conta Hent" at bounding box center [31, 201] width 27 height 7
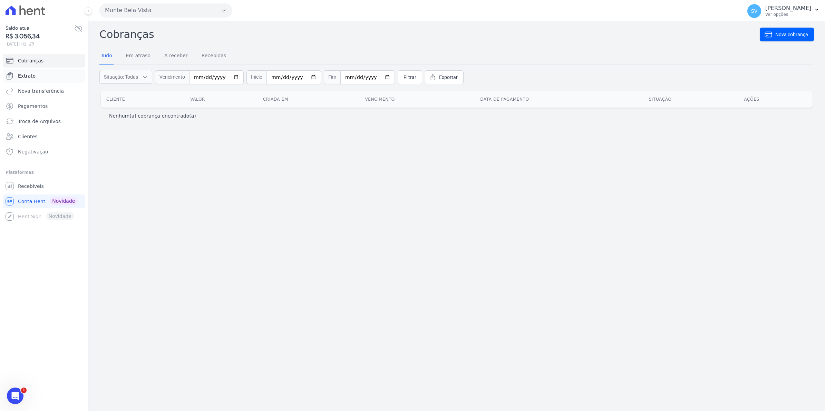
click at [16, 80] on link "Extrato" at bounding box center [44, 76] width 82 height 14
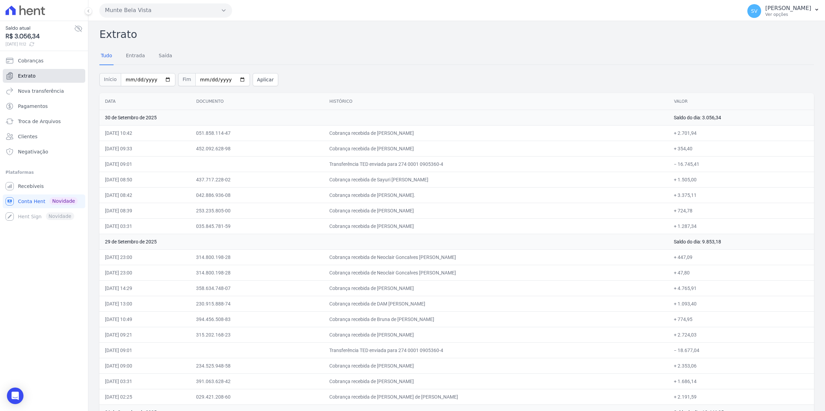
click at [31, 77] on span "Extrato" at bounding box center [27, 75] width 18 height 7
click at [28, 187] on span "Recebíveis" at bounding box center [31, 186] width 26 height 7
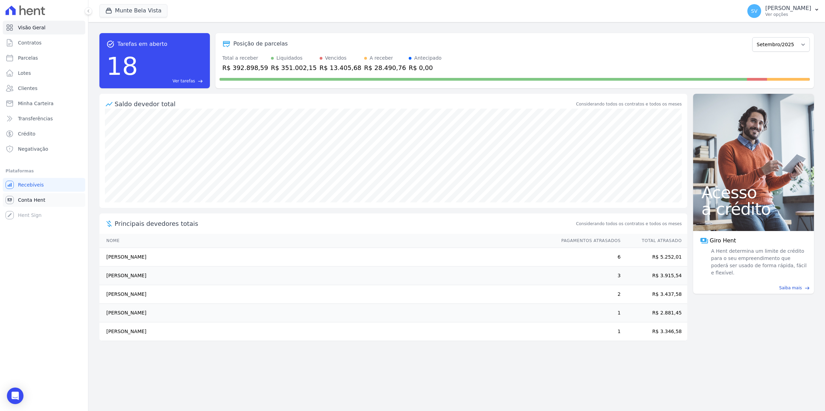
click at [29, 201] on span "Conta Hent" at bounding box center [31, 200] width 27 height 7
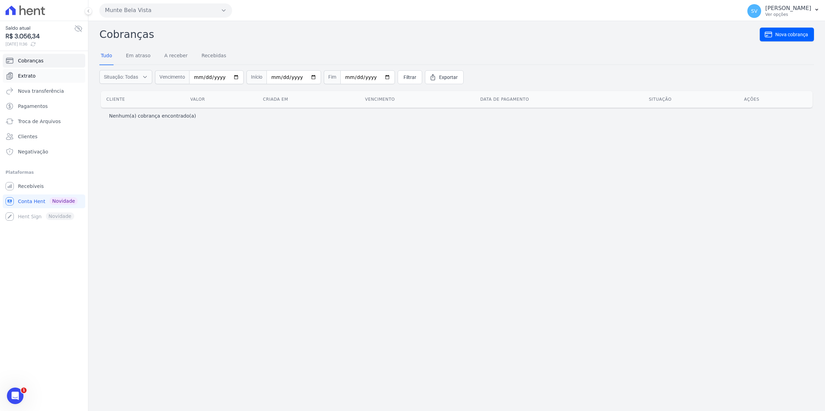
click at [23, 80] on link "Extrato" at bounding box center [44, 76] width 82 height 14
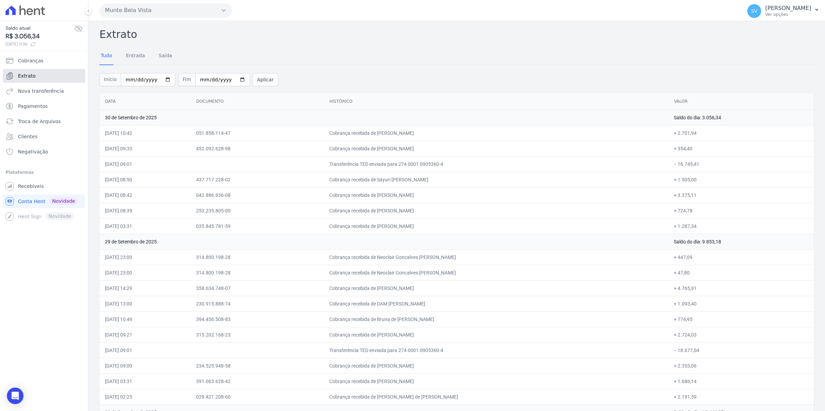
click at [31, 75] on span "Extrato" at bounding box center [27, 75] width 18 height 7
click at [29, 193] on link "Recebíveis" at bounding box center [44, 186] width 82 height 14
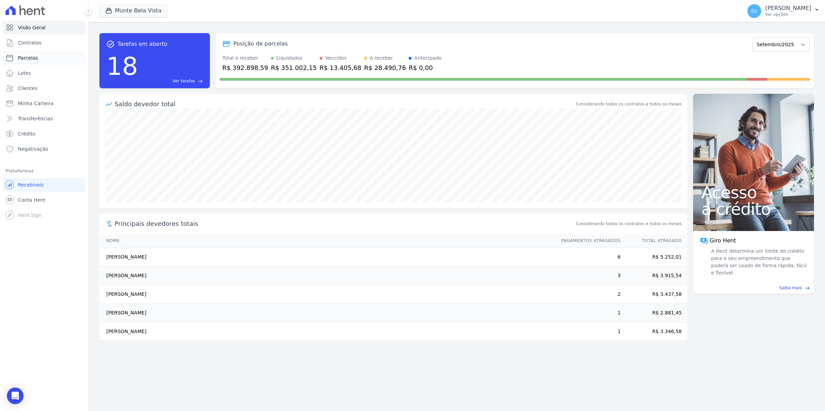
click at [35, 59] on span "Parcelas" at bounding box center [28, 58] width 20 height 7
select select
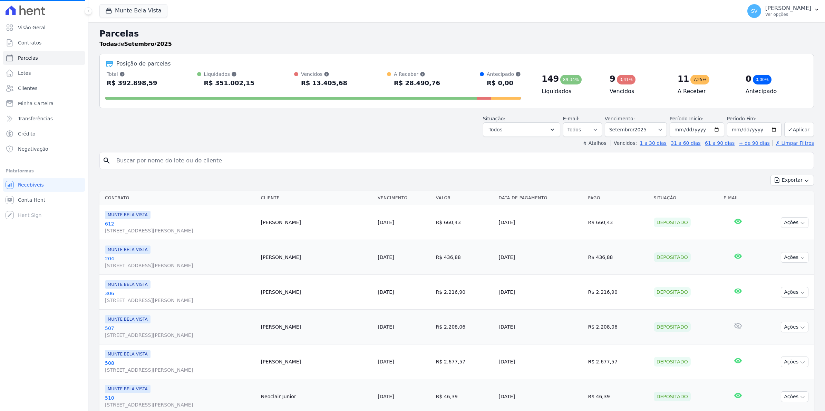
select select
click at [30, 47] on link "Contratos" at bounding box center [44, 43] width 82 height 14
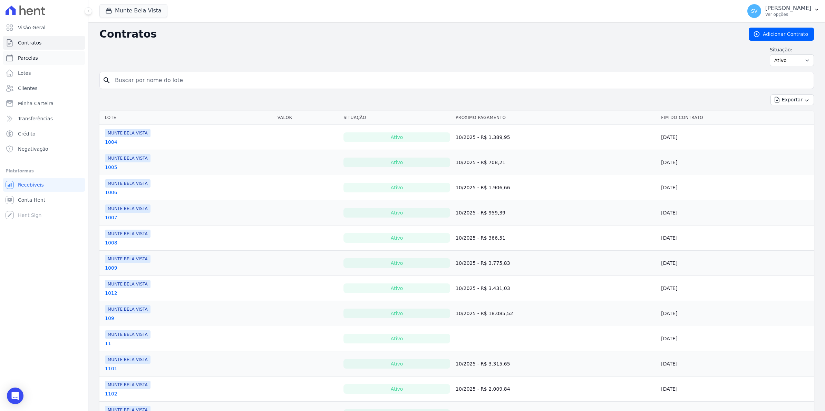
click at [23, 53] on link "Parcelas" at bounding box center [44, 58] width 82 height 14
select select
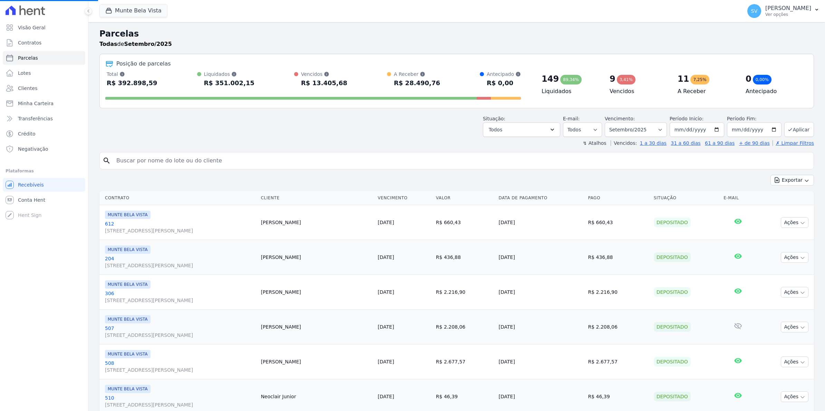
select select
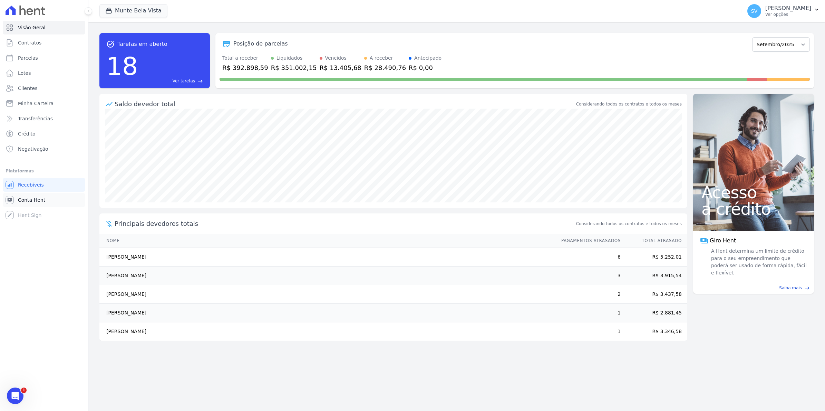
click at [20, 195] on link "Conta Hent" at bounding box center [44, 200] width 82 height 14
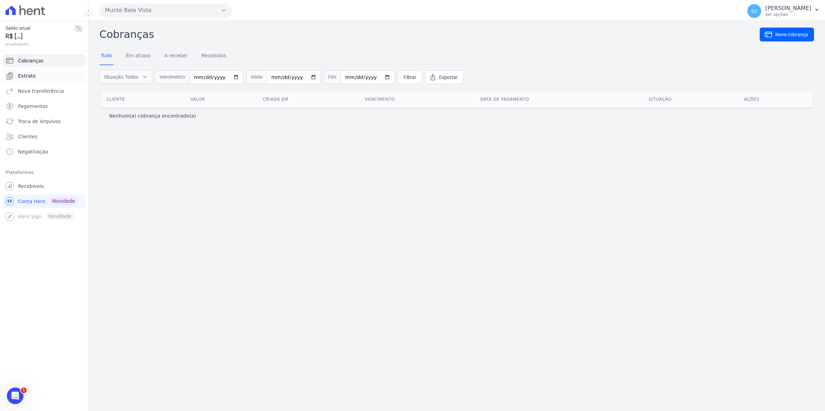
click at [35, 76] on link "Extrato" at bounding box center [44, 76] width 82 height 14
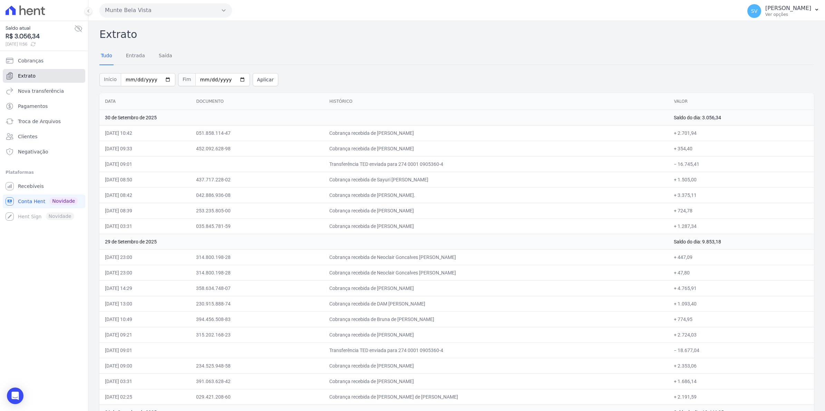
click at [27, 75] on span "Extrato" at bounding box center [27, 75] width 18 height 7
click at [26, 75] on span "Extrato" at bounding box center [27, 75] width 18 height 7
click at [31, 66] on link "Cobranças" at bounding box center [44, 61] width 82 height 14
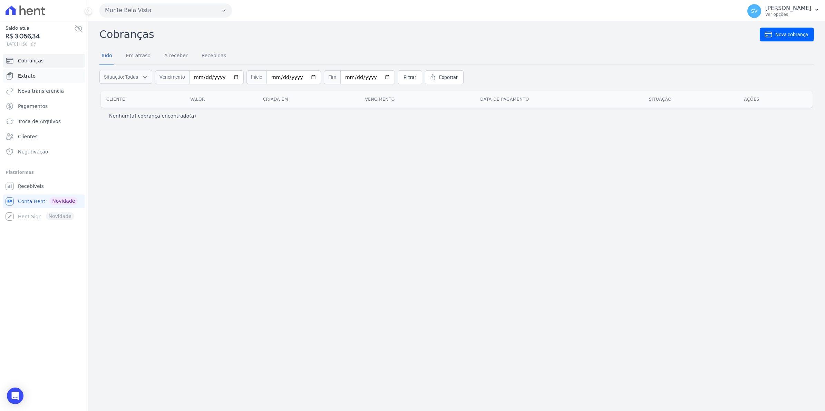
click at [17, 77] on link "Extrato" at bounding box center [44, 76] width 82 height 14
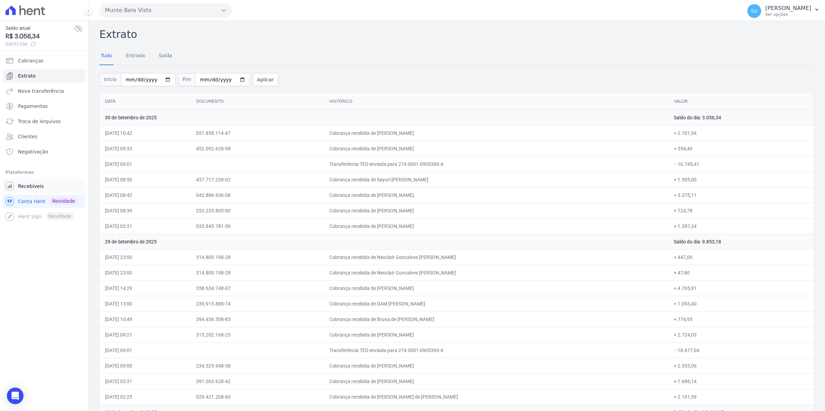
click at [29, 190] on link "Recebíveis" at bounding box center [44, 186] width 82 height 14
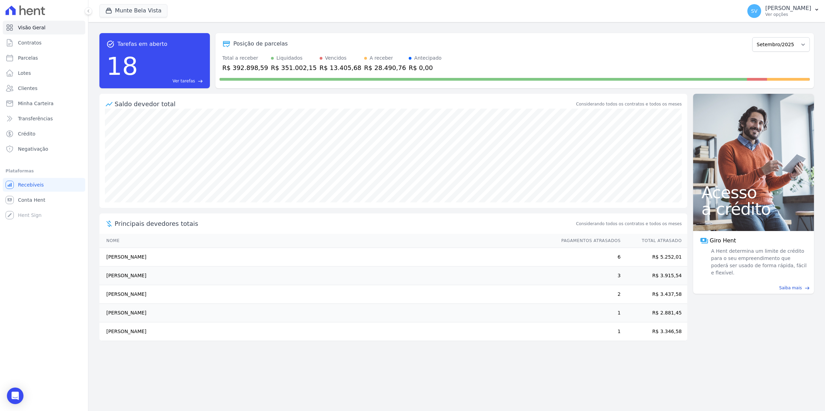
drag, startPoint x: 106, startPoint y: 255, endPoint x: 264, endPoint y: 280, distance: 159.7
click at [264, 280] on tbody "[PERSON_NAME] 6 R$ 5.252,01 [PERSON_NAME] 3 R$ 3.915,54 [PERSON_NAME] 2 R$ 3.43…" at bounding box center [393, 294] width 588 height 93
drag, startPoint x: 110, startPoint y: 297, endPoint x: 344, endPoint y: 300, distance: 233.6
click at [344, 300] on td "[PERSON_NAME]" at bounding box center [326, 294] width 455 height 19
drag, startPoint x: 121, startPoint y: 332, endPoint x: 163, endPoint y: 333, distance: 41.4
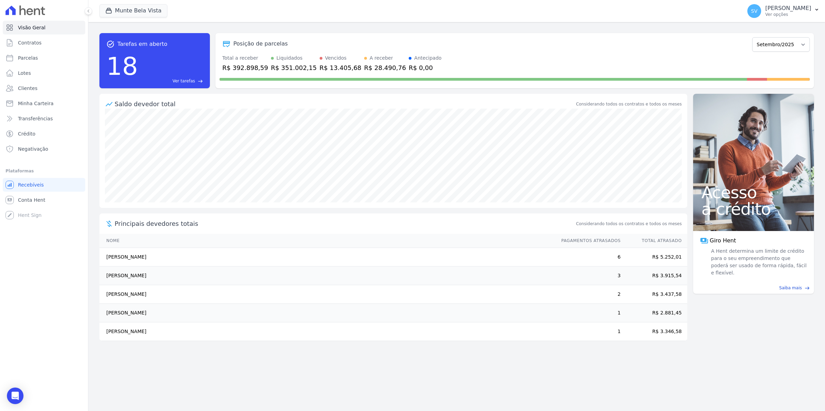
click at [163, 333] on td "[PERSON_NAME]" at bounding box center [326, 332] width 455 height 19
drag, startPoint x: 163, startPoint y: 333, endPoint x: 155, endPoint y: 296, distance: 38.0
click at [155, 296] on td "[PERSON_NAME]" at bounding box center [326, 294] width 455 height 19
drag, startPoint x: 155, startPoint y: 296, endPoint x: 216, endPoint y: 363, distance: 90.1
click at [216, 363] on div "task_alt Tarefas em aberto 18 Ver tarefas east Posição de parcelas [GEOGRAPHIC_…" at bounding box center [456, 216] width 736 height 389
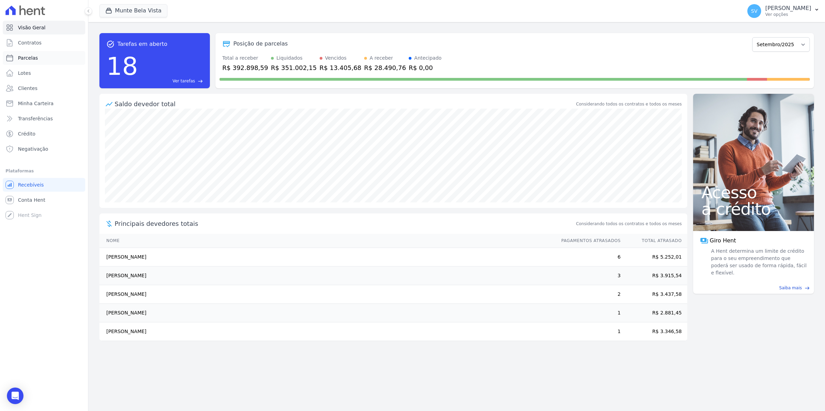
click at [29, 59] on span "Parcelas" at bounding box center [28, 58] width 20 height 7
select select
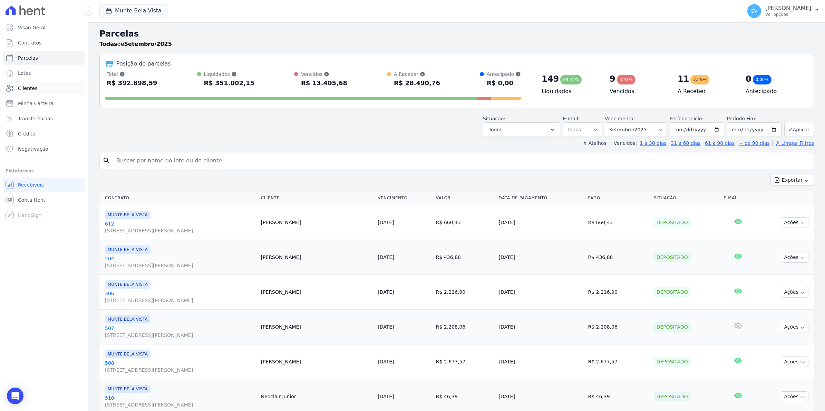
click at [28, 87] on span "Clientes" at bounding box center [27, 88] width 19 height 7
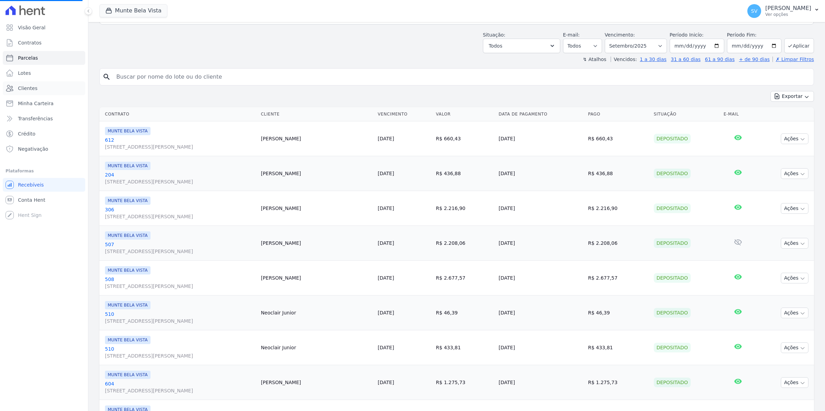
scroll to position [86, 0]
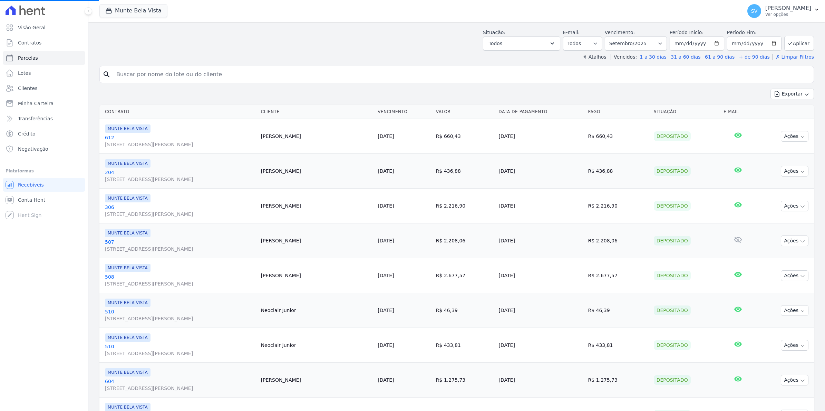
click at [138, 78] on input "search" at bounding box center [461, 75] width 698 height 14
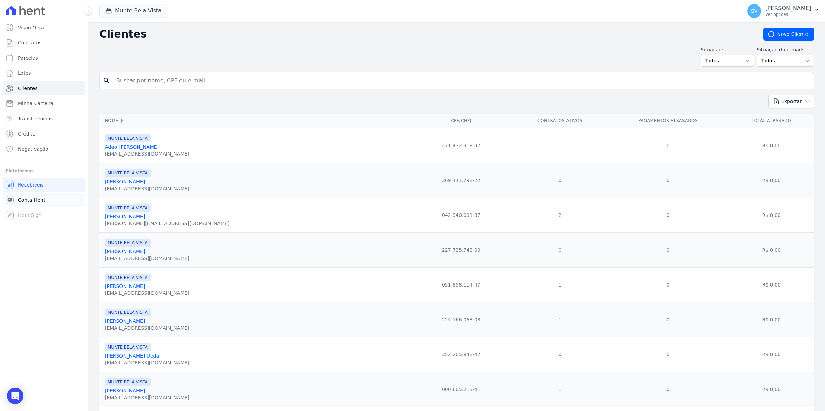
click at [36, 203] on span "Conta Hent" at bounding box center [31, 200] width 27 height 7
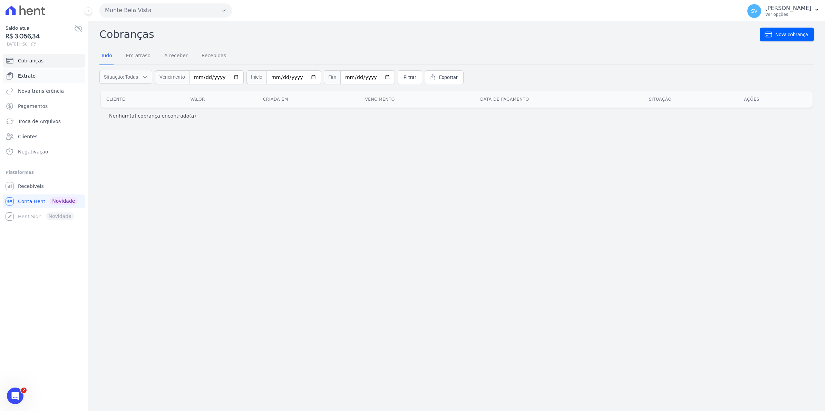
click at [23, 75] on span "Extrato" at bounding box center [27, 75] width 18 height 7
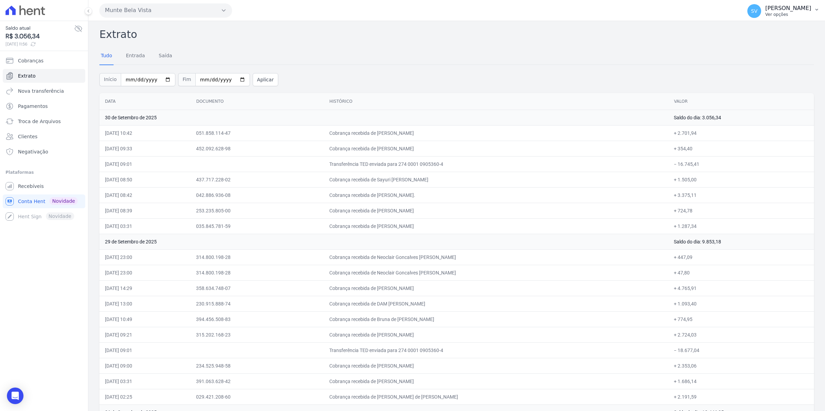
click at [758, 16] on span "SV" at bounding box center [754, 11] width 14 height 14
click at [25, 188] on span "Recebíveis" at bounding box center [31, 186] width 26 height 7
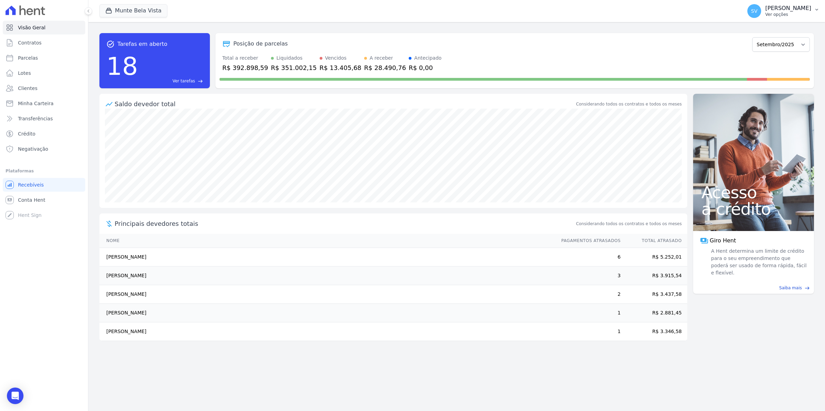
click at [757, 12] on span "SV" at bounding box center [754, 11] width 6 height 5
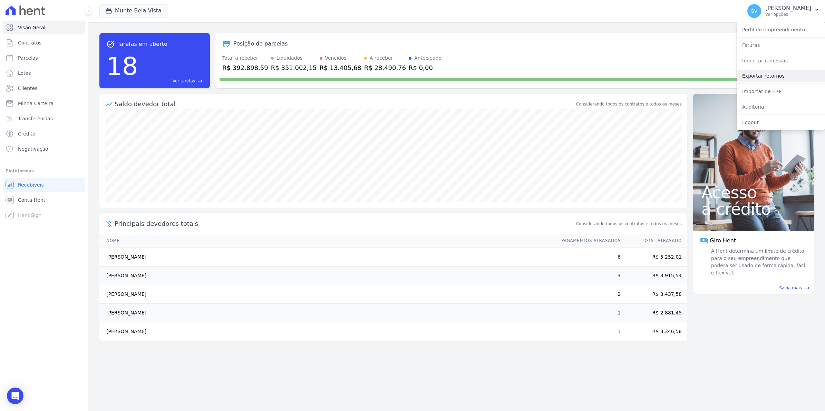
click at [758, 80] on link "Exportar retornos" at bounding box center [780, 76] width 88 height 12
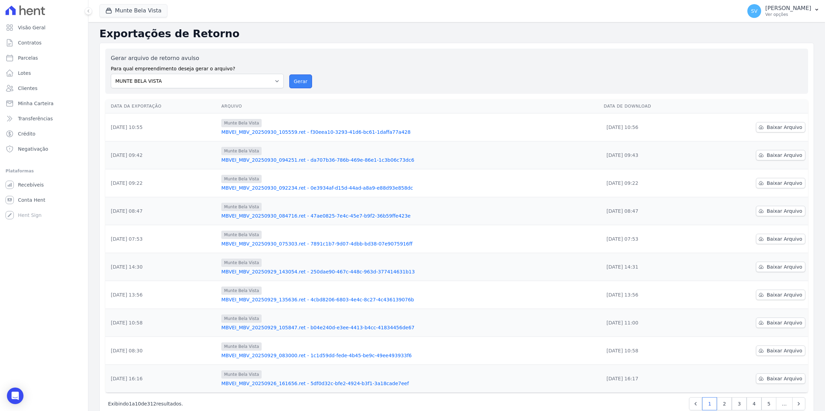
click at [303, 83] on button "Gerar" at bounding box center [300, 82] width 23 height 14
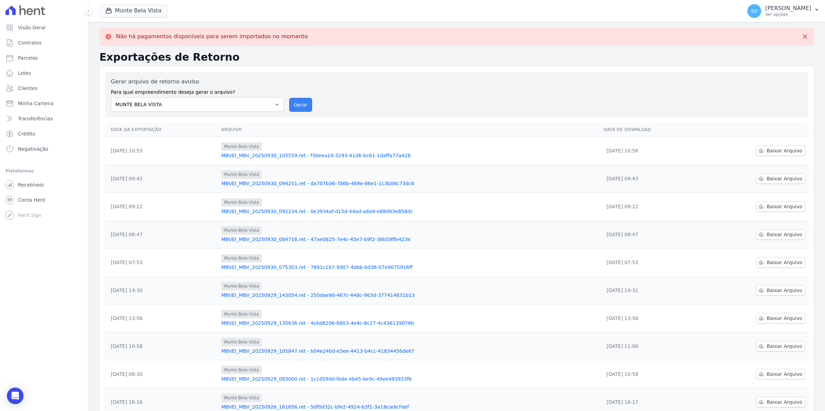
click at [299, 102] on button "Gerar" at bounding box center [300, 105] width 23 height 14
click at [295, 107] on button "Gerar" at bounding box center [300, 105] width 23 height 14
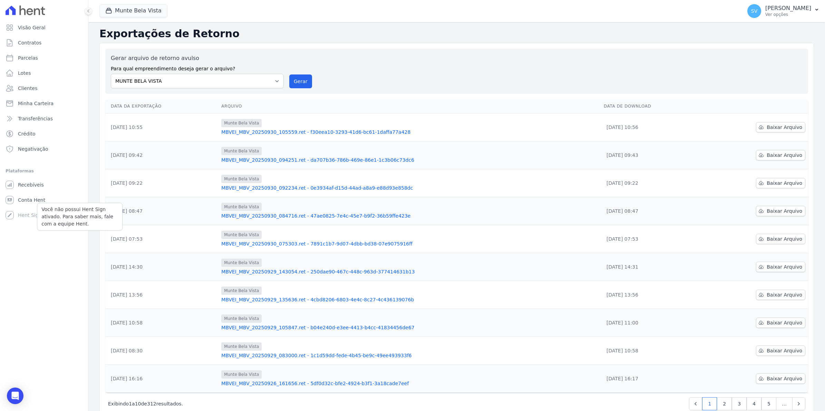
click at [40, 203] on div "Você não possui Hent Sign ativado. Para saber mais, fale com a equipe Hent." at bounding box center [80, 217] width 86 height 28
click at [40, 199] on span "Conta Hent" at bounding box center [31, 200] width 27 height 7
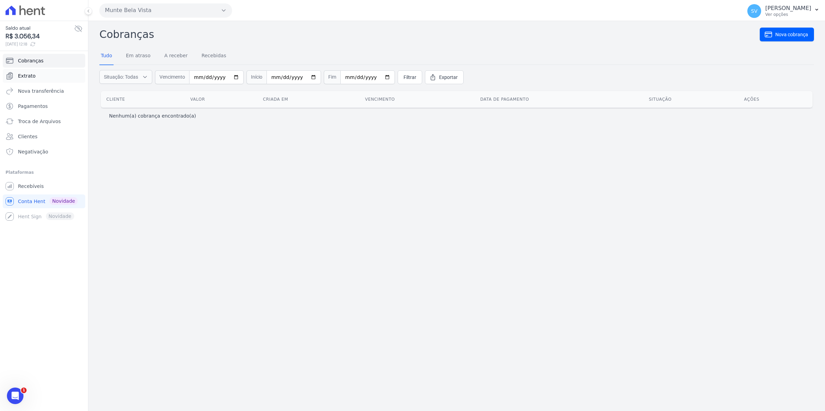
click at [21, 80] on link "Extrato" at bounding box center [44, 76] width 82 height 14
